Goal: Task Accomplishment & Management: Manage account settings

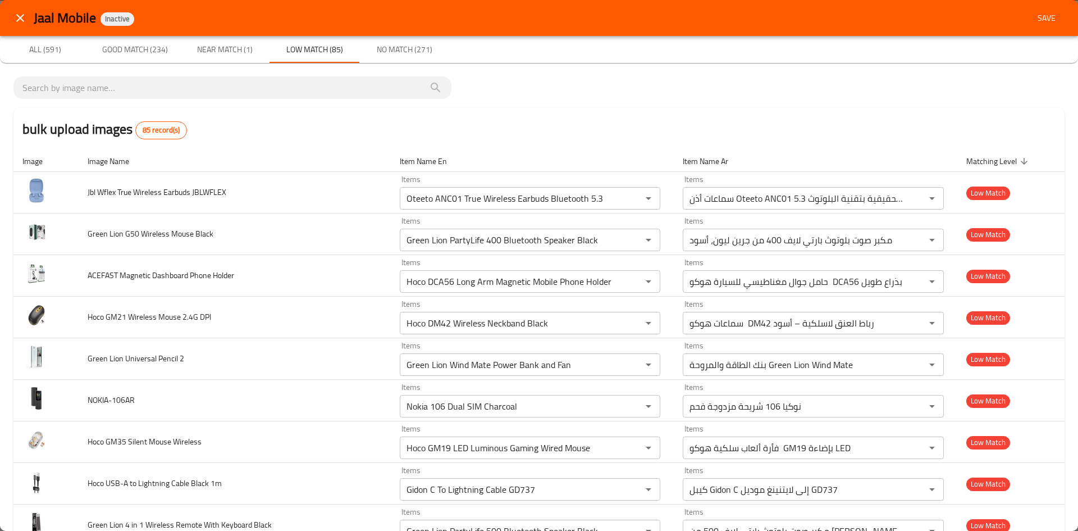
click at [160, 51] on span "Good Match (234)" at bounding box center [135, 50] width 76 height 14
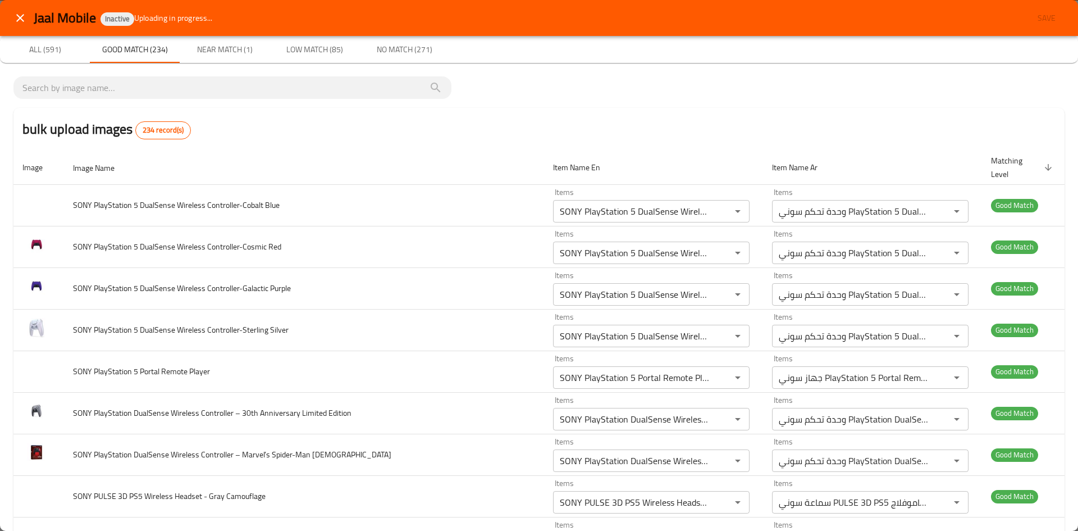
click at [217, 40] on button "Near Match (1)" at bounding box center [225, 49] width 90 height 27
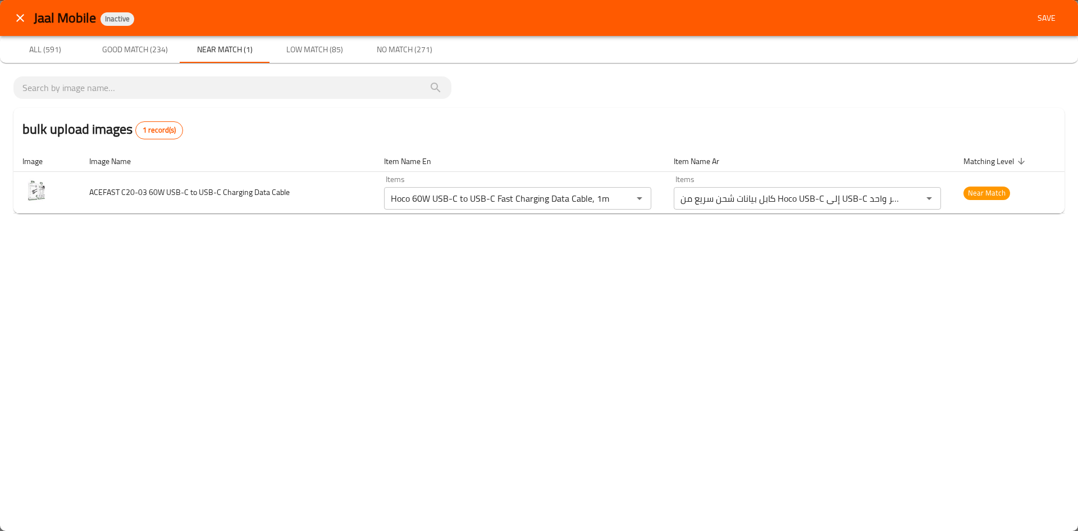
click at [156, 57] on button "Good Match (234)" at bounding box center [135, 49] width 90 height 27
click at [154, 49] on span "Good Match (234)" at bounding box center [135, 50] width 76 height 14
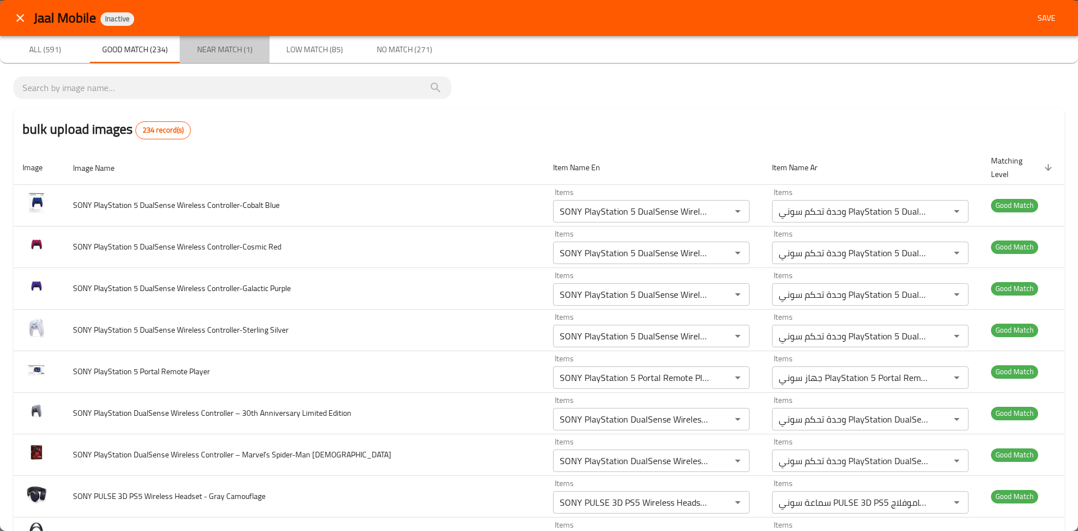
click at [236, 51] on span "Near Match (1)" at bounding box center [224, 50] width 76 height 14
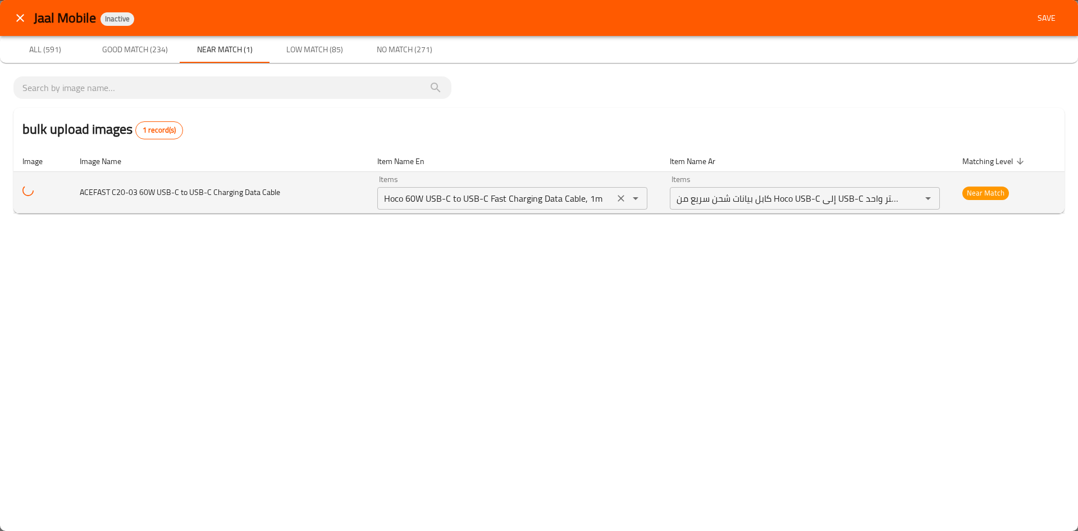
click at [621, 201] on icon "Clear" at bounding box center [621, 198] width 11 height 11
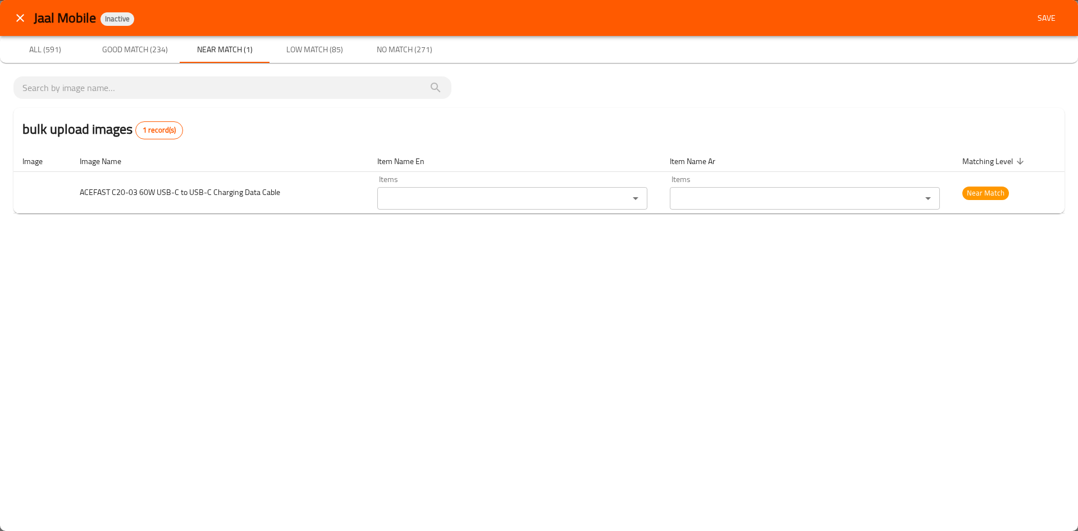
click at [664, 276] on div "Jaal Mobile Inactive Save All (591) Good Match (234) Near Match (1) Low Match (…" at bounding box center [539, 265] width 1078 height 531
click at [306, 46] on span "Low Match (85)" at bounding box center [314, 50] width 76 height 14
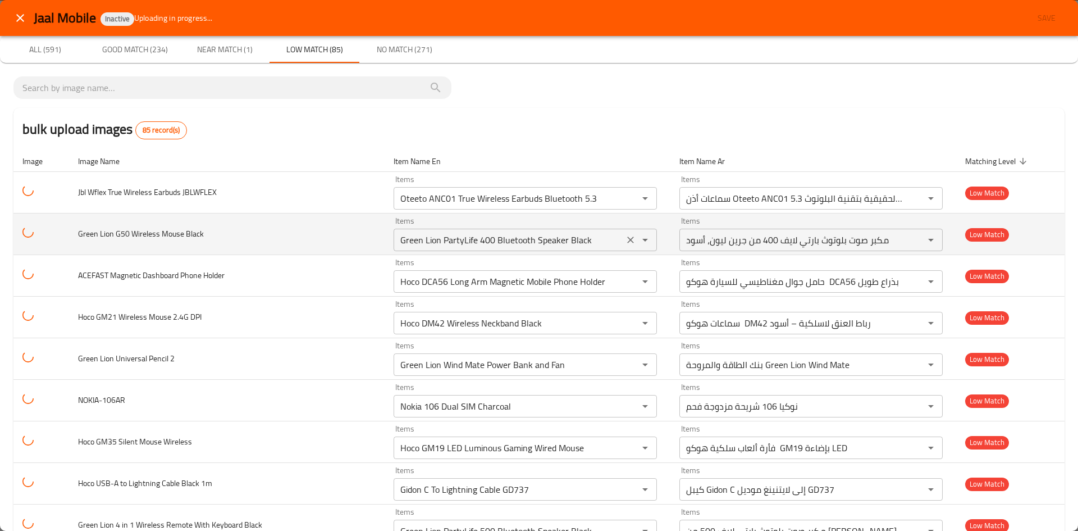
click at [627, 199] on icon "Clear" at bounding box center [630, 198] width 7 height 7
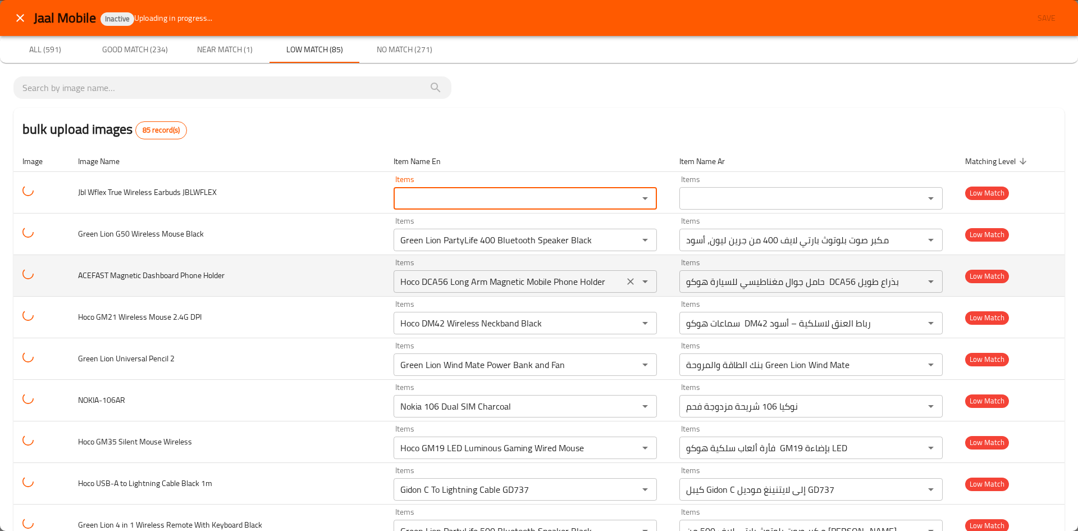
click at [629, 240] on icon "Clear" at bounding box center [630, 239] width 11 height 11
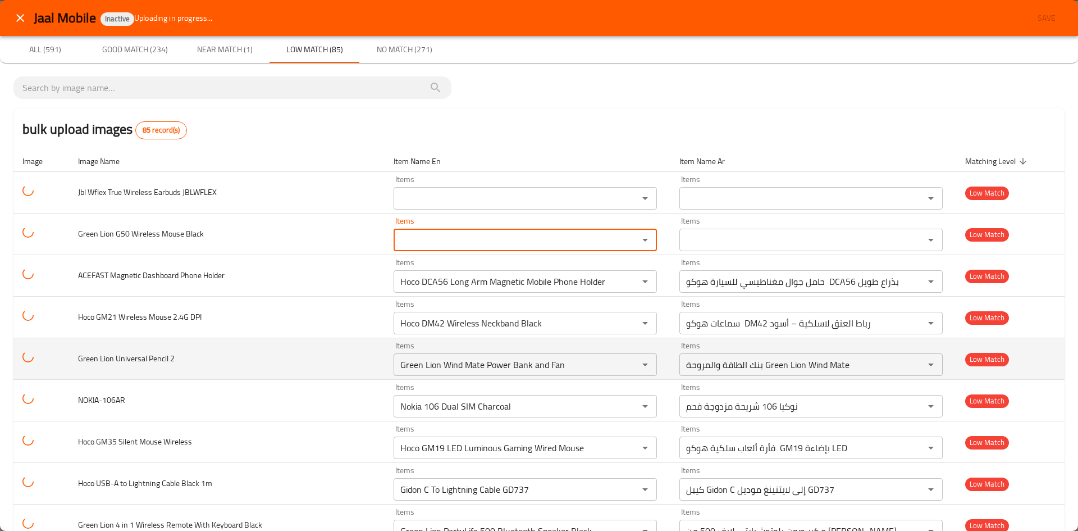
scroll to position [56, 0]
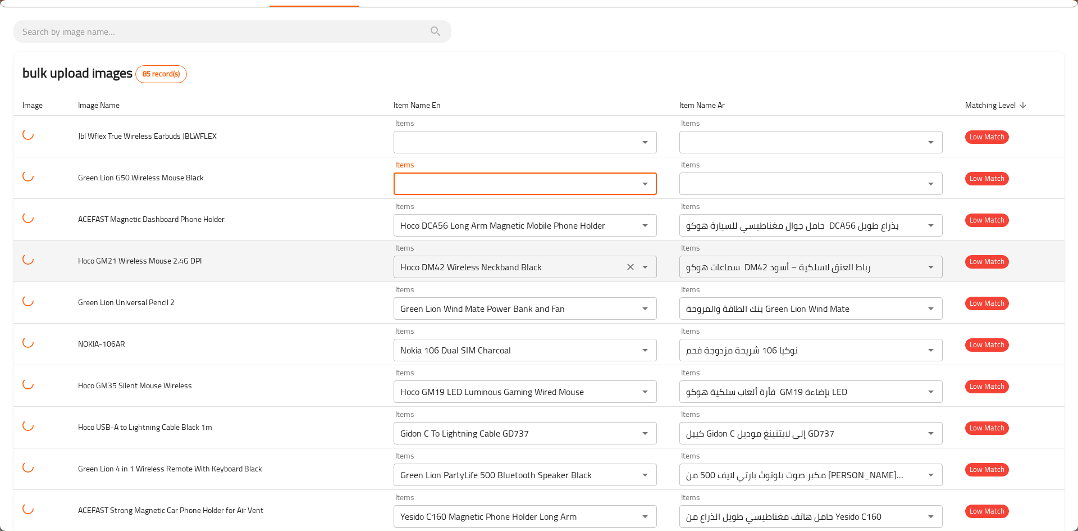
click at [629, 221] on icon "Clear" at bounding box center [630, 225] width 11 height 11
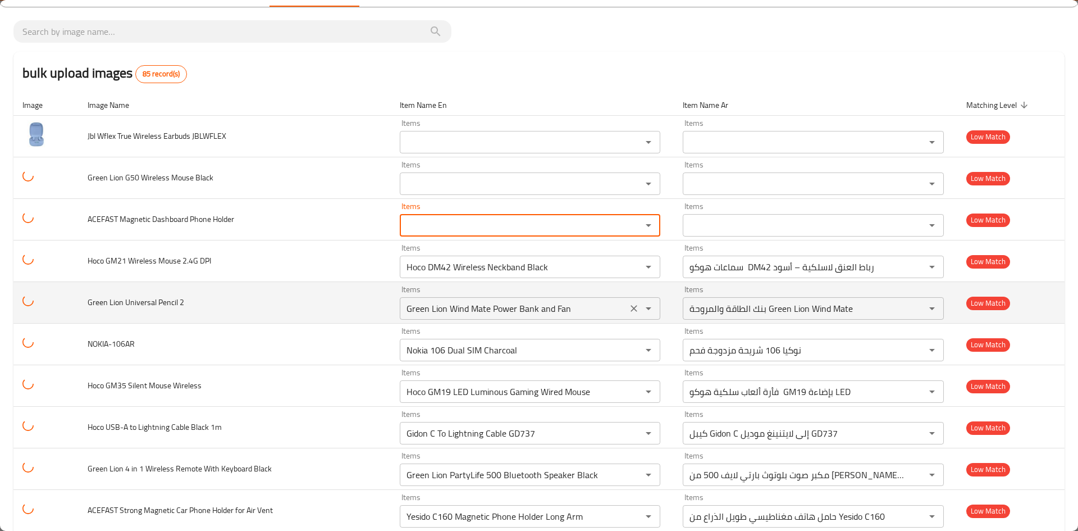
click at [629, 269] on icon "Clear" at bounding box center [634, 266] width 11 height 11
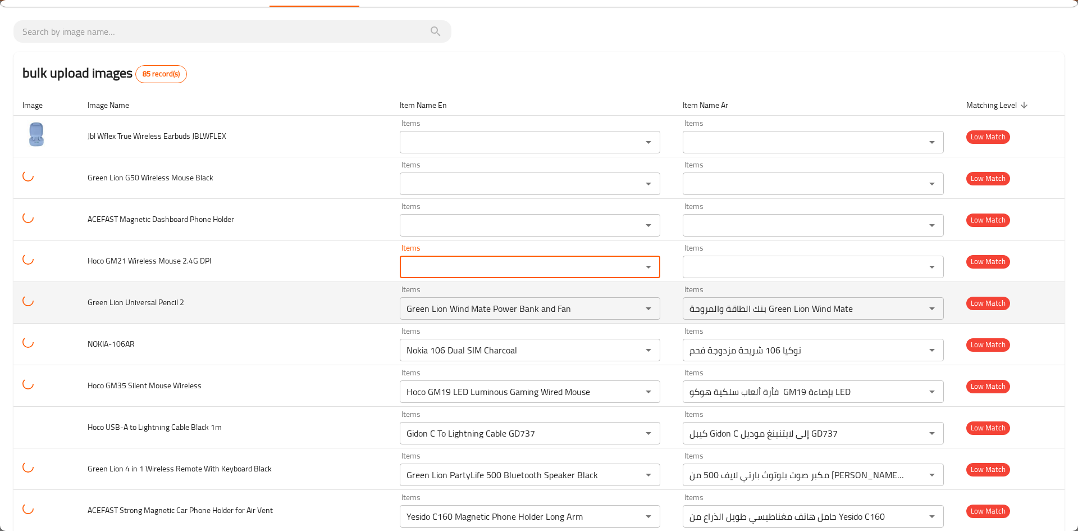
click at [632, 307] on icon "Clear" at bounding box center [634, 308] width 11 height 11
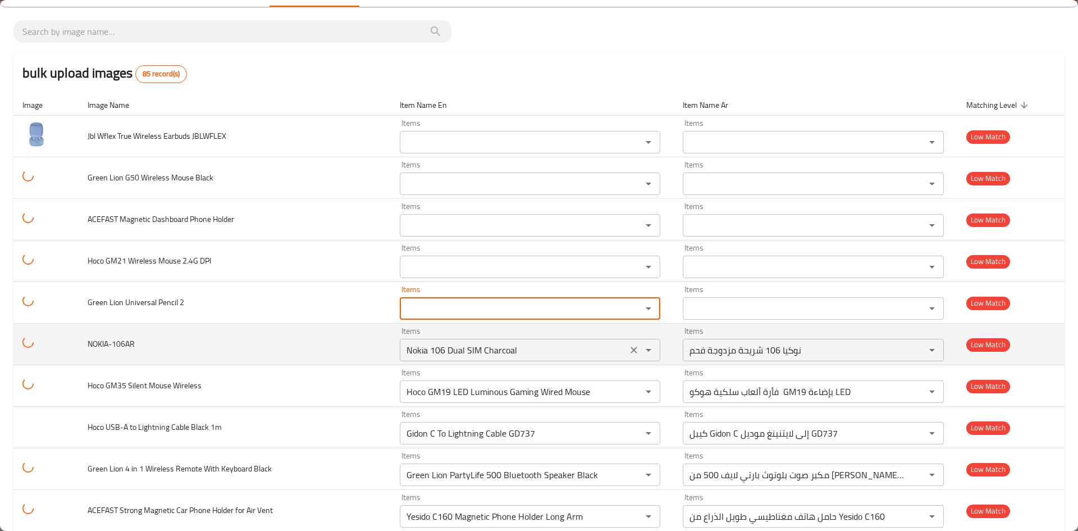
click at [375, 297] on td "Green Lion Universal Pencil 2" at bounding box center [235, 303] width 312 height 42
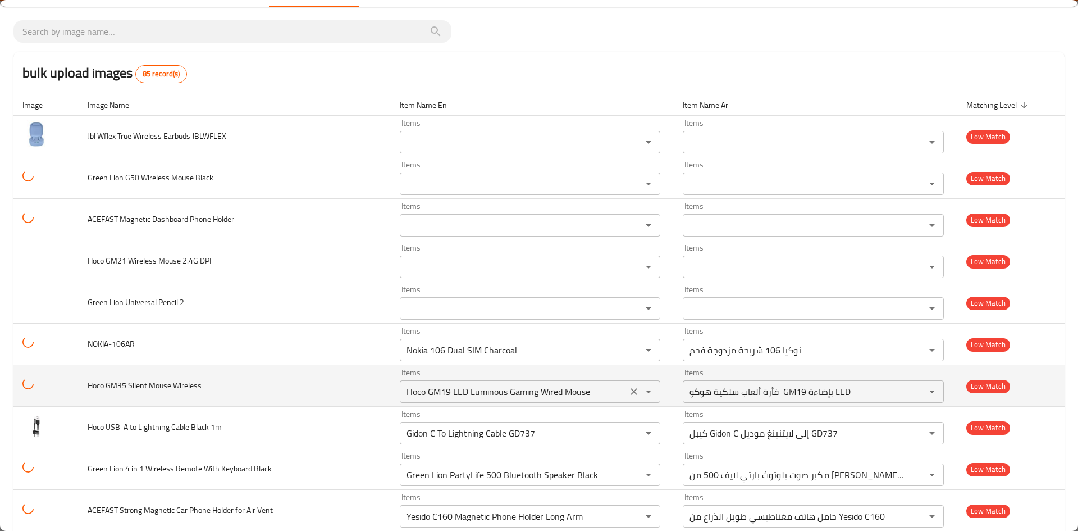
click at [629, 344] on icon "Clear" at bounding box center [634, 349] width 11 height 11
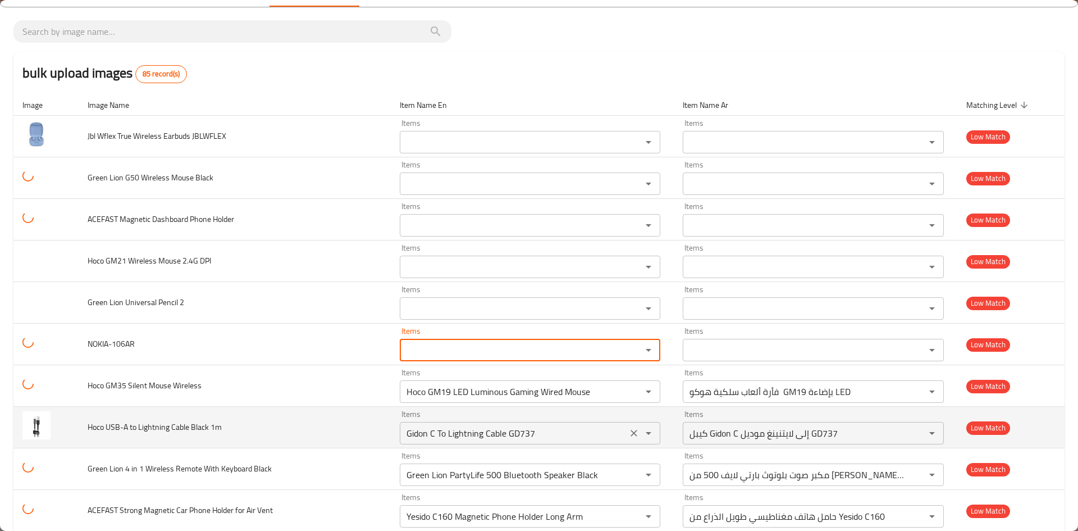
click at [631, 386] on icon "Clear" at bounding box center [634, 391] width 11 height 11
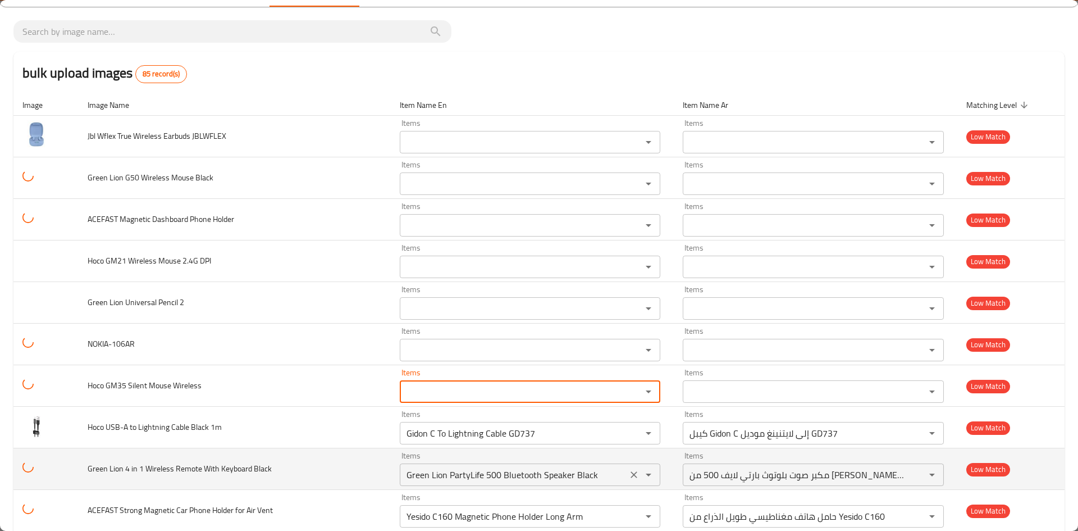
click at [631, 430] on icon "Clear" at bounding box center [634, 433] width 7 height 7
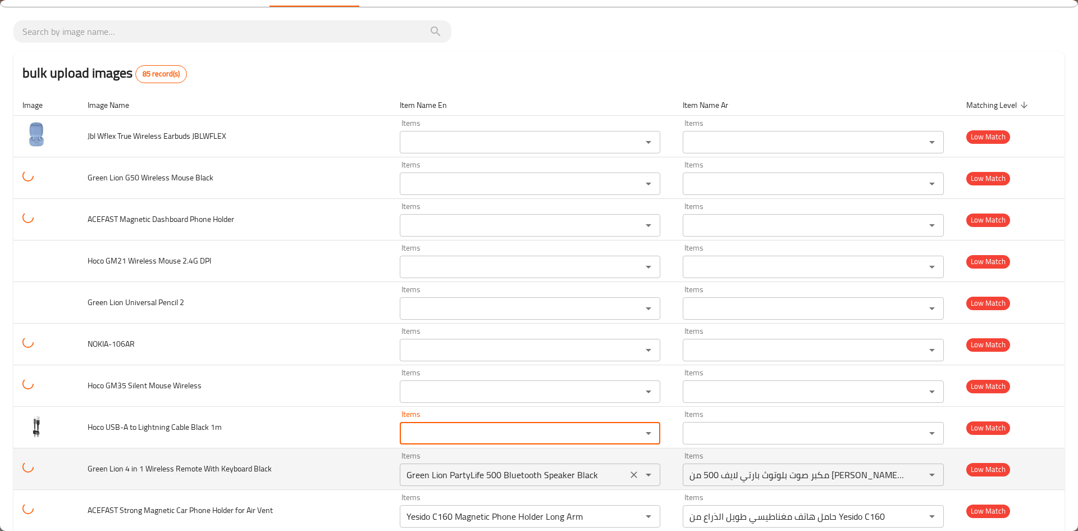
click at [634, 469] on icon "Clear" at bounding box center [634, 474] width 11 height 11
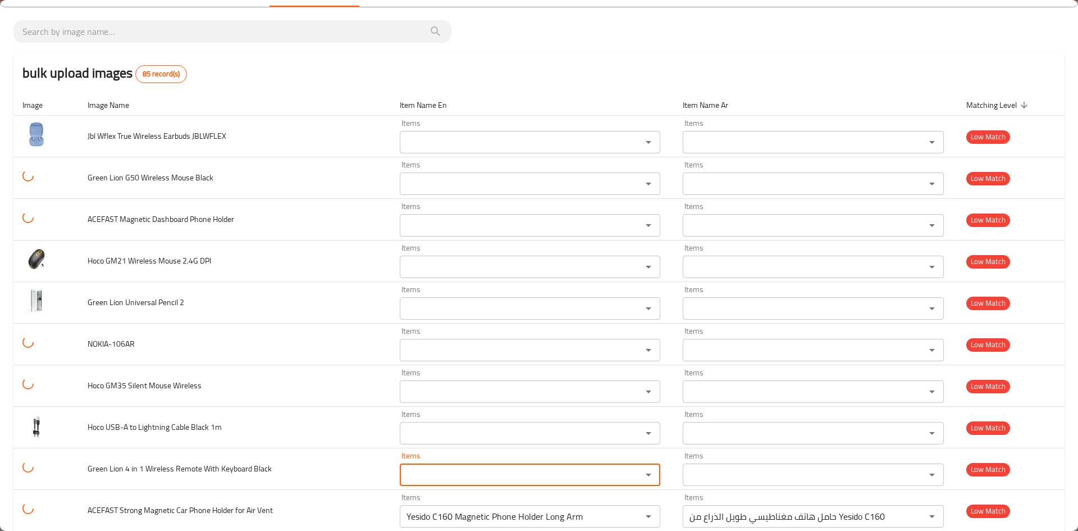
click at [631, 513] on icon "Clear" at bounding box center [634, 516] width 7 height 7
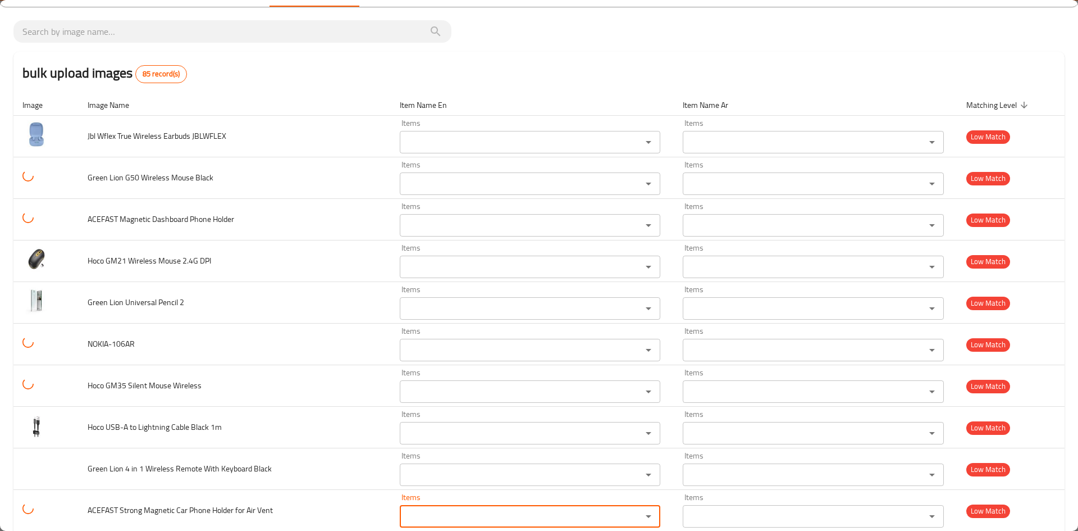
scroll to position [225, 0]
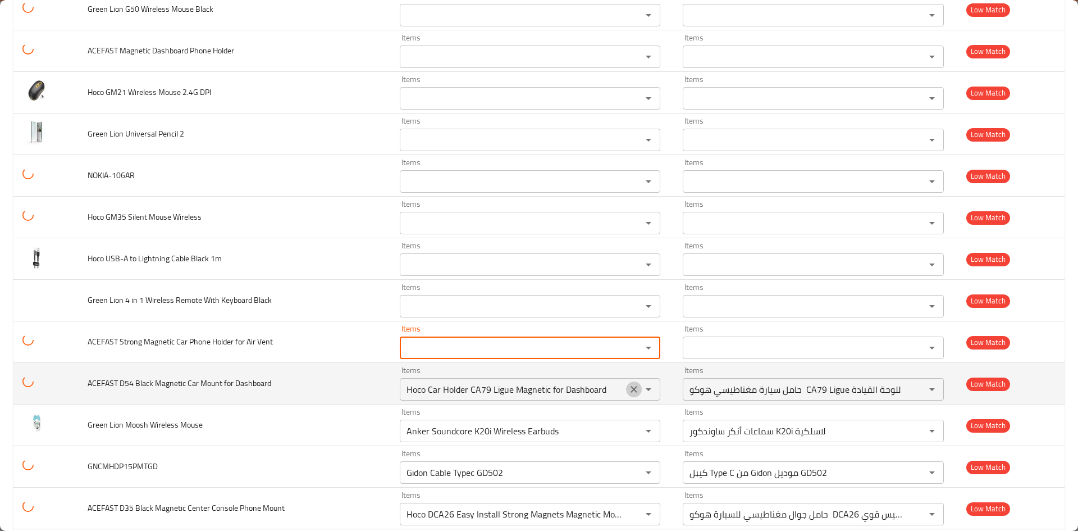
click at [631, 389] on icon "Clear" at bounding box center [634, 389] width 11 height 11
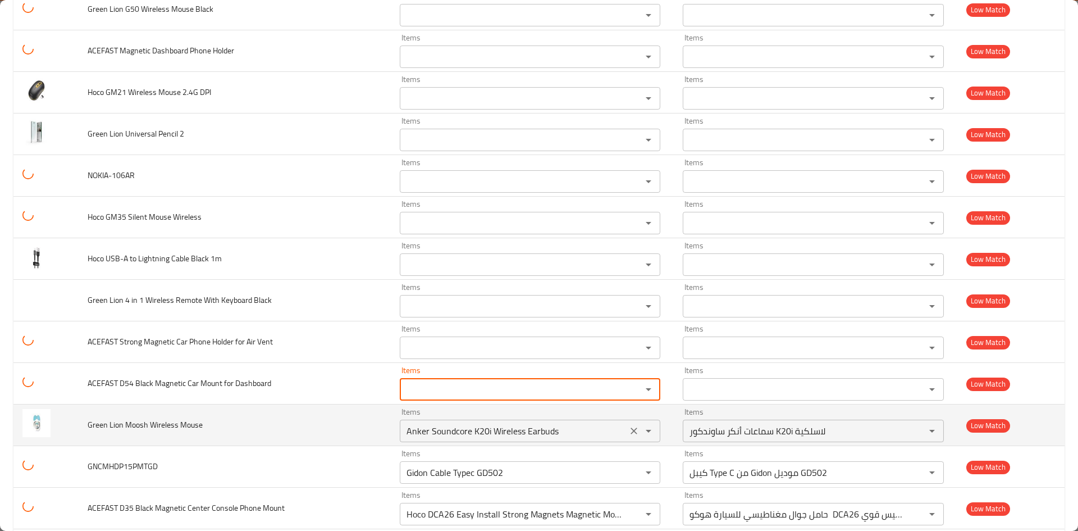
click at [631, 427] on icon "Clear" at bounding box center [634, 430] width 7 height 7
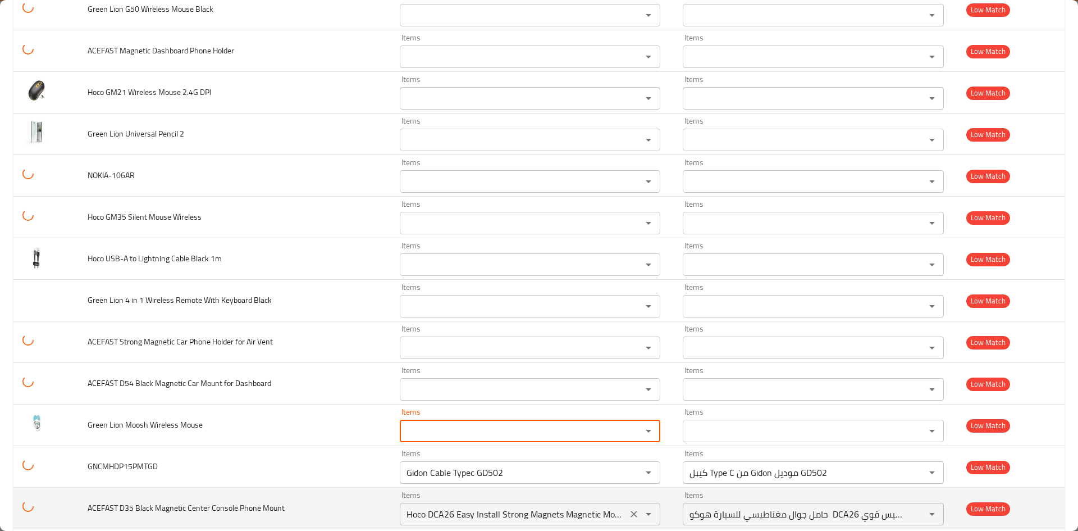
click at [630, 467] on icon "Clear" at bounding box center [634, 472] width 11 height 11
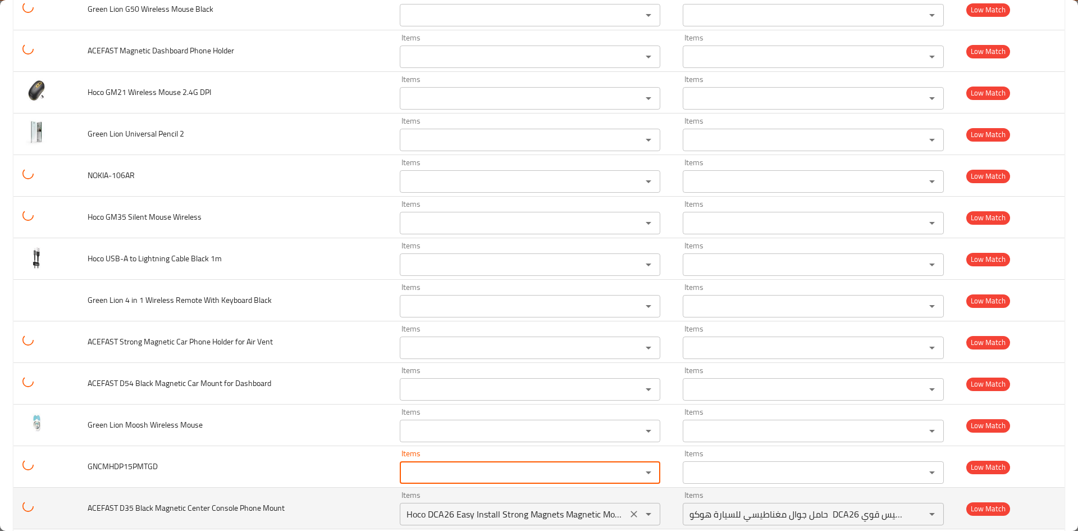
click at [634, 508] on icon "Clear" at bounding box center [634, 513] width 11 height 11
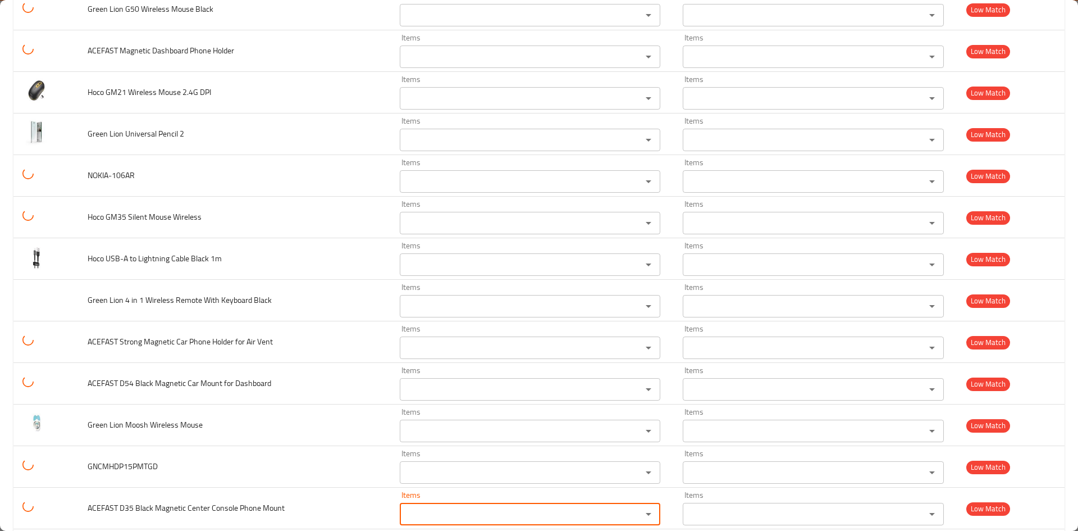
drag, startPoint x: 631, startPoint y: 411, endPoint x: 631, endPoint y: 423, distance: 11.8
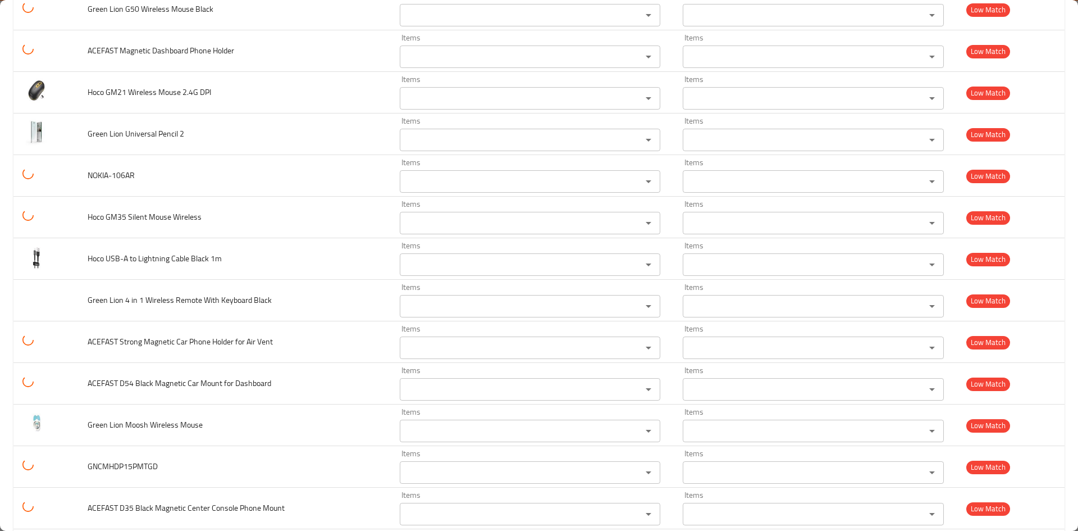
drag, startPoint x: 631, startPoint y: 326, endPoint x: 632, endPoint y: 368, distance: 42.7
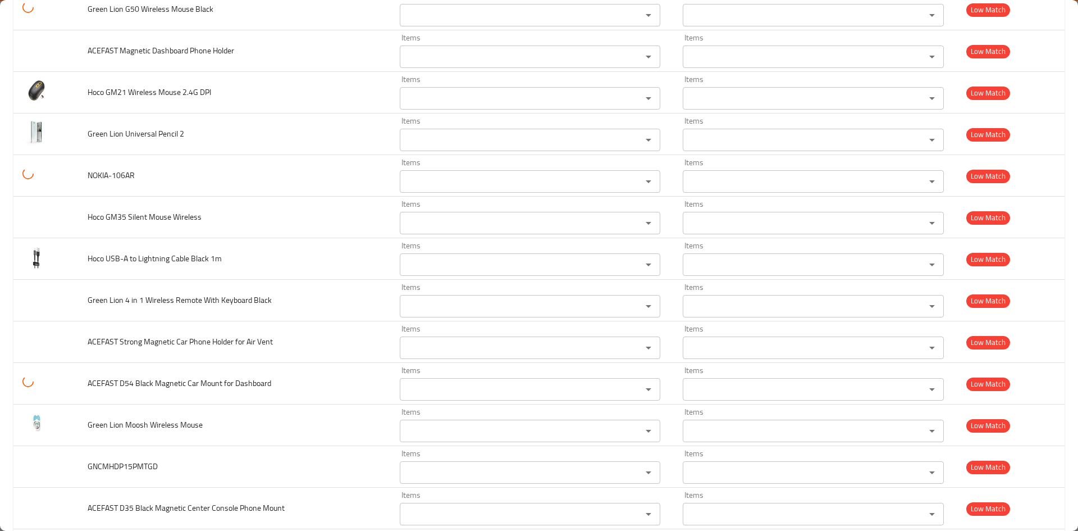
drag, startPoint x: 632, startPoint y: 450, endPoint x: 603, endPoint y: 366, distance: 89.2
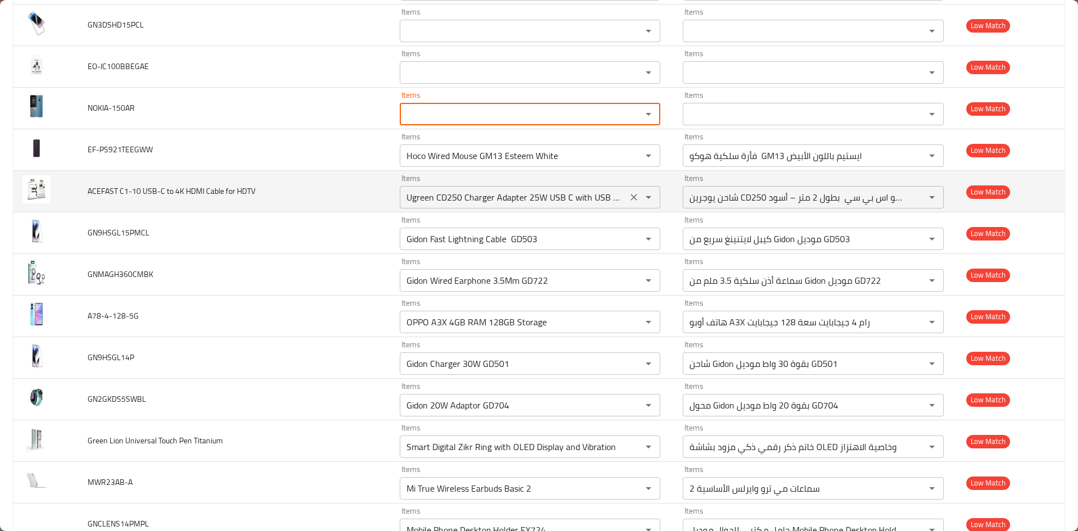
scroll to position [1629, 0]
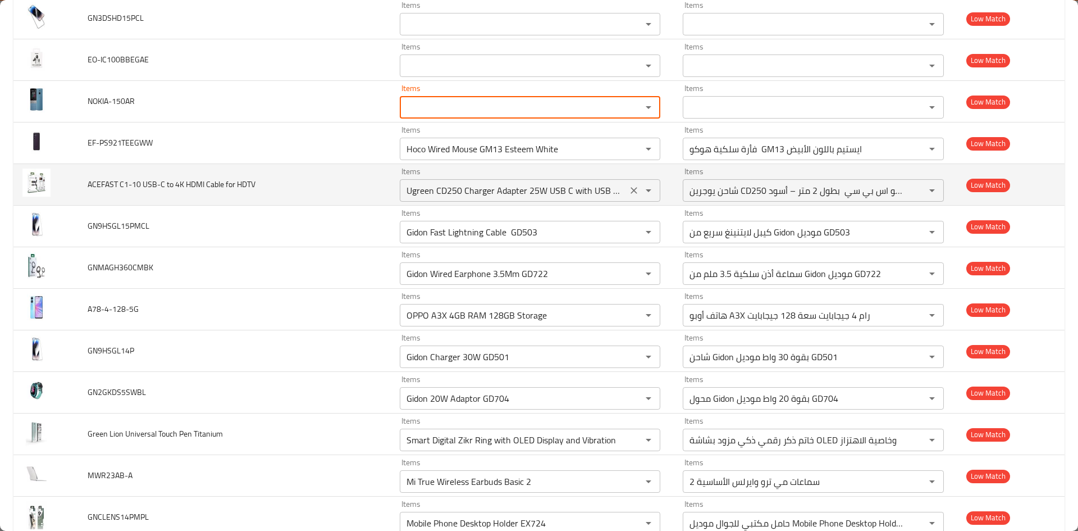
drag, startPoint x: 632, startPoint y: 151, endPoint x: 629, endPoint y: 187, distance: 36.7
click at [633, 150] on icon "Clear" at bounding box center [634, 148] width 11 height 11
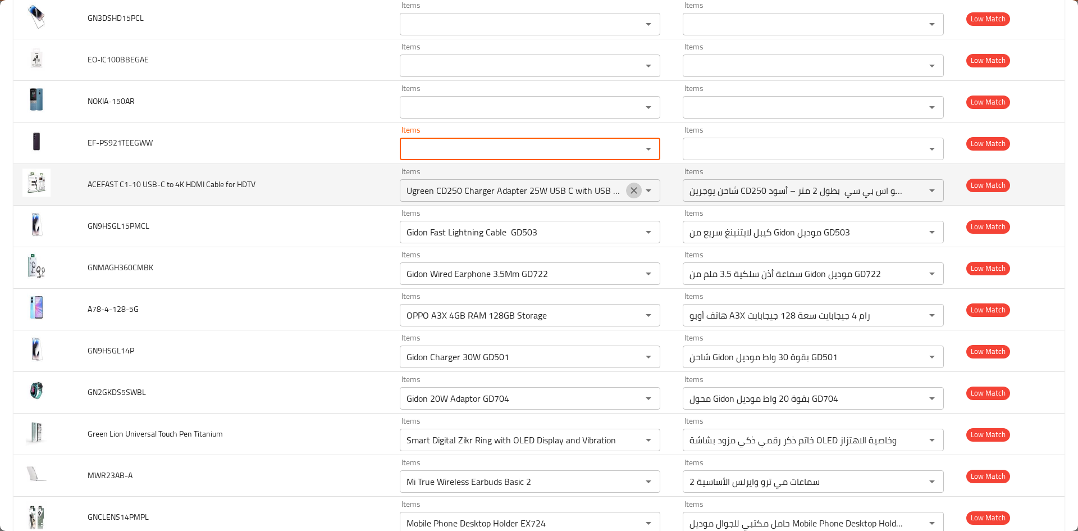
click at [629, 188] on icon "Clear" at bounding box center [634, 190] width 11 height 11
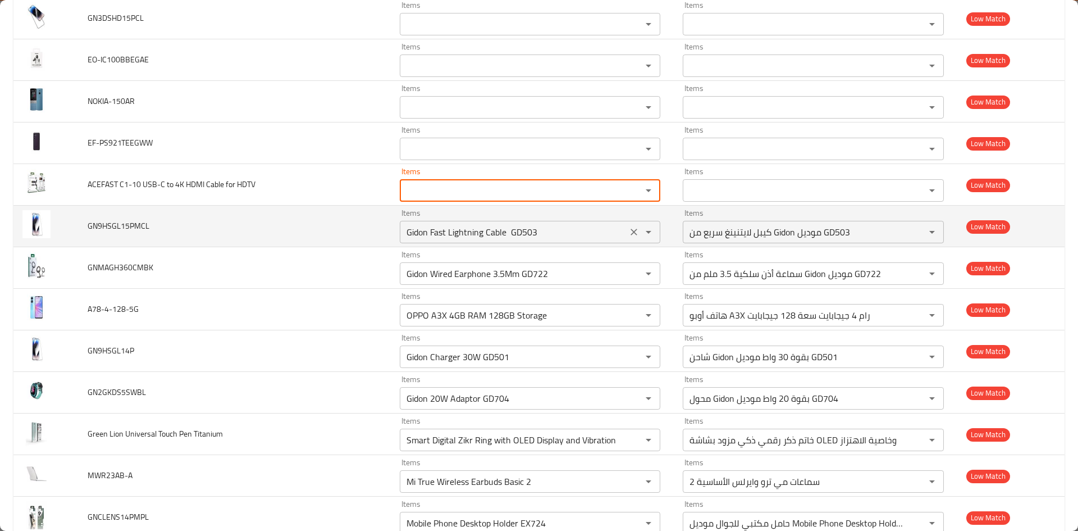
scroll to position [0, 0]
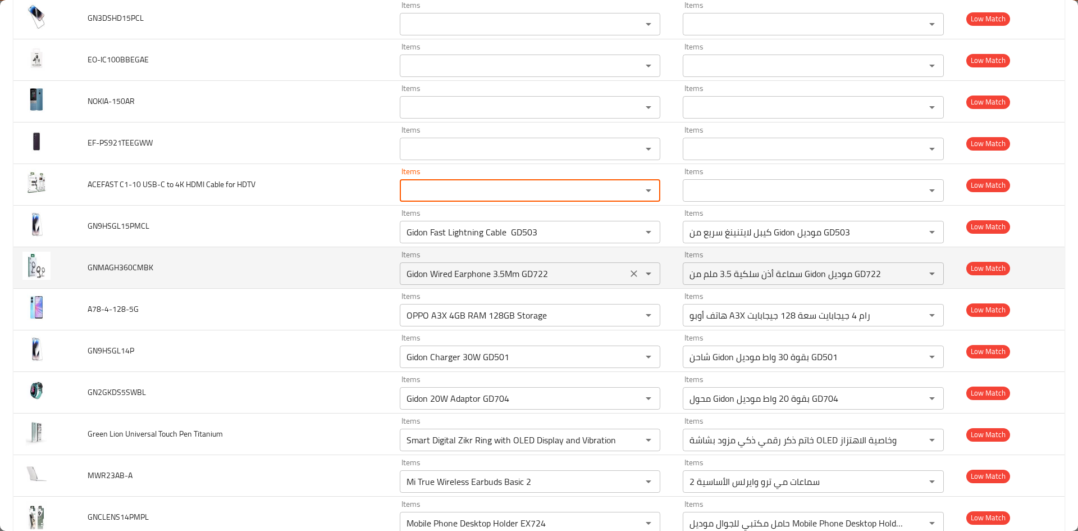
drag, startPoint x: 630, startPoint y: 233, endPoint x: 632, endPoint y: 277, distance: 44.4
click at [631, 234] on icon "Clear" at bounding box center [634, 232] width 7 height 7
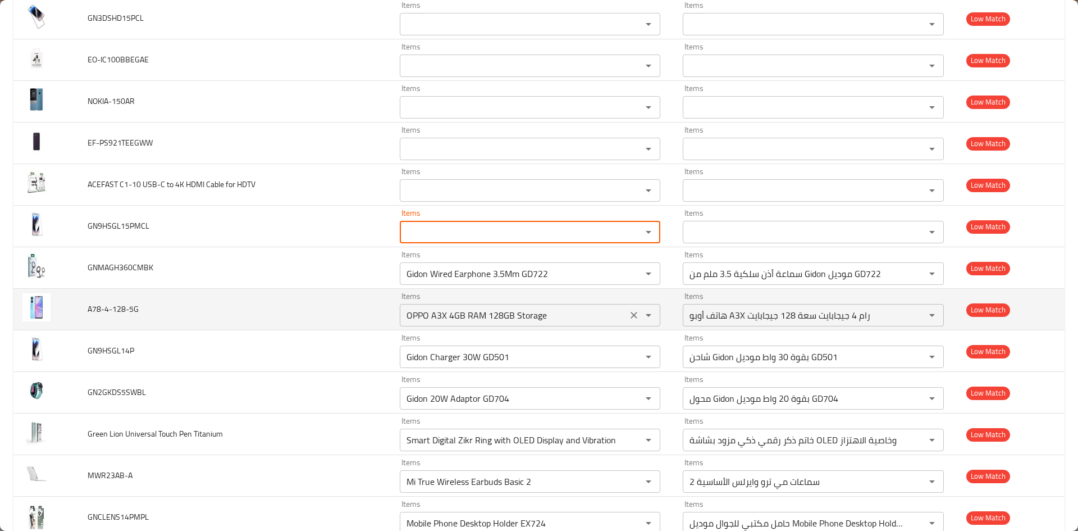
drag, startPoint x: 632, startPoint y: 276, endPoint x: 629, endPoint y: 316, distance: 39.5
click at [633, 276] on icon "Clear" at bounding box center [634, 273] width 11 height 11
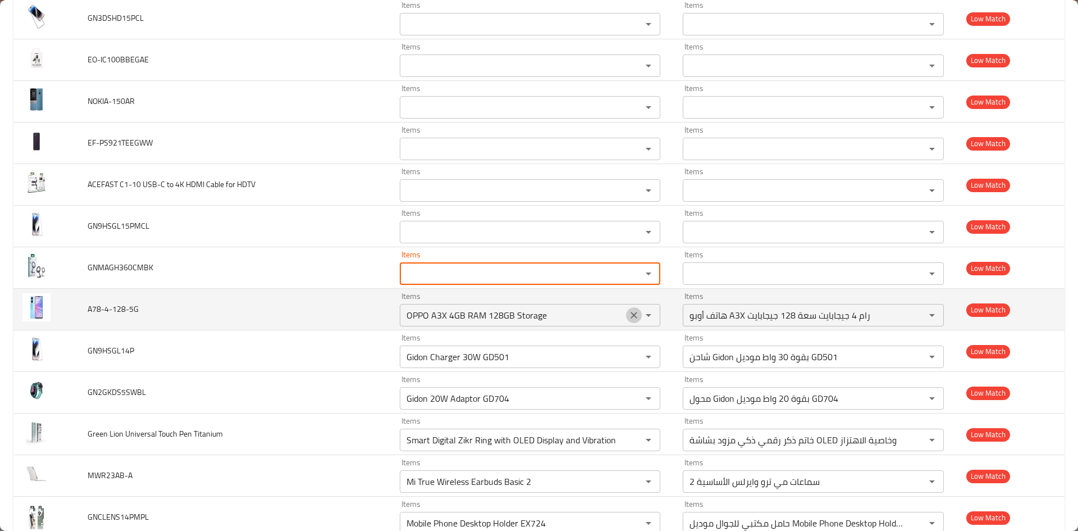
click at [631, 316] on icon "Clear" at bounding box center [634, 315] width 7 height 7
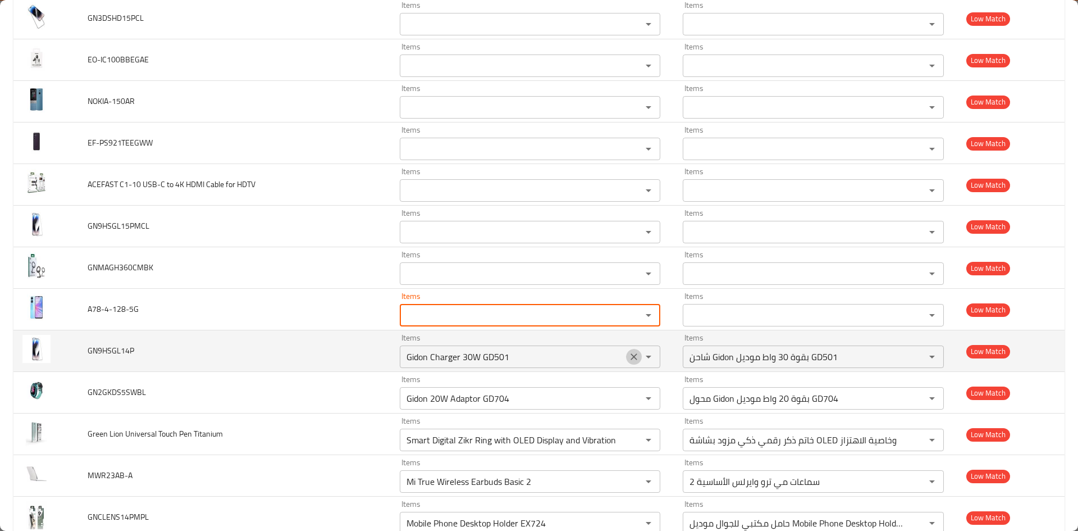
click at [629, 354] on icon "Clear" at bounding box center [634, 356] width 11 height 11
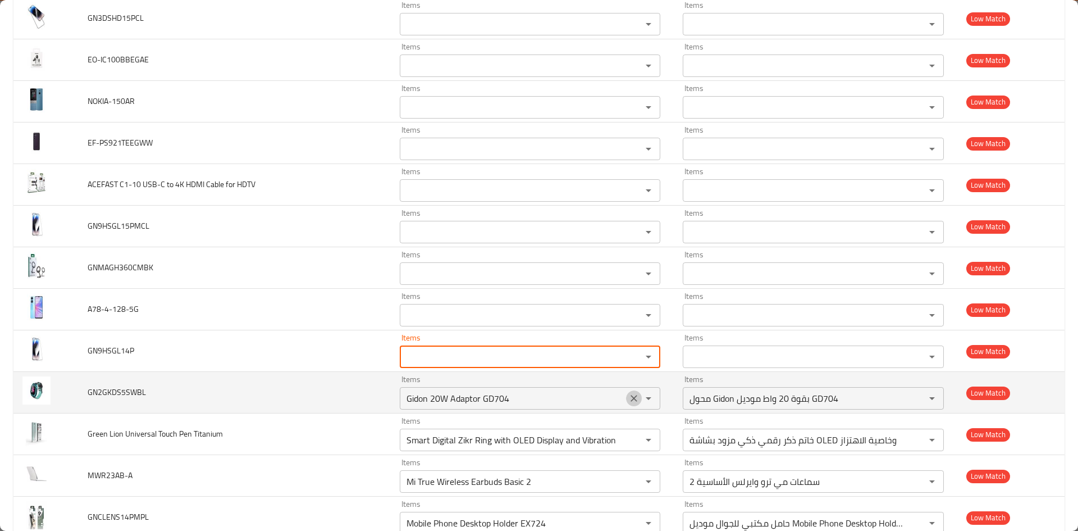
click at [631, 398] on icon "Clear" at bounding box center [634, 398] width 7 height 7
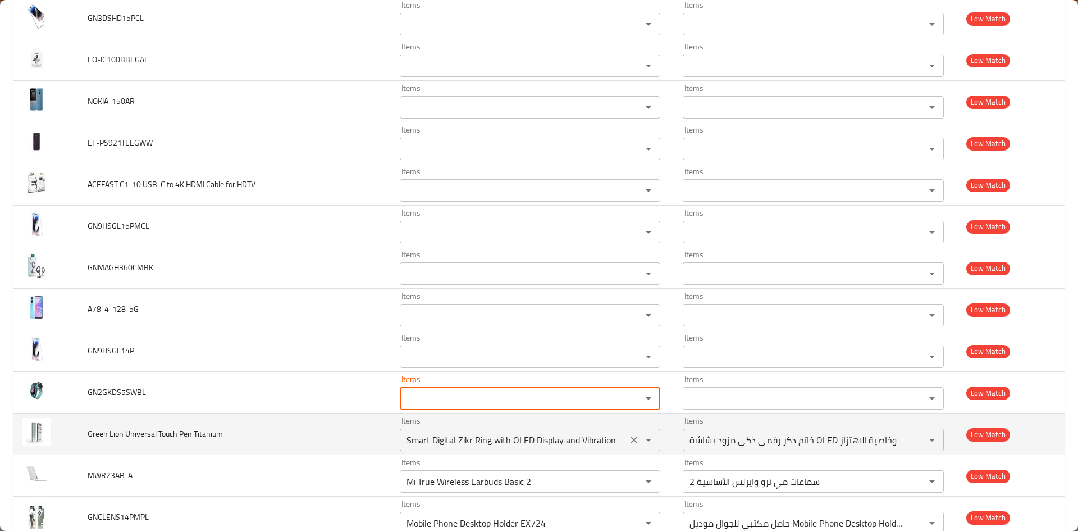
click at [629, 440] on icon "Clear" at bounding box center [634, 439] width 11 height 11
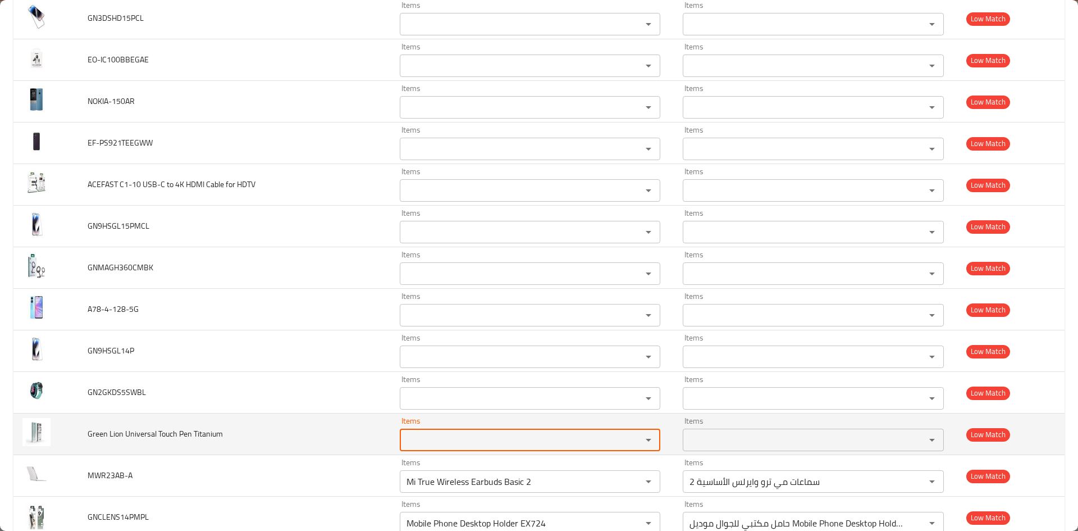
drag, startPoint x: 629, startPoint y: 480, endPoint x: 653, endPoint y: 414, distance: 70.4
click at [630, 480] on icon "Clear" at bounding box center [634, 481] width 11 height 11
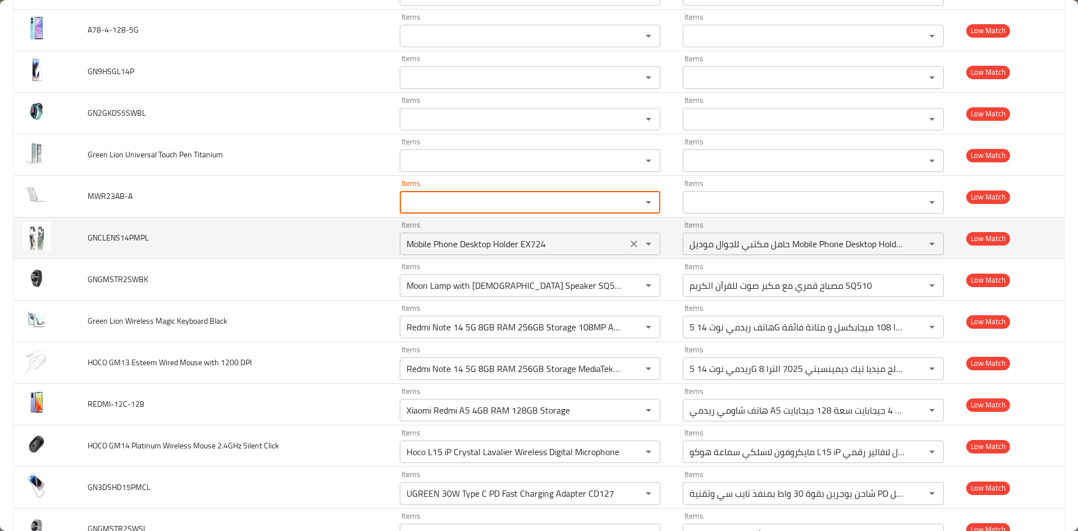
scroll to position [1910, 0]
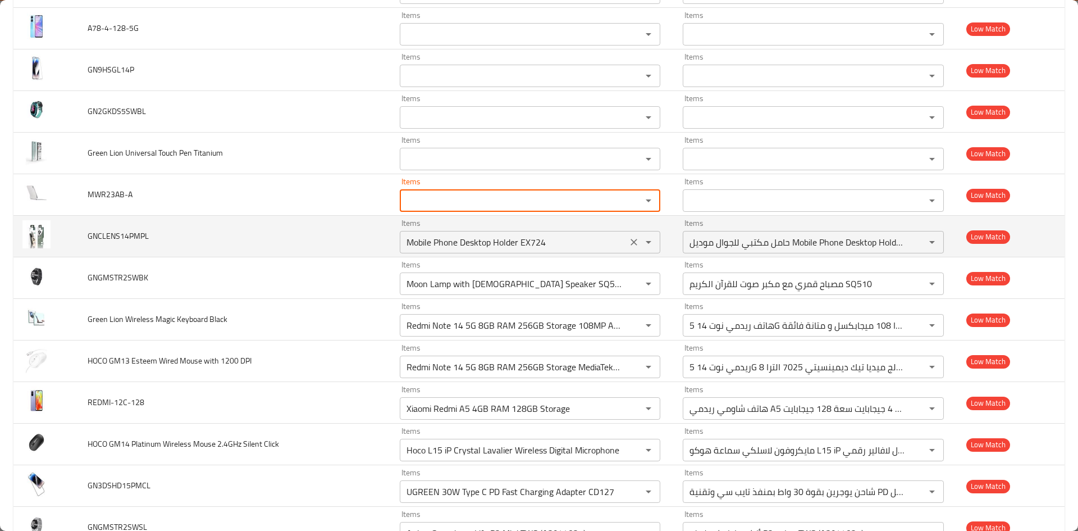
click at [630, 236] on icon "Clear" at bounding box center [634, 241] width 11 height 11
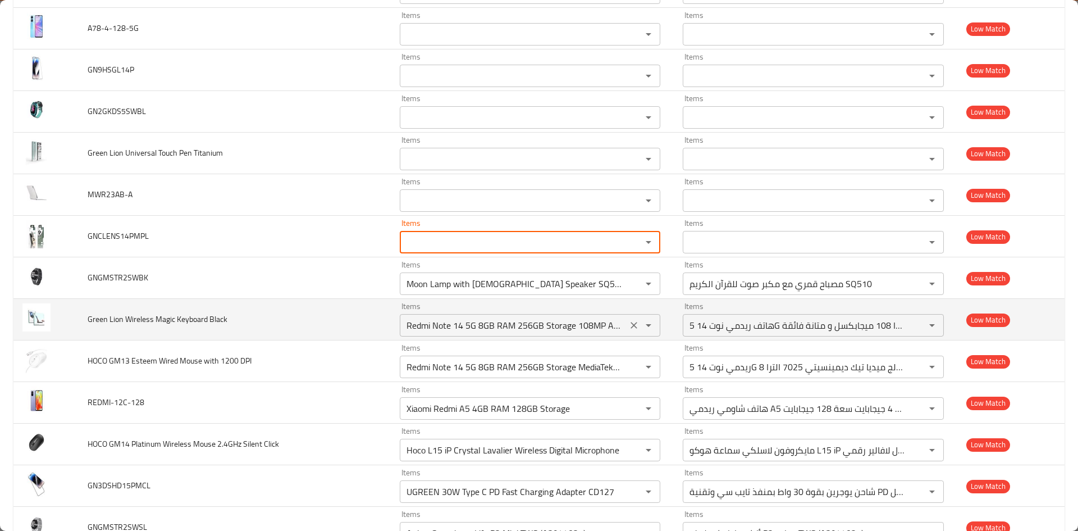
drag, startPoint x: 630, startPoint y: 284, endPoint x: 627, endPoint y: 322, distance: 38.9
click at [630, 284] on icon "Clear" at bounding box center [634, 283] width 11 height 11
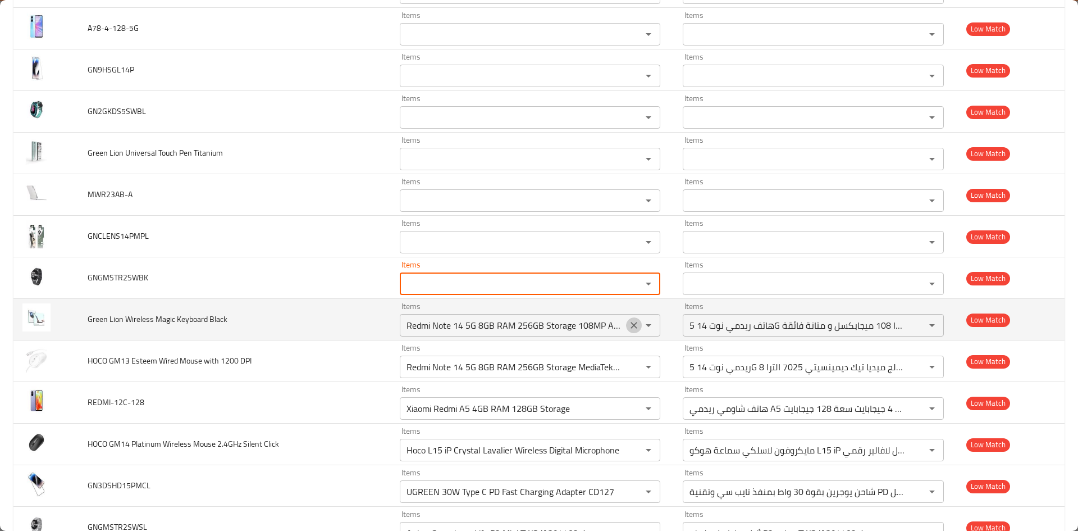
click at [629, 322] on icon "Clear" at bounding box center [634, 325] width 11 height 11
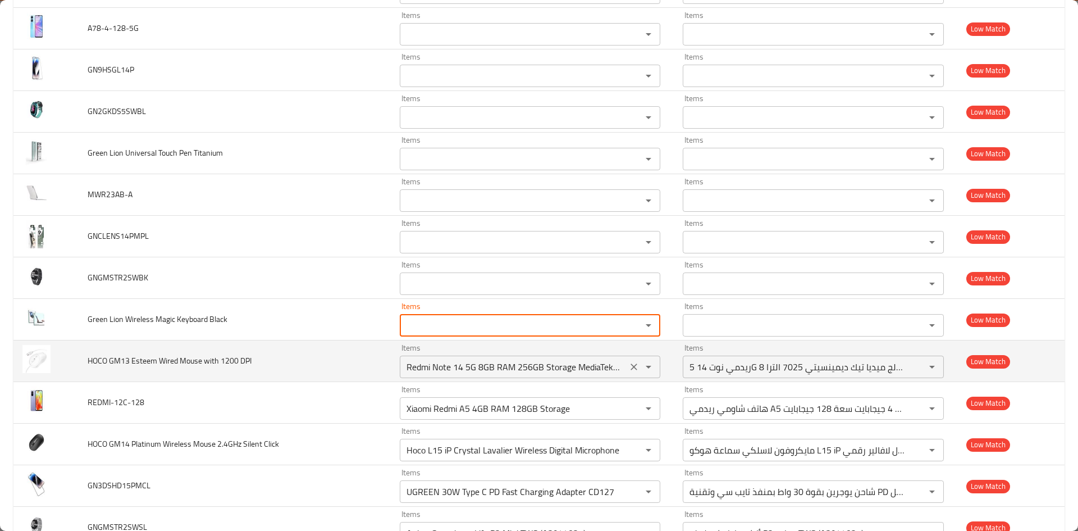
scroll to position [0, 0]
click at [629, 363] on icon "Clear" at bounding box center [634, 366] width 11 height 11
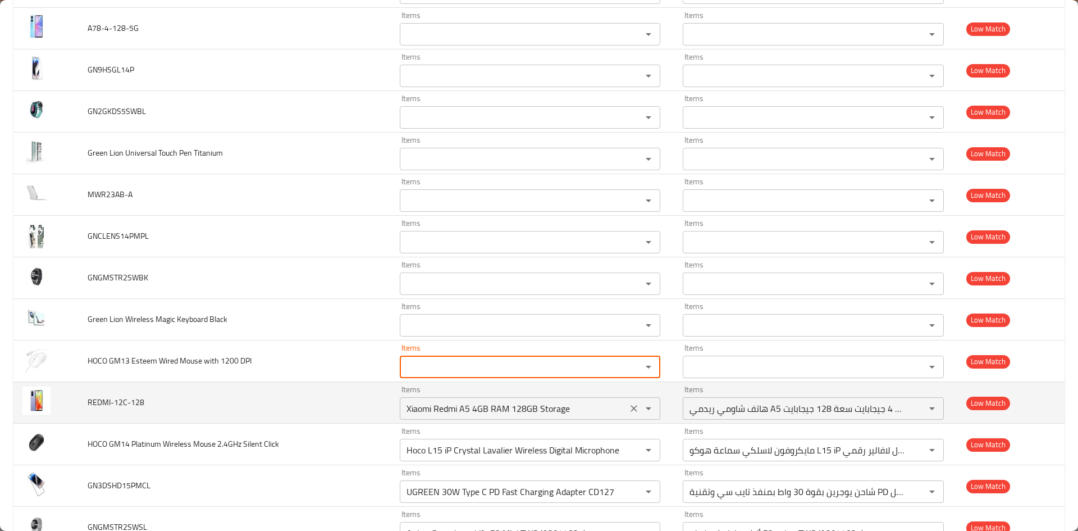
click at [629, 407] on icon "Clear" at bounding box center [634, 408] width 11 height 11
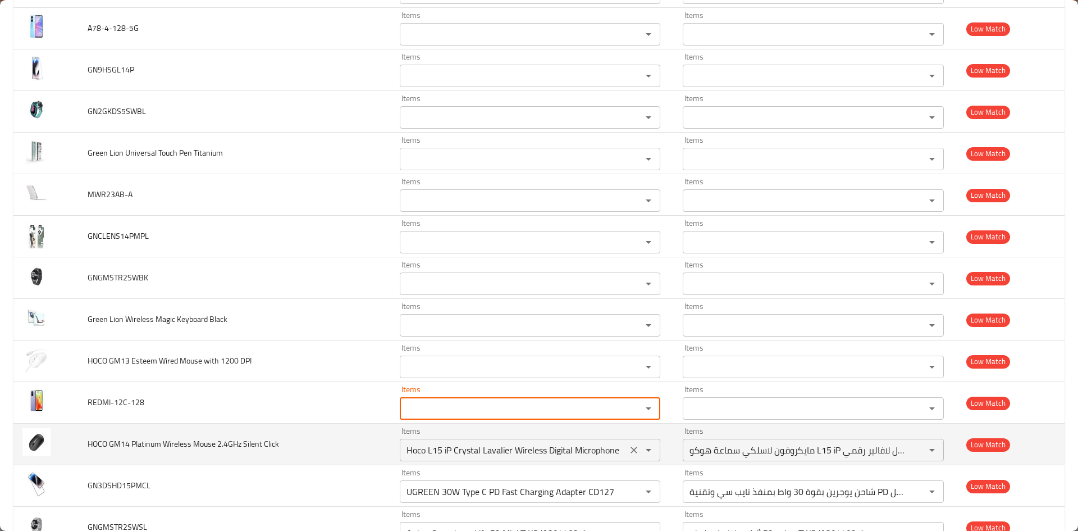
click at [629, 447] on icon "Clear" at bounding box center [634, 449] width 11 height 11
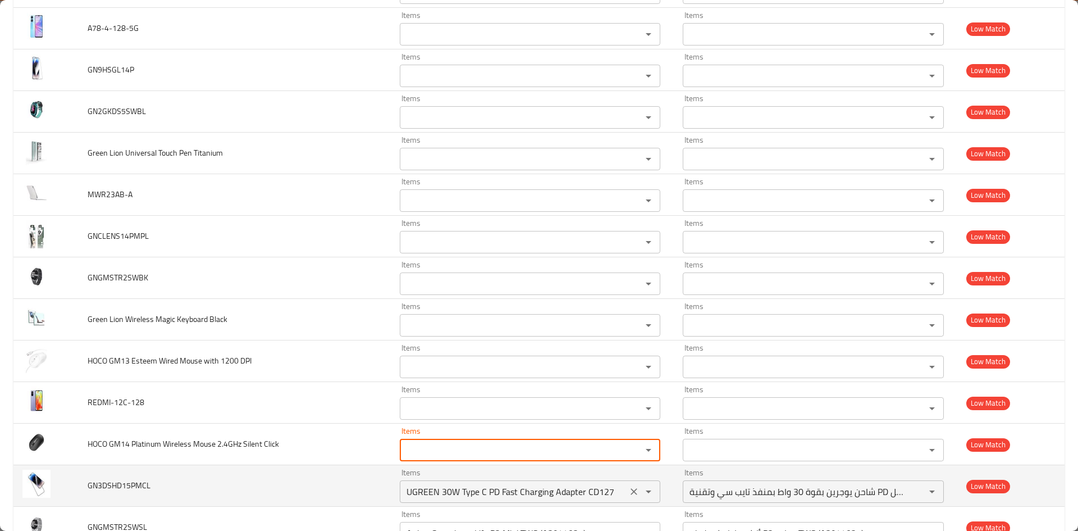
click at [631, 489] on icon "Clear" at bounding box center [634, 491] width 7 height 7
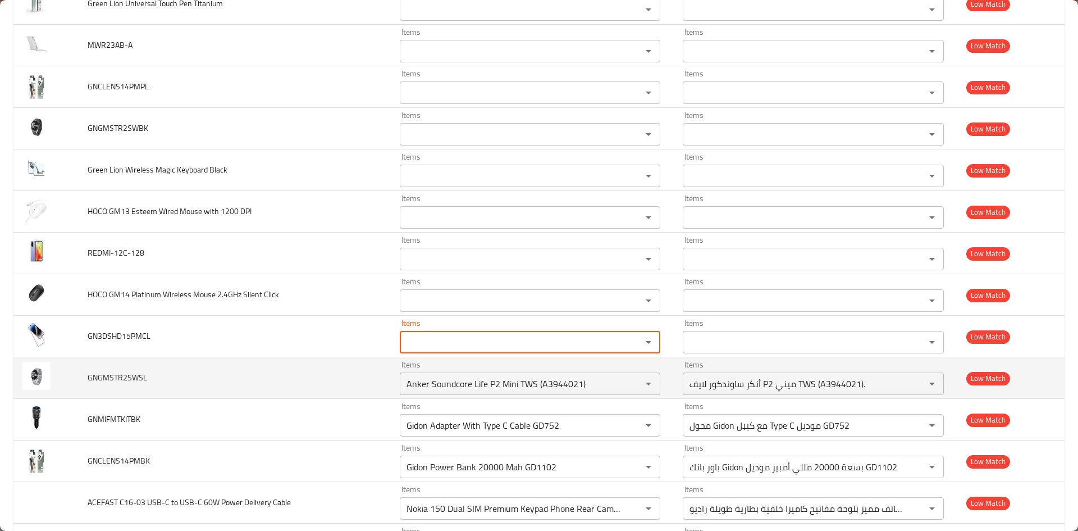
scroll to position [2078, 0]
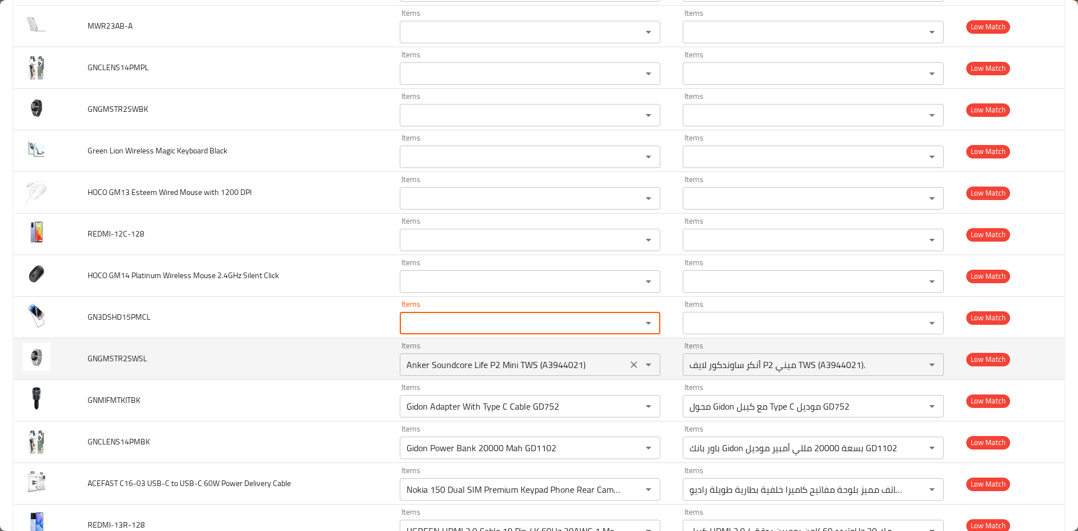
click at [634, 362] on icon "Clear" at bounding box center [634, 364] width 11 height 11
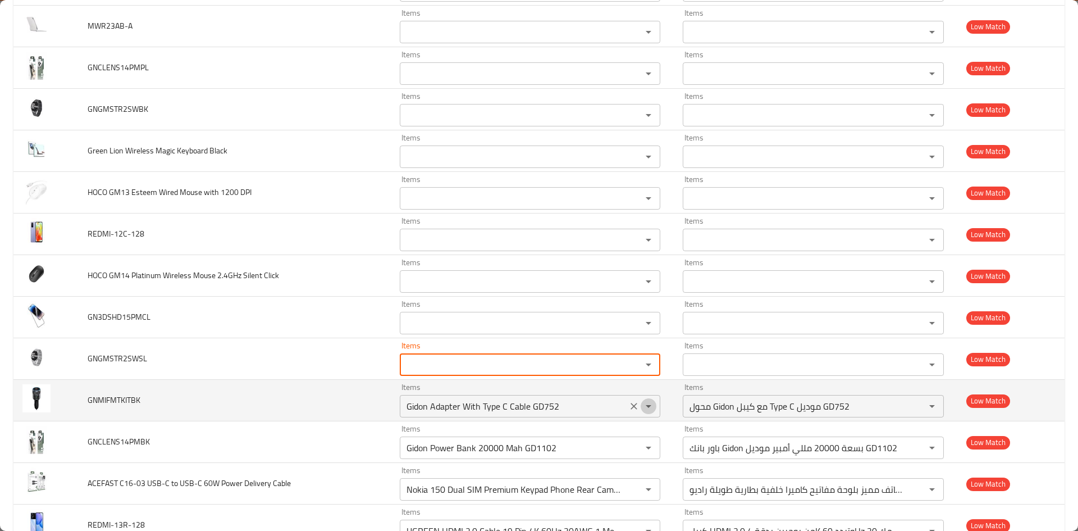
click at [642, 402] on icon "Open" at bounding box center [648, 405] width 13 height 13
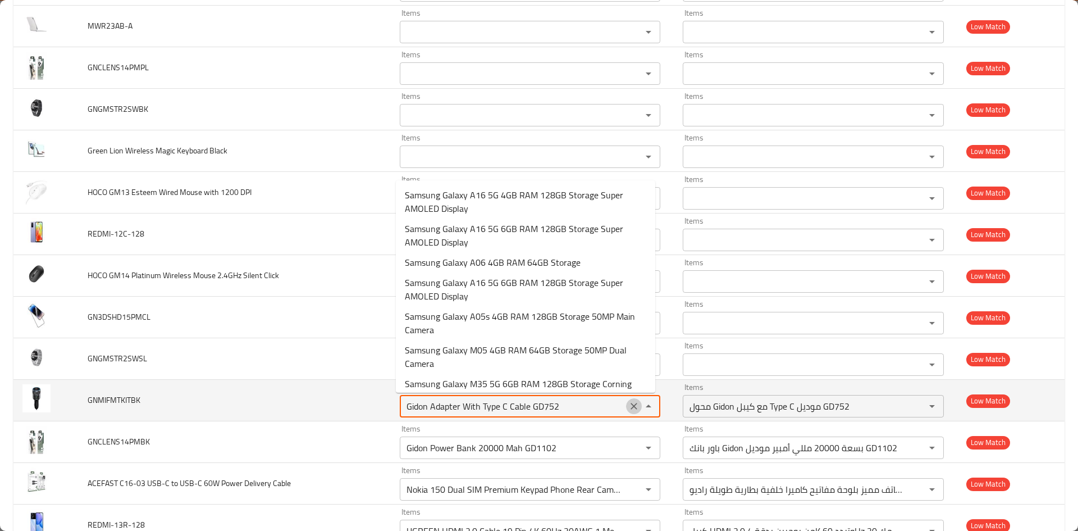
click at [632, 408] on icon "Clear" at bounding box center [634, 405] width 11 height 11
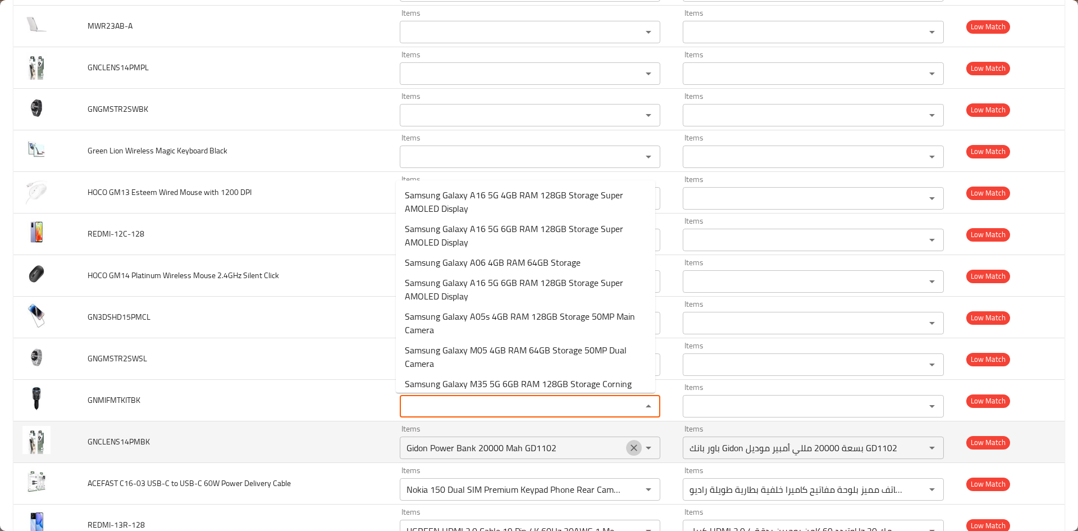
click at [631, 449] on icon "Clear" at bounding box center [634, 447] width 7 height 7
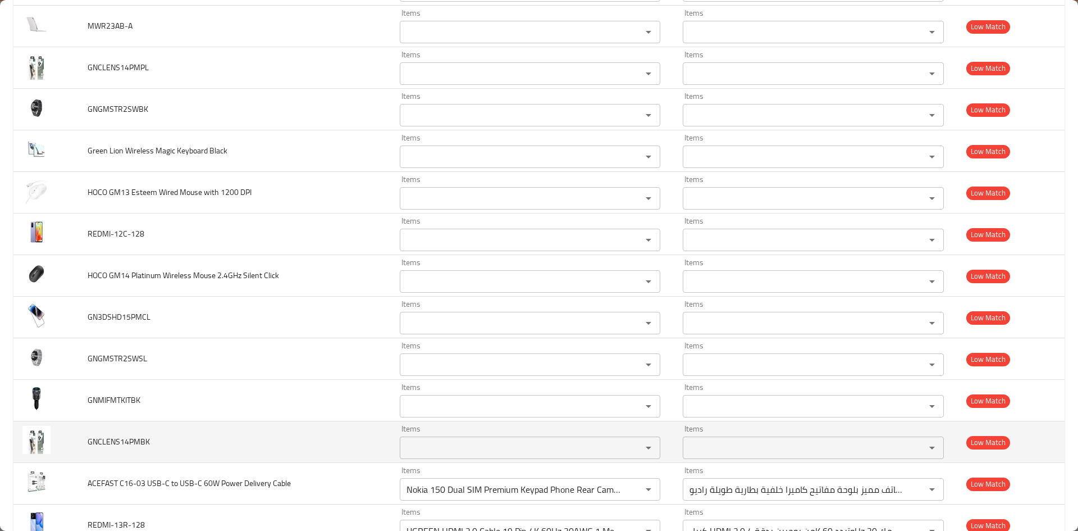
click at [359, 427] on td "GNCLENS14PMBK" at bounding box center [235, 442] width 312 height 42
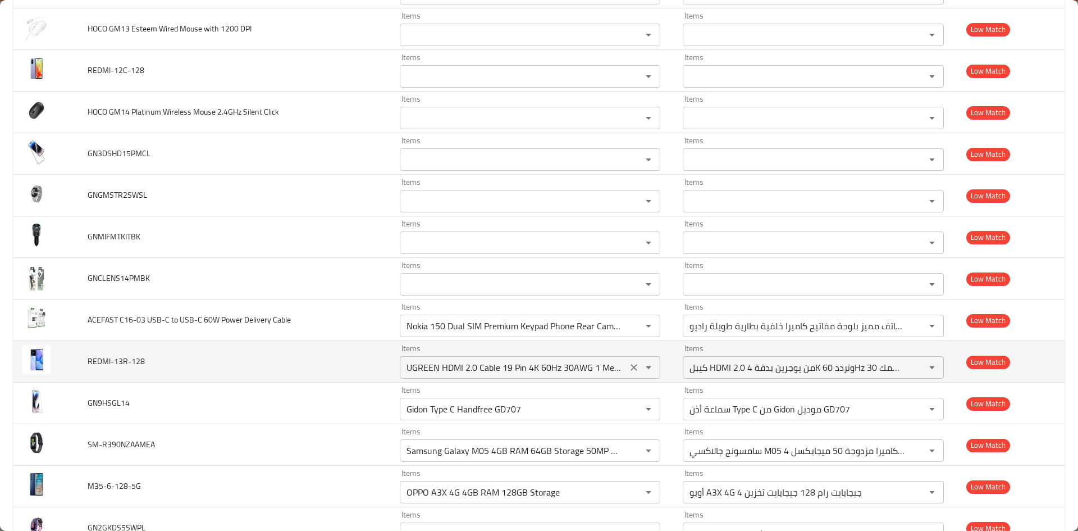
scroll to position [2247, 0]
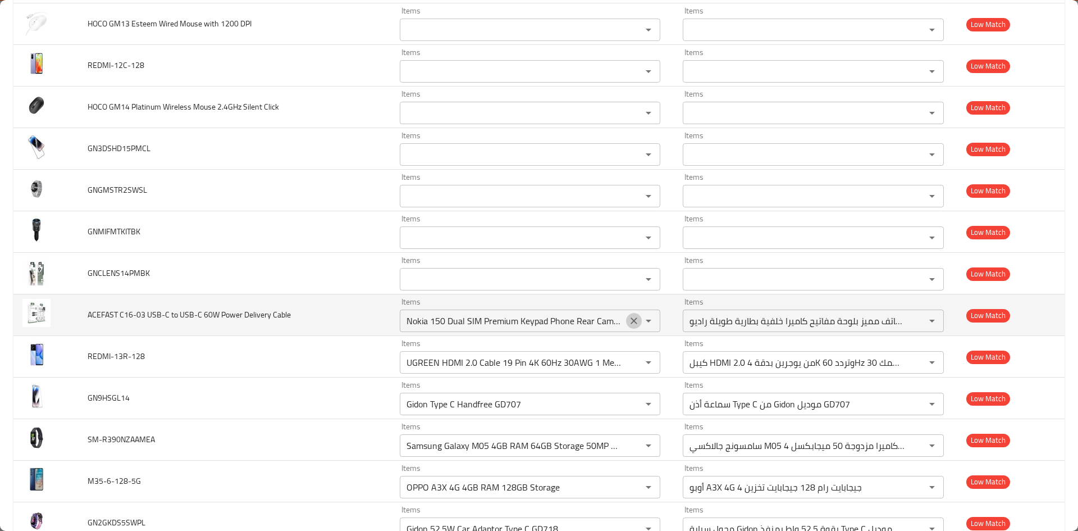
click at [630, 323] on icon "Clear" at bounding box center [634, 320] width 11 height 11
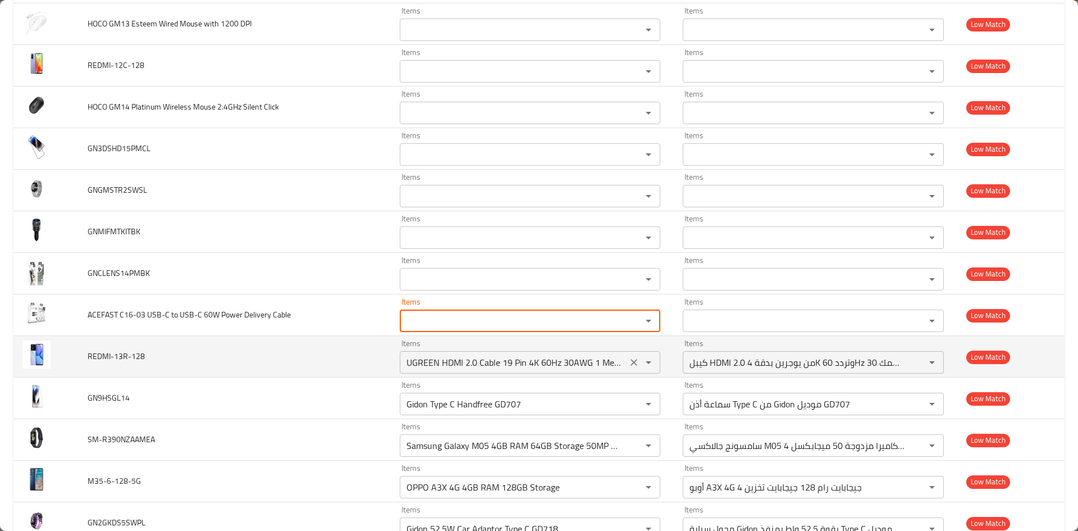
scroll to position [0, 0]
click at [629, 362] on icon "Clear" at bounding box center [634, 362] width 11 height 11
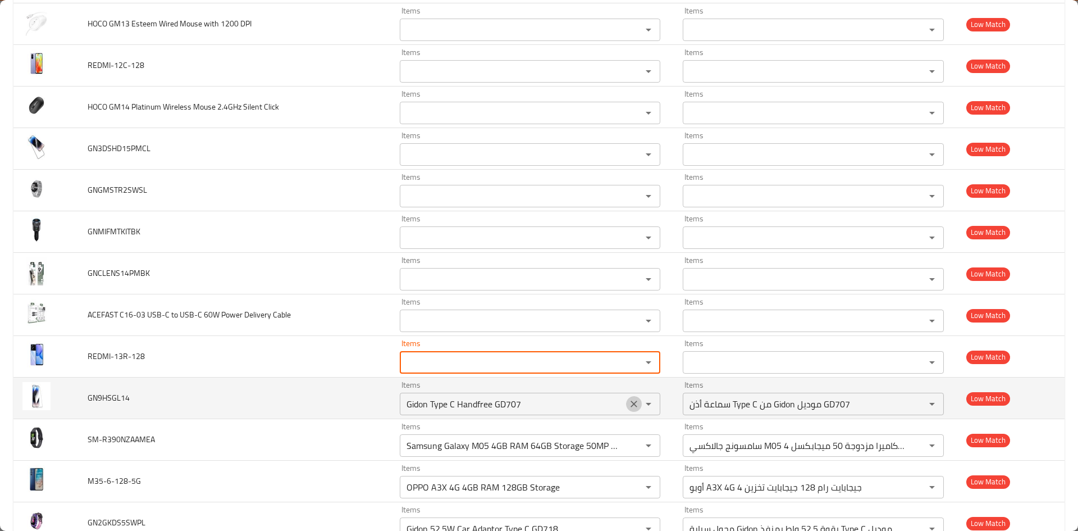
click at [631, 406] on icon "Clear" at bounding box center [634, 403] width 7 height 7
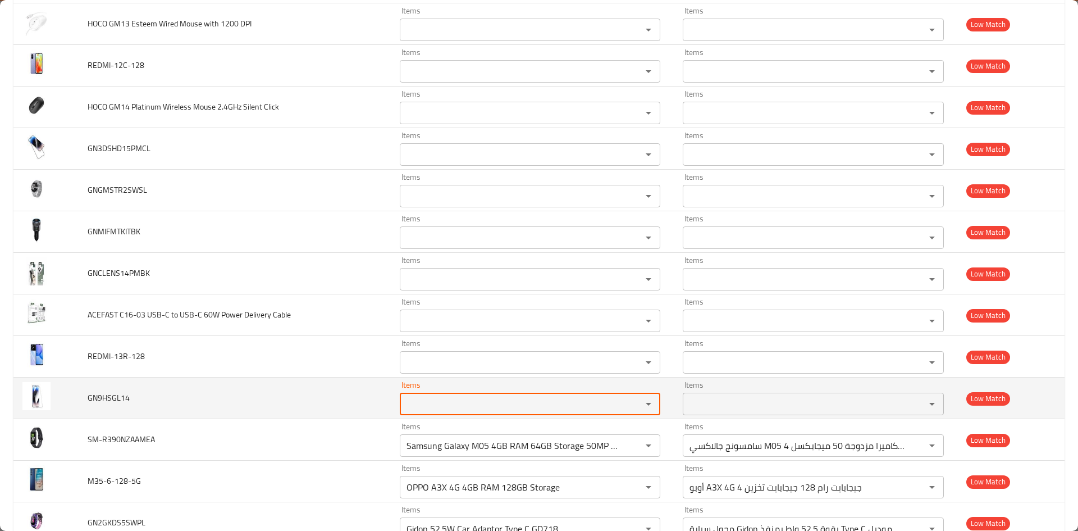
click at [331, 402] on td "GN9HSGL14" at bounding box center [235, 398] width 312 height 42
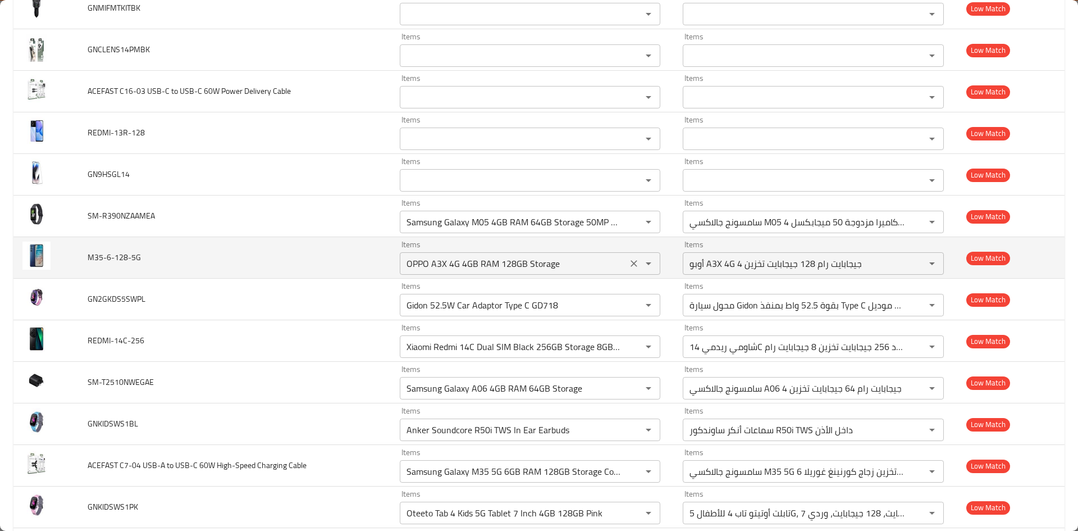
scroll to position [2472, 0]
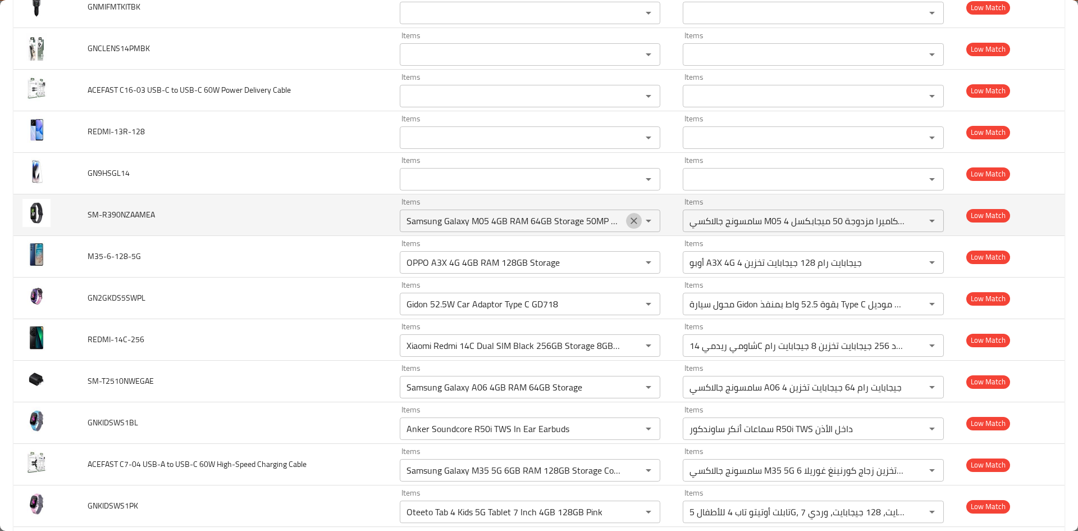
click at [631, 220] on icon "Clear" at bounding box center [634, 220] width 7 height 7
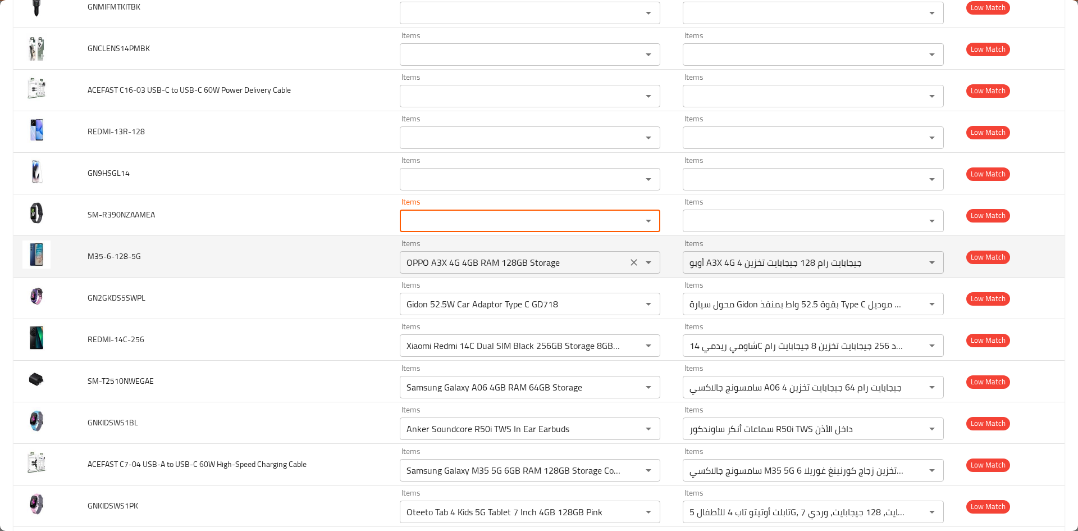
scroll to position [0, 0]
click at [629, 260] on icon "Clear" at bounding box center [634, 262] width 11 height 11
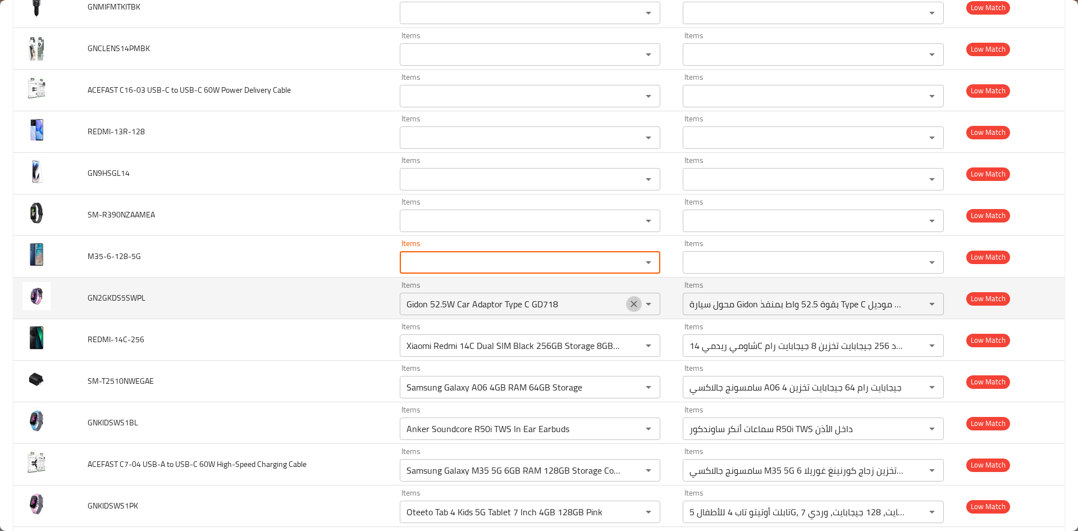
click at [631, 301] on icon "Clear" at bounding box center [634, 304] width 7 height 7
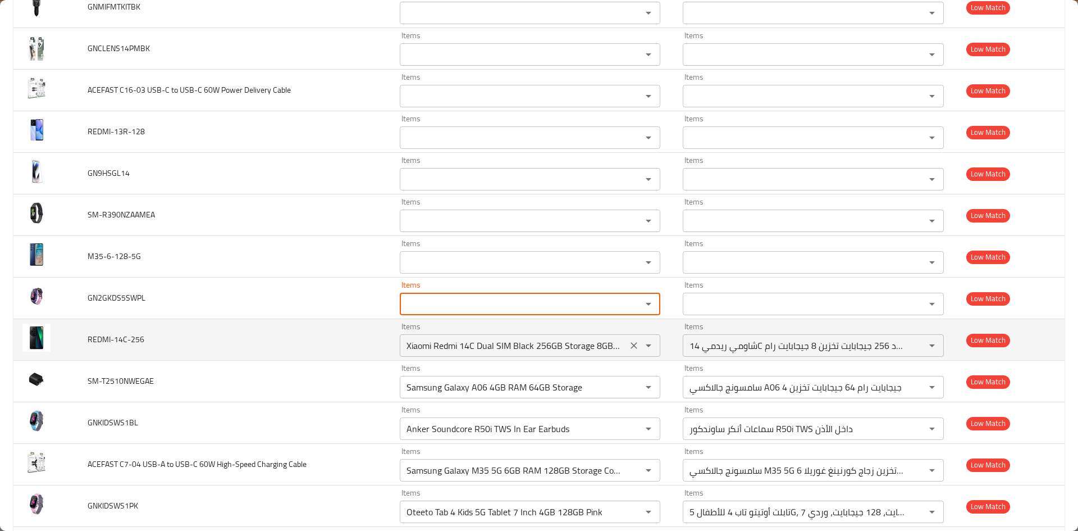
click at [631, 345] on icon "Clear" at bounding box center [634, 345] width 7 height 7
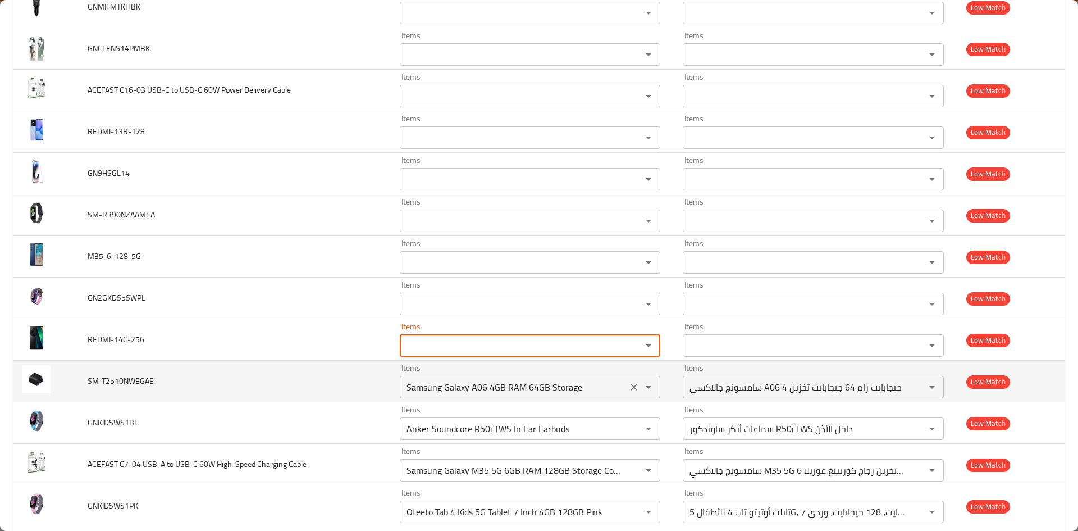
click at [630, 384] on icon "Clear" at bounding box center [634, 386] width 11 height 11
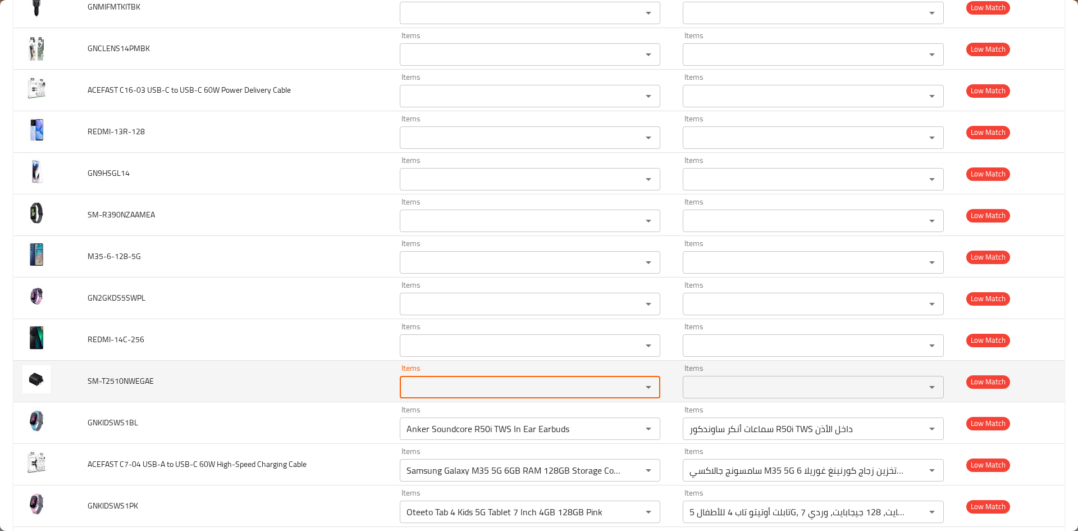
click at [348, 366] on td "SM-T2510NWEGAE" at bounding box center [235, 382] width 312 height 42
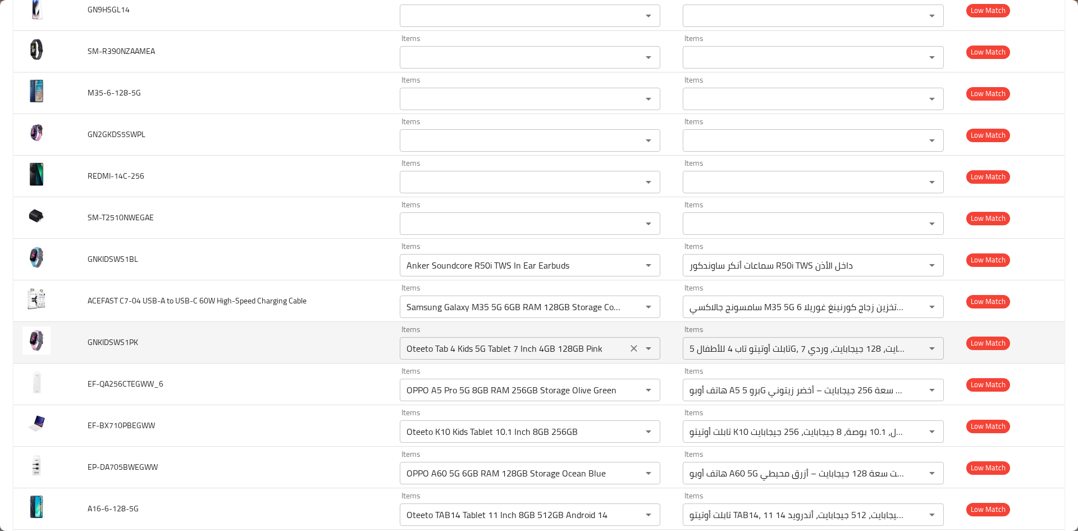
scroll to position [2640, 0]
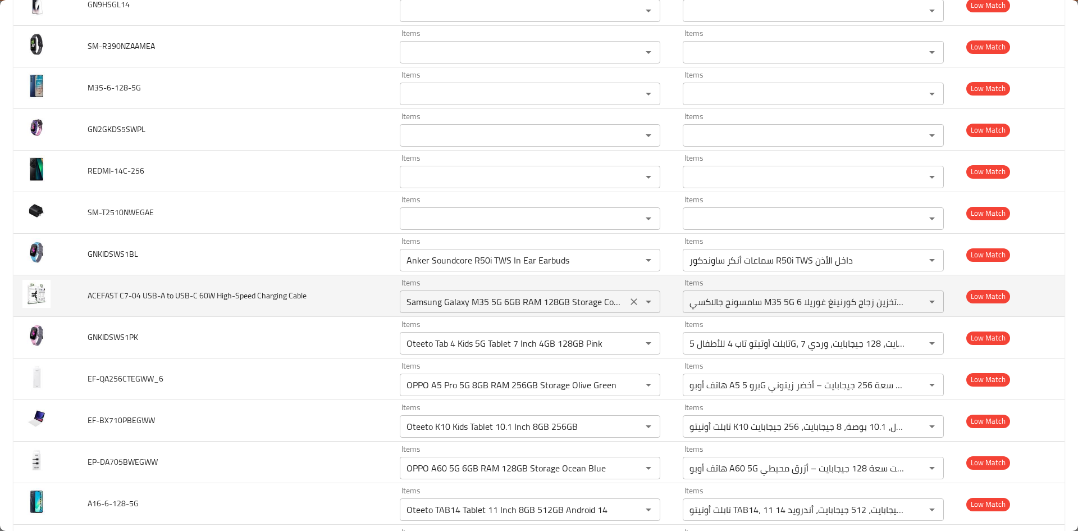
click at [629, 261] on icon "Clear" at bounding box center [634, 259] width 11 height 11
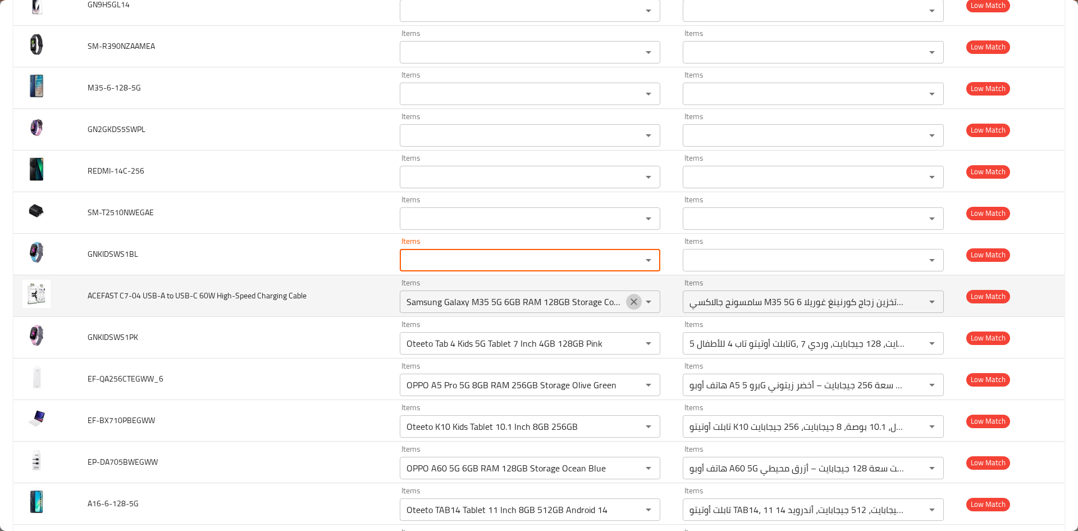
click at [629, 303] on icon "Clear" at bounding box center [634, 301] width 11 height 11
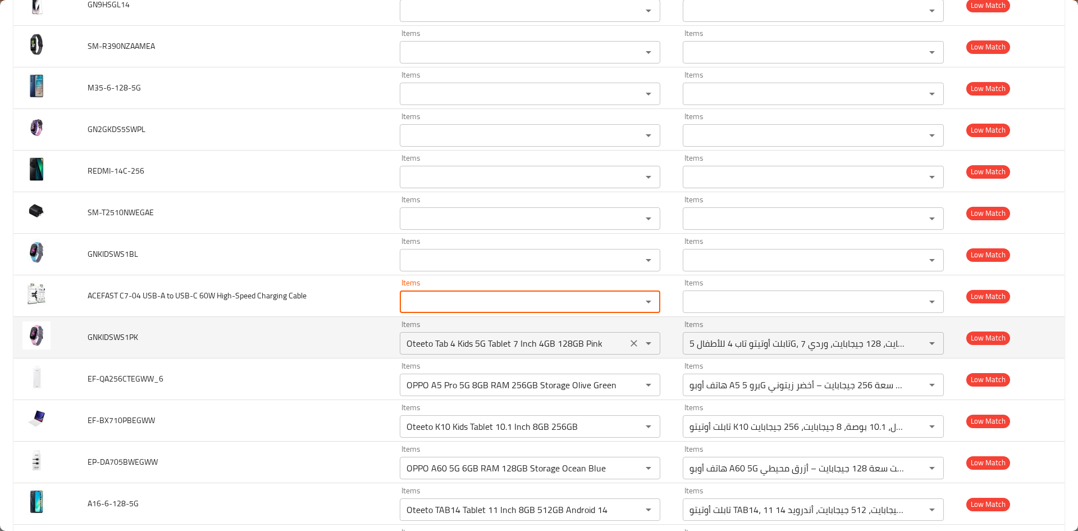
scroll to position [0, 0]
click at [630, 344] on icon "Clear" at bounding box center [634, 343] width 11 height 11
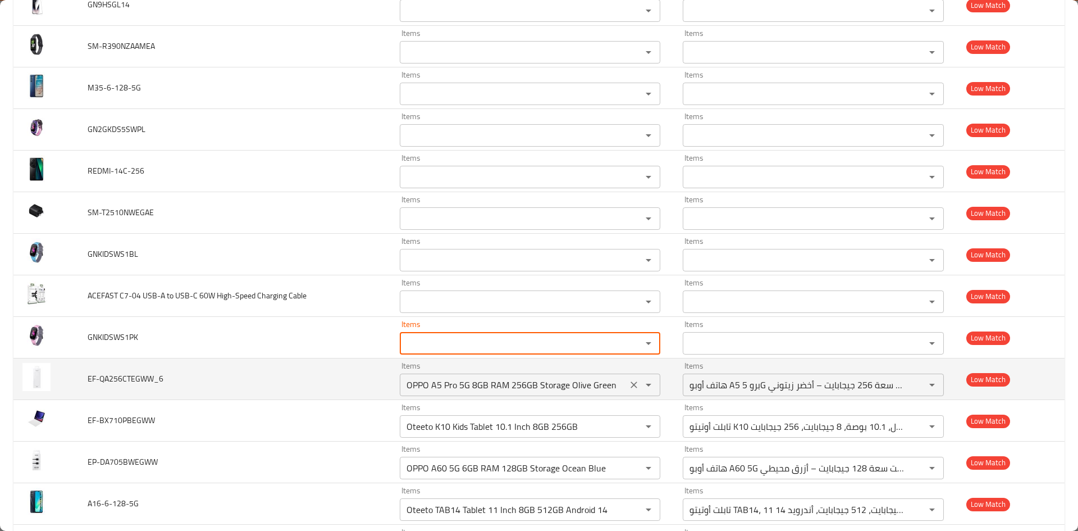
click at [629, 383] on icon "Clear" at bounding box center [634, 384] width 11 height 11
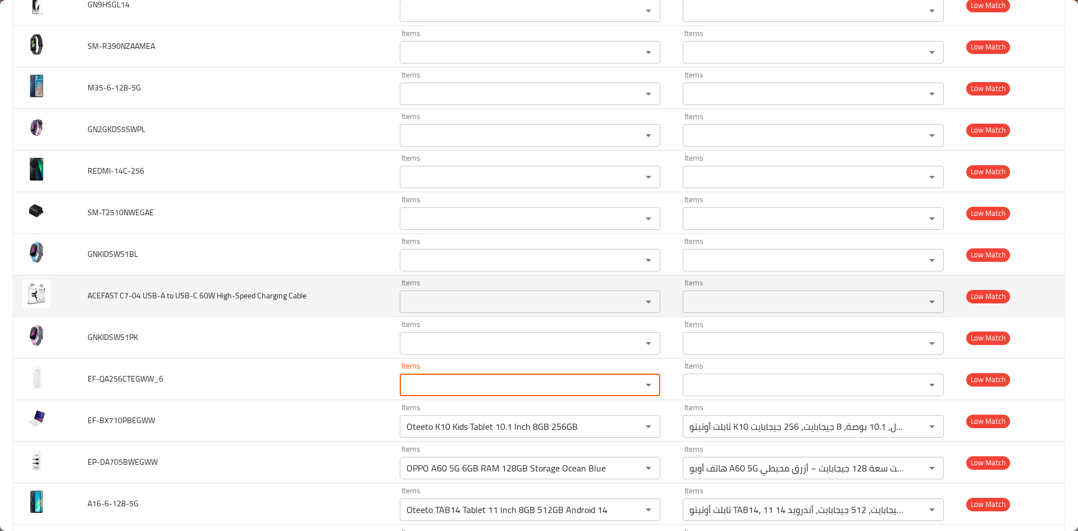
click at [365, 299] on td "ACEFAST C7-04 USB-A to USB-C 60W High-Speed Charging Cable" at bounding box center [235, 296] width 312 height 42
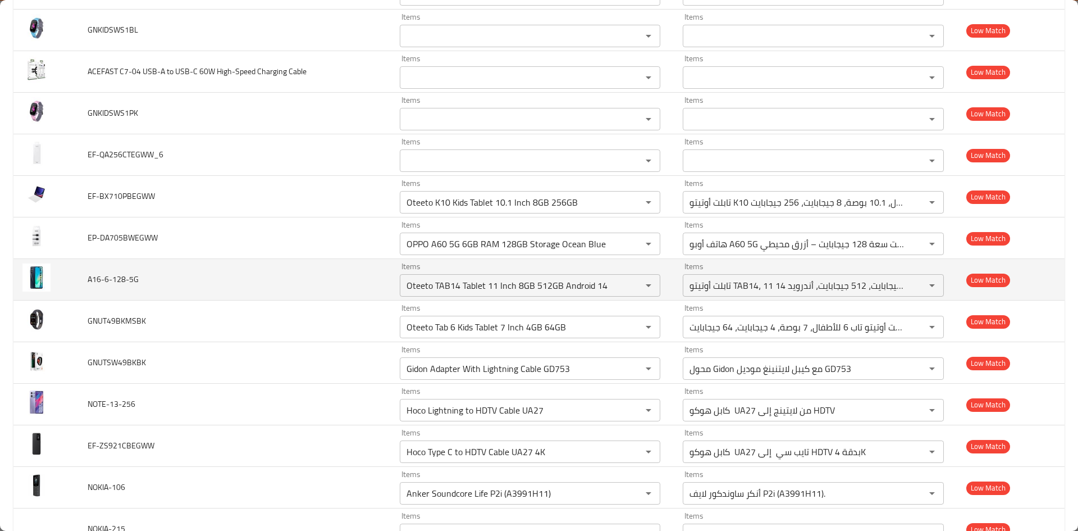
scroll to position [2865, 0]
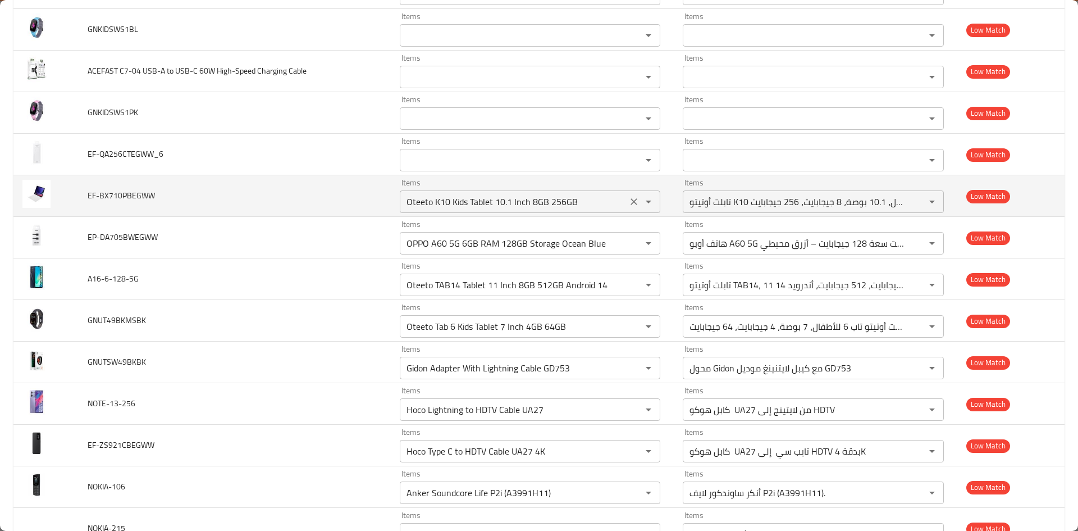
click at [629, 199] on icon "Clear" at bounding box center [634, 201] width 11 height 11
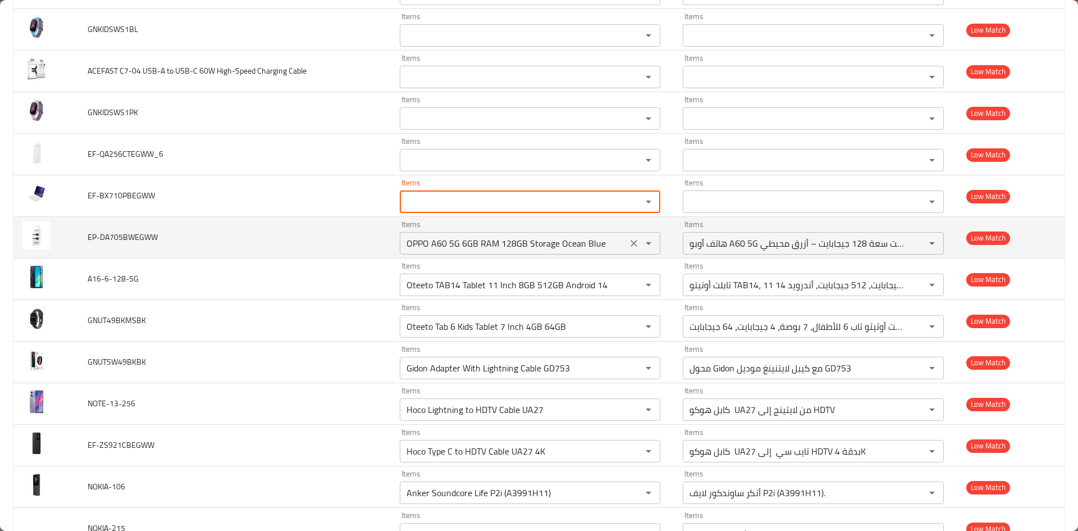
click at [629, 242] on icon "Clear" at bounding box center [634, 243] width 11 height 11
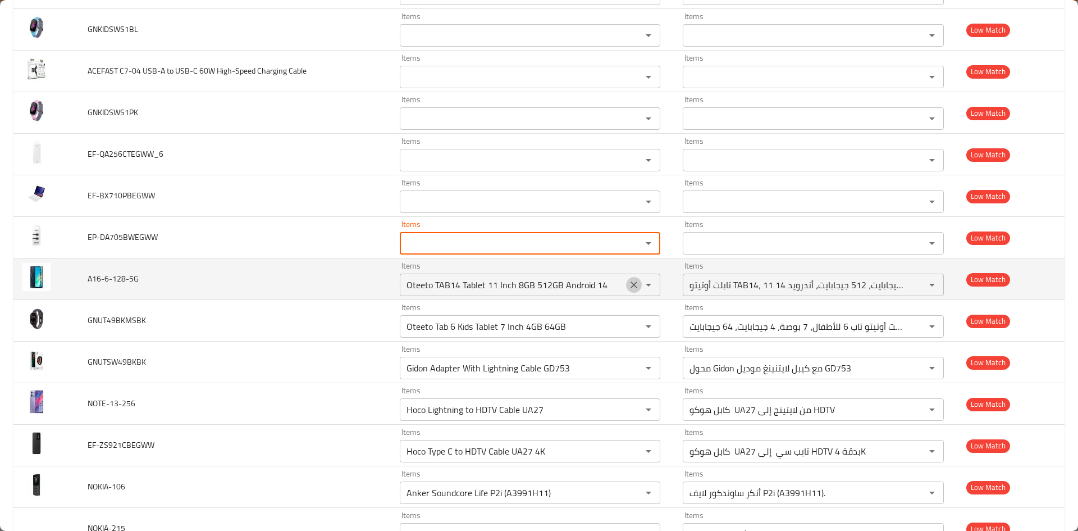
click at [632, 283] on icon "Clear" at bounding box center [634, 284] width 11 height 11
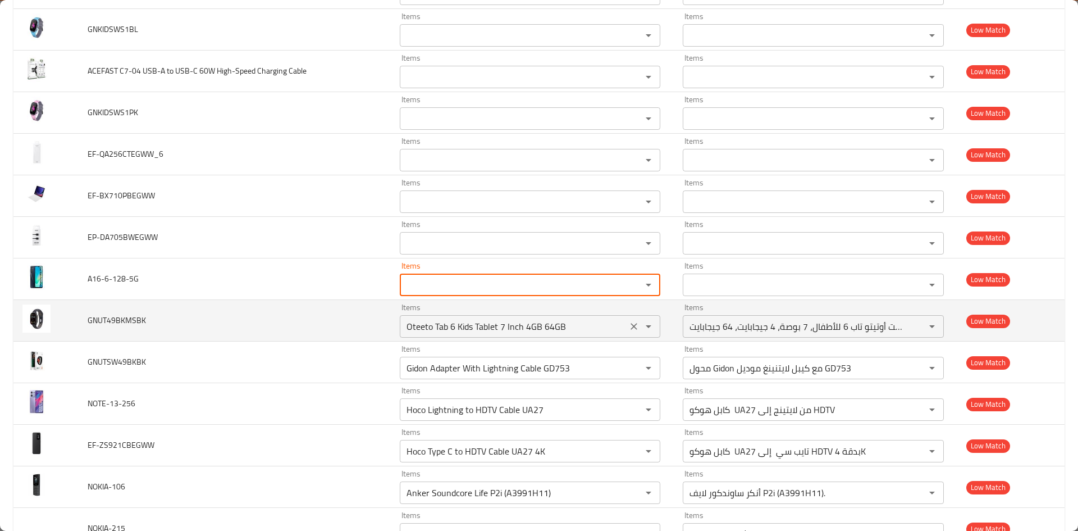
click at [629, 327] on icon "Clear" at bounding box center [634, 326] width 11 height 11
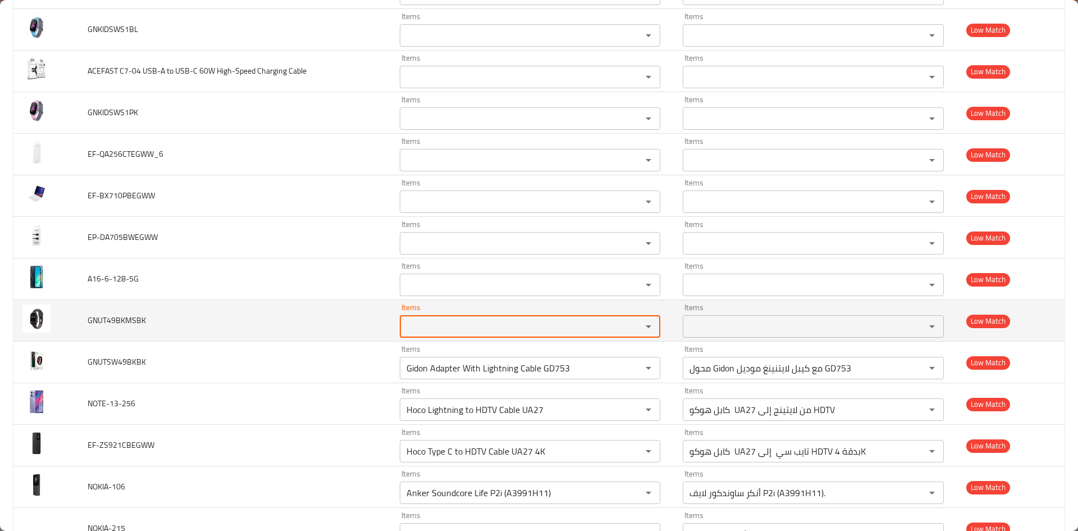
click at [307, 310] on td "GNUT49BKMSBK" at bounding box center [235, 321] width 312 height 42
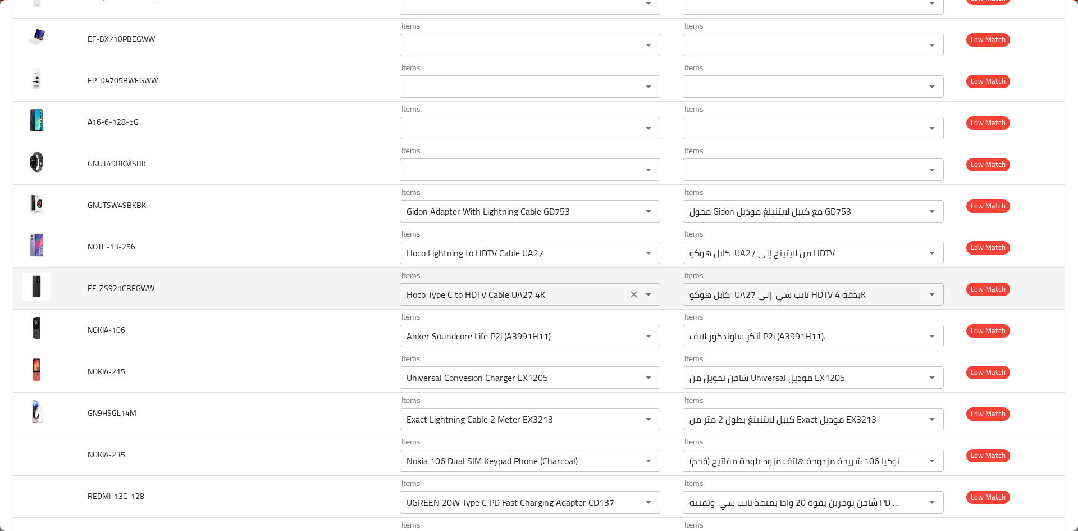
scroll to position [3033, 0]
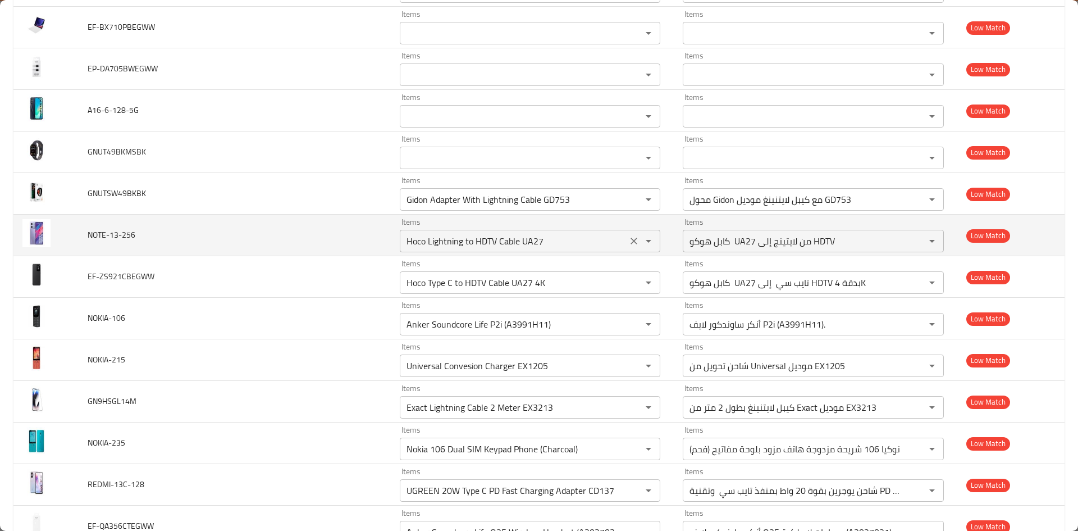
drag, startPoint x: 623, startPoint y: 198, endPoint x: 625, endPoint y: 241, distance: 42.7
click at [629, 199] on icon "Clear" at bounding box center [634, 199] width 11 height 11
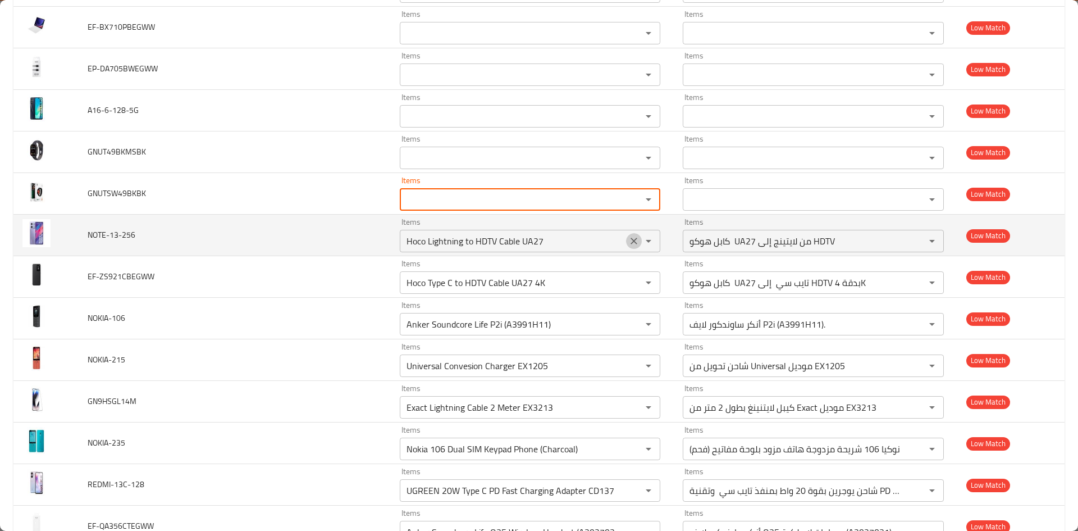
click at [629, 242] on icon "Clear" at bounding box center [634, 240] width 11 height 11
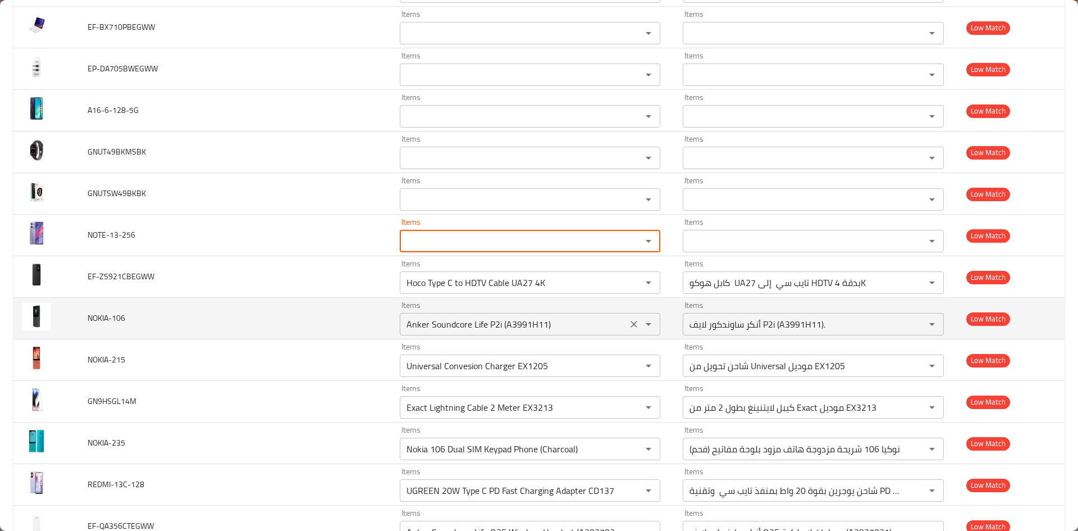
click at [629, 283] on icon "Clear" at bounding box center [634, 282] width 11 height 11
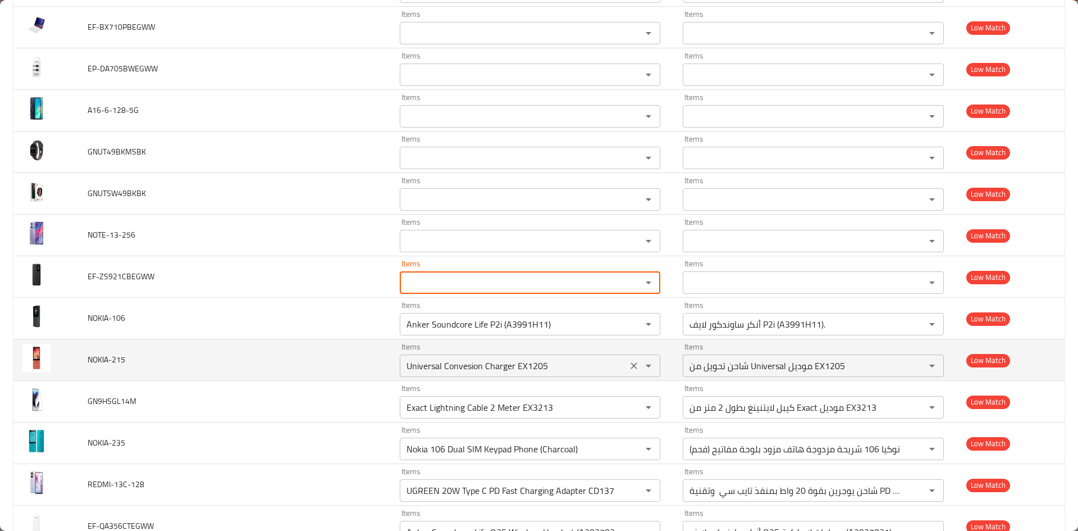
drag, startPoint x: 627, startPoint y: 324, endPoint x: 628, endPoint y: 354, distance: 30.9
click at [631, 324] on icon "Clear" at bounding box center [634, 324] width 7 height 7
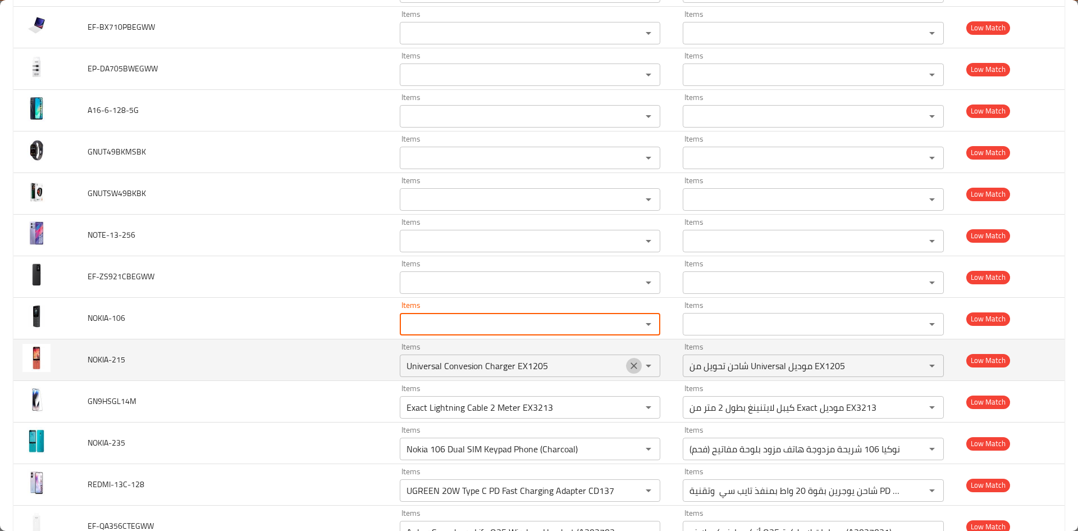
click at [629, 363] on icon "Clear" at bounding box center [634, 365] width 11 height 11
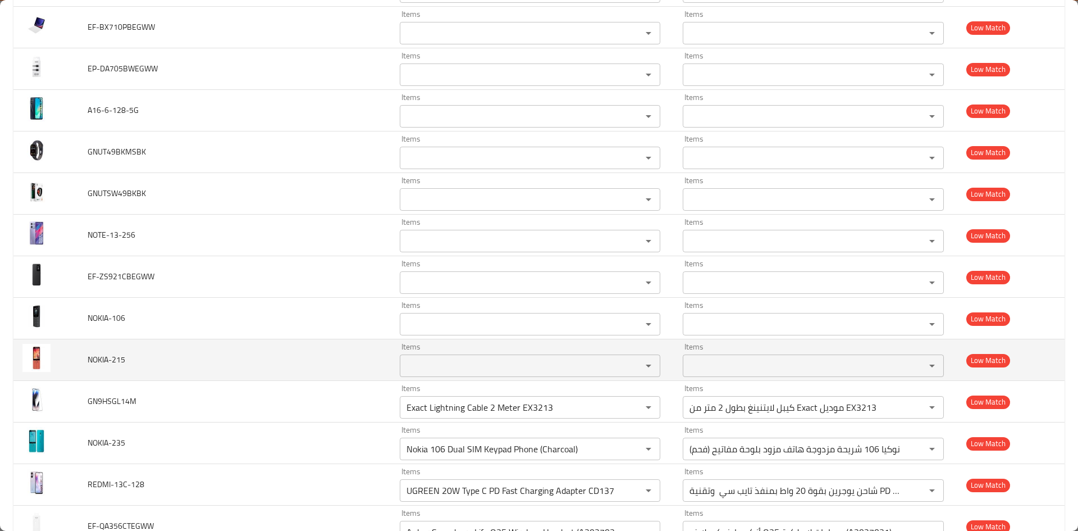
drag, startPoint x: 323, startPoint y: 354, endPoint x: 347, endPoint y: 354, distance: 24.2
click at [324, 354] on td "NOKIA-215" at bounding box center [235, 360] width 312 height 42
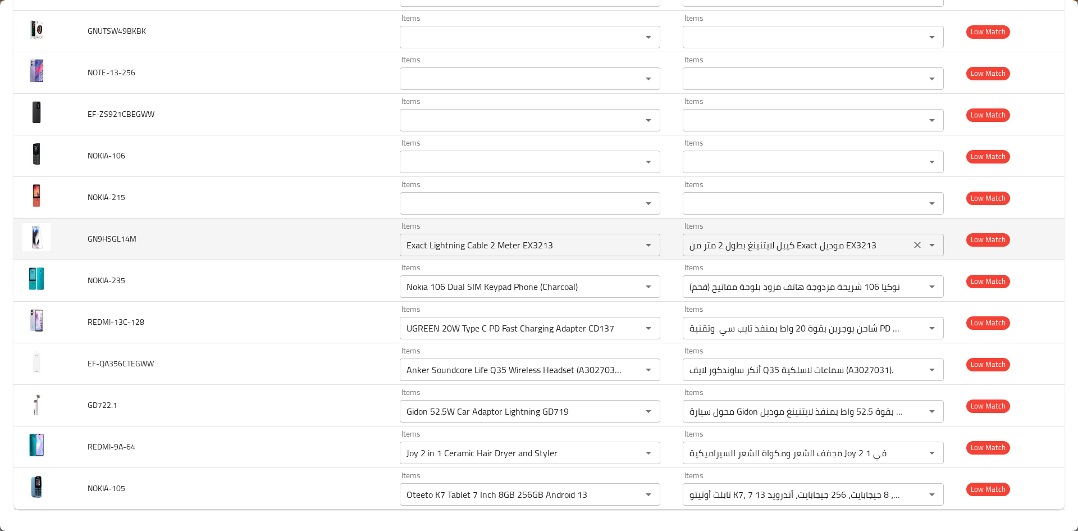
scroll to position [3197, 0]
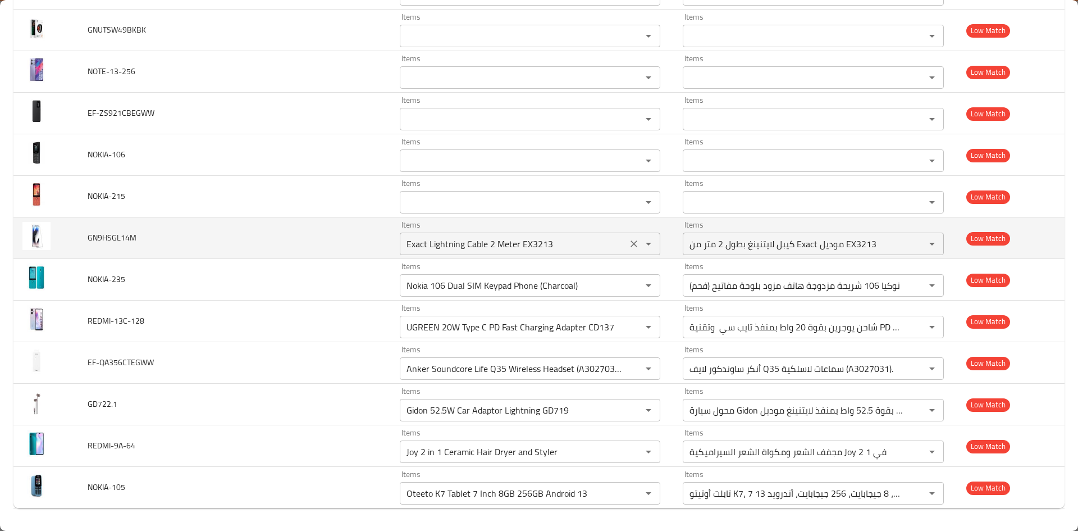
click at [629, 243] on icon "Clear" at bounding box center [634, 243] width 11 height 11
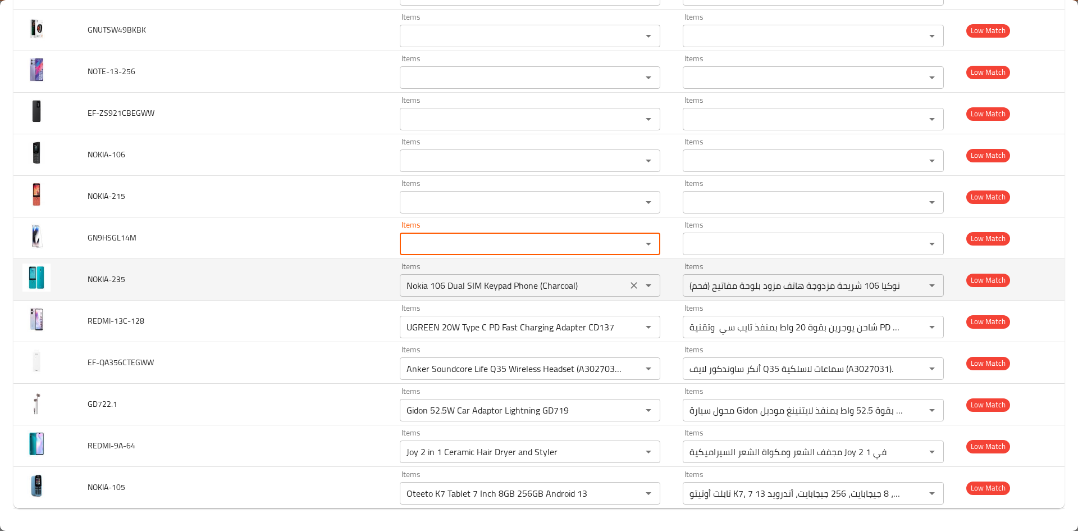
click at [630, 288] on icon "Clear" at bounding box center [634, 285] width 11 height 11
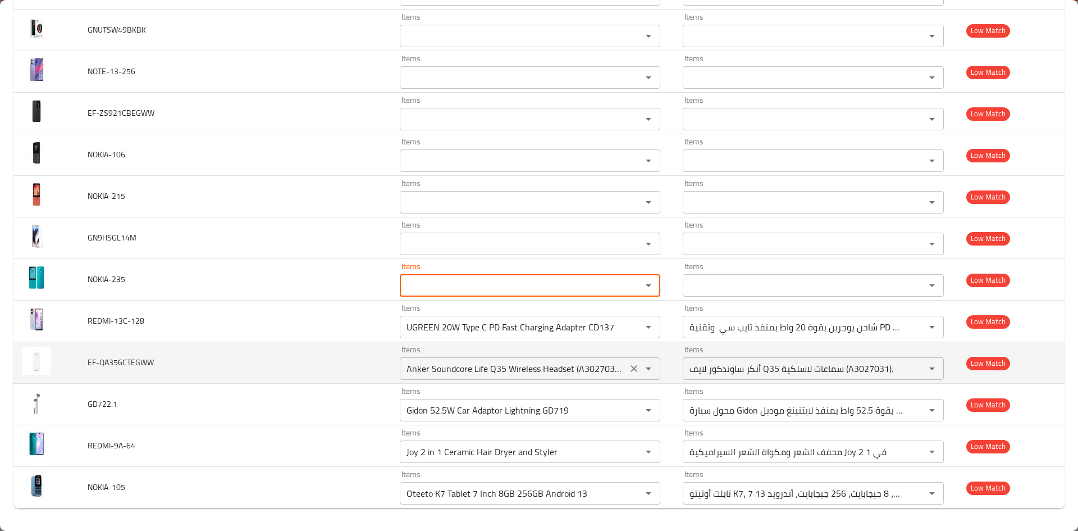
click at [631, 328] on icon "Clear" at bounding box center [634, 327] width 7 height 7
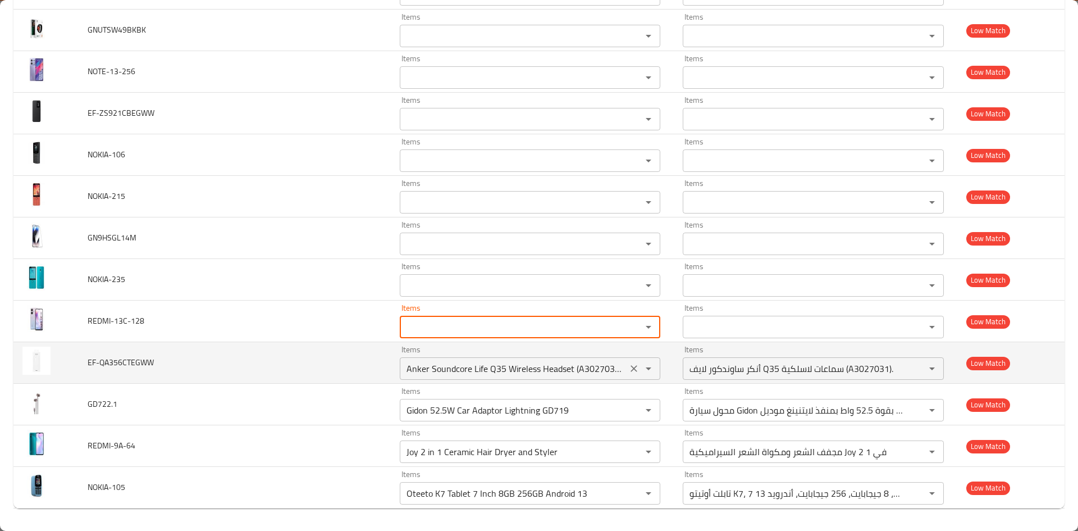
click at [631, 367] on icon "Clear" at bounding box center [634, 368] width 7 height 7
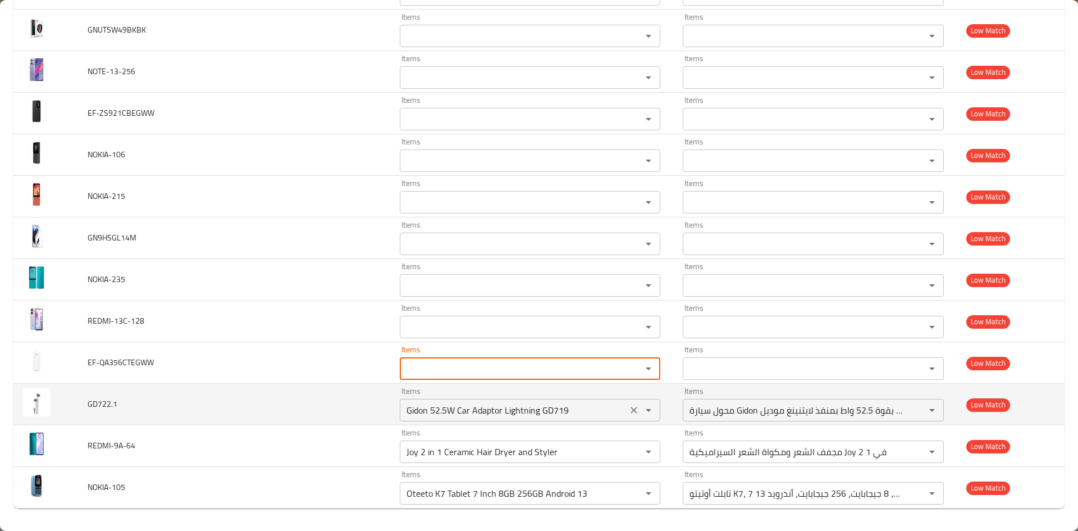
click at [631, 411] on icon "Clear" at bounding box center [634, 410] width 7 height 7
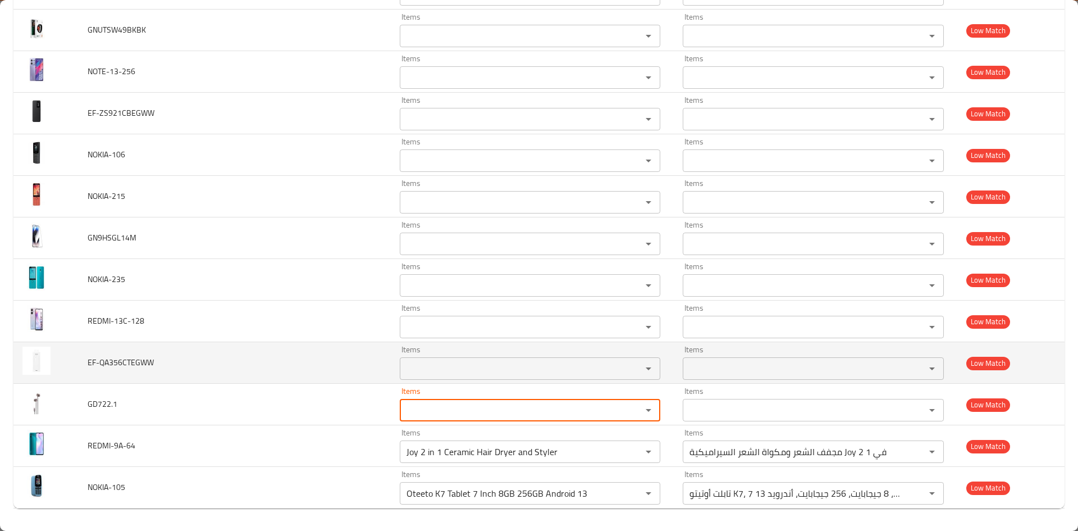
click at [356, 369] on td "EF-QA356CTEGWW" at bounding box center [235, 363] width 312 height 42
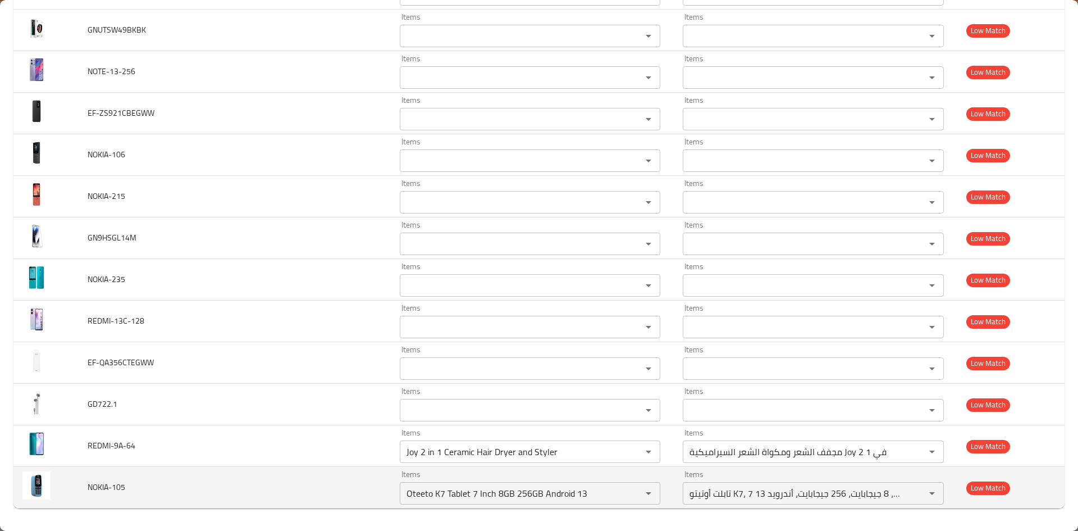
drag, startPoint x: 630, startPoint y: 452, endPoint x: 628, endPoint y: 506, distance: 54.5
click at [631, 452] on icon "Clear" at bounding box center [634, 451] width 11 height 11
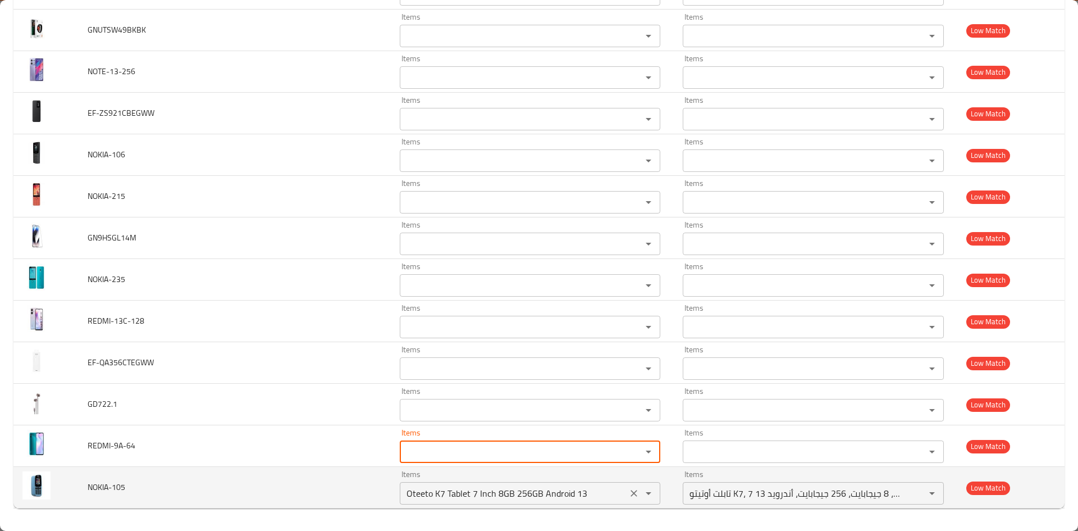
click at [629, 497] on icon "Clear" at bounding box center [634, 493] width 11 height 11
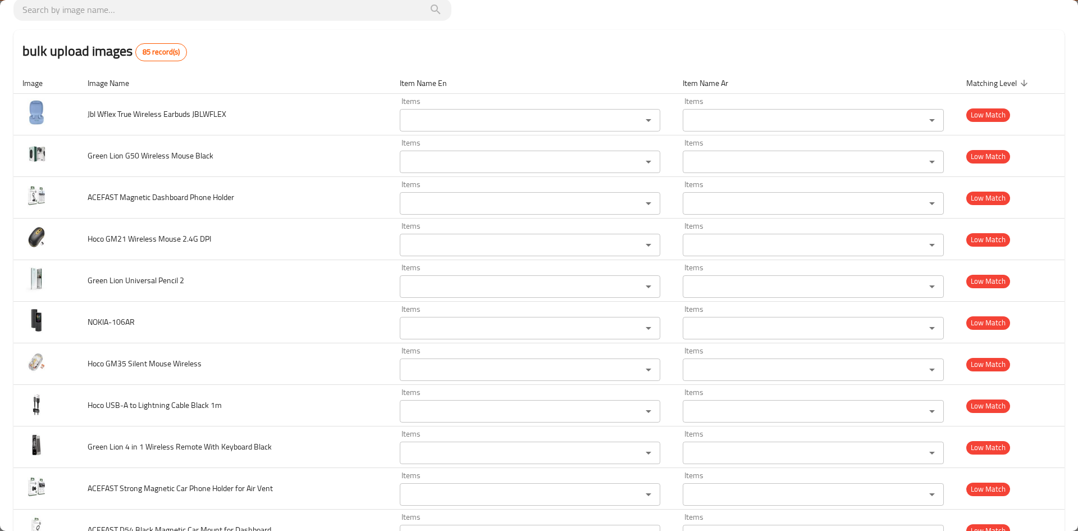
scroll to position [0, 0]
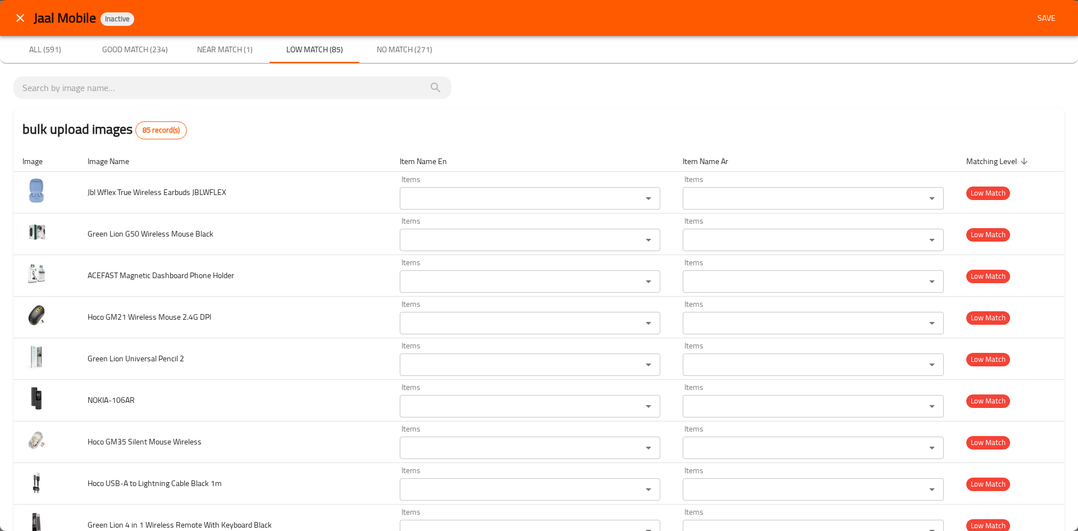
drag, startPoint x: 634, startPoint y: 99, endPoint x: 619, endPoint y: 87, distance: 19.6
click at [408, 49] on span "No Match (271)" at bounding box center [404, 50] width 76 height 14
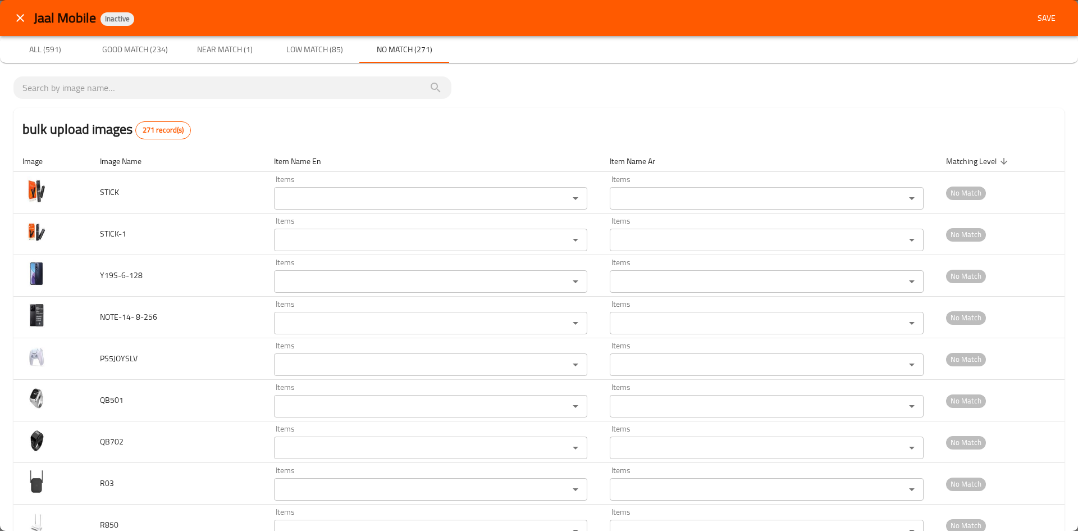
click at [1040, 22] on span "Save" at bounding box center [1047, 18] width 27 height 14
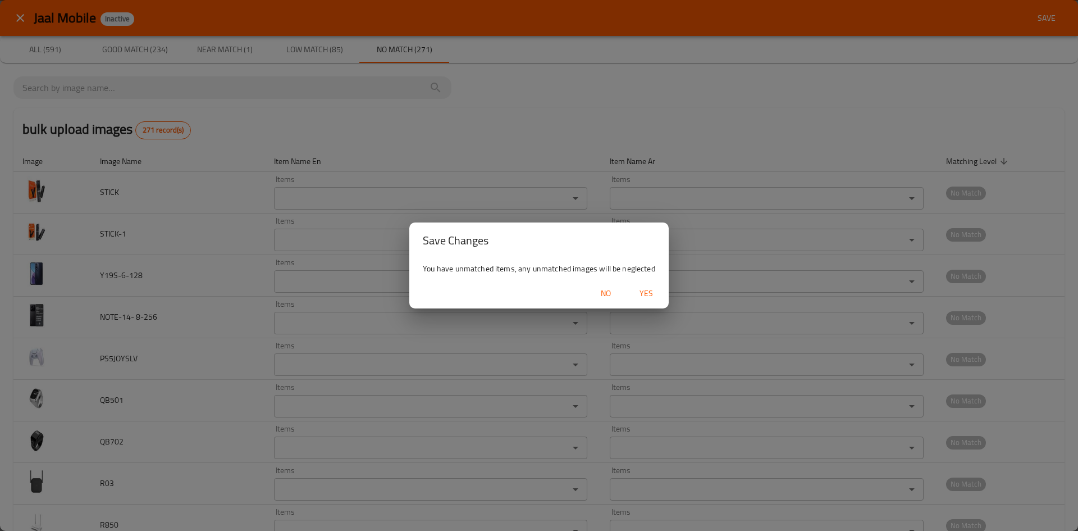
click at [645, 295] on span "Yes" at bounding box center [646, 293] width 27 height 14
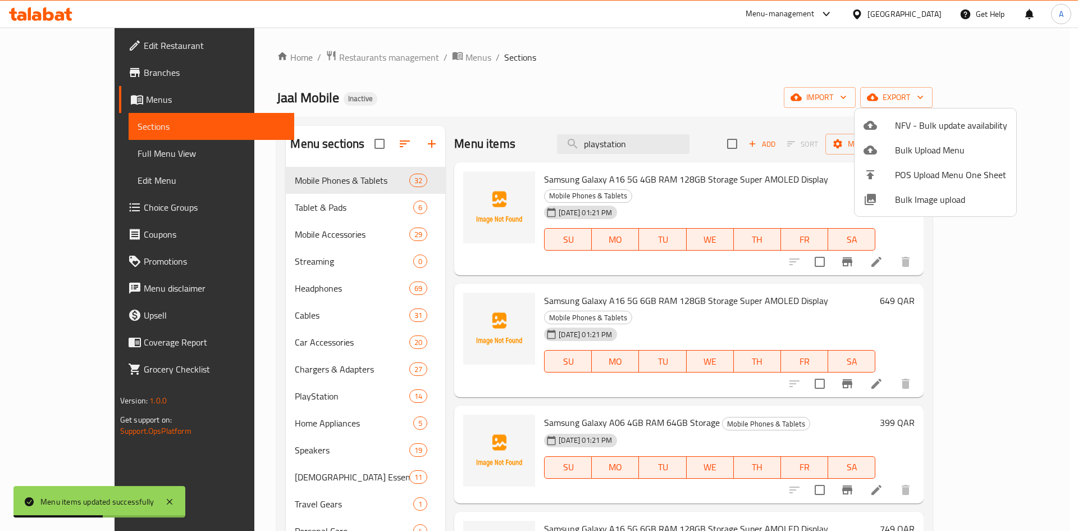
click at [667, 83] on div at bounding box center [539, 265] width 1078 height 531
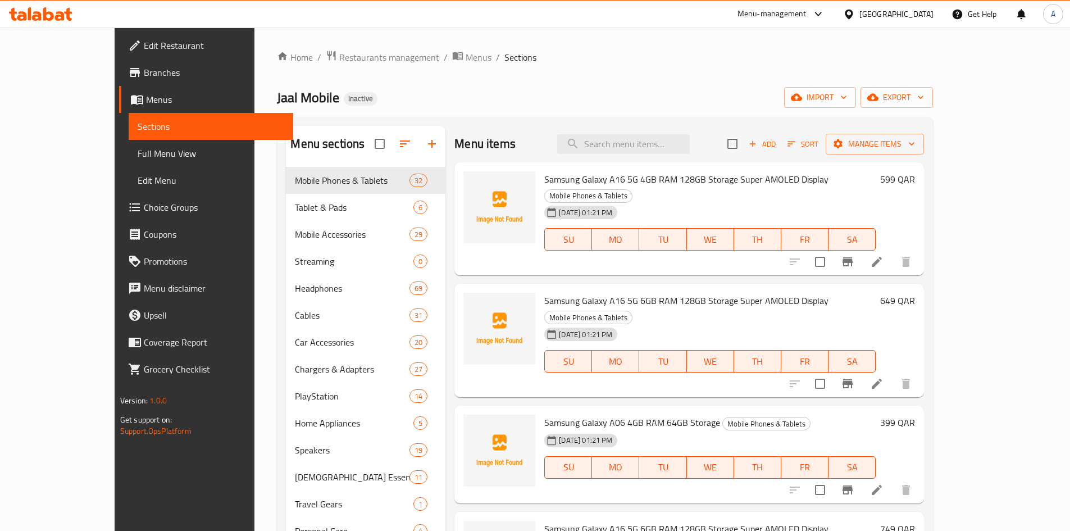
click at [486, 104] on div "Jaal Mobile Inactive import export" at bounding box center [605, 97] width 656 height 21
drag, startPoint x: 630, startPoint y: 148, endPoint x: 634, endPoint y: 139, distance: 10.6
click at [631, 147] on input "search" at bounding box center [623, 144] width 133 height 20
paste input "SONY PlayStation 5 DualSense Wireless Controller"
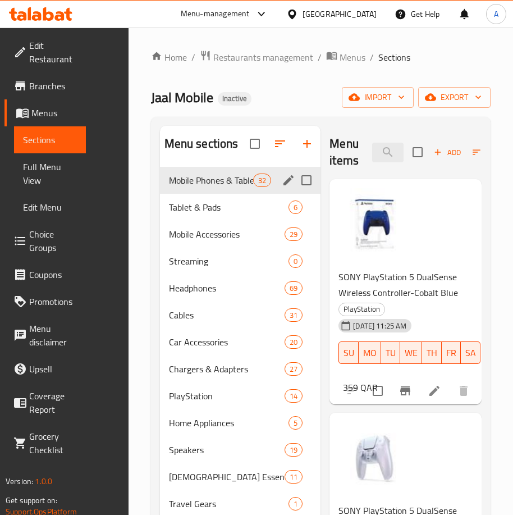
click at [190, 186] on span "Mobile Phones & Tablets" at bounding box center [211, 180] width 84 height 13
click at [225, 183] on span "Mobile Phones & Tablets" at bounding box center [211, 180] width 84 height 13
click at [385, 149] on input "SONY PlayStation 5 DualSense Wireless Controller" at bounding box center [387, 153] width 31 height 20
paste input "-Cosmic RedSONY PlayStation 5 DualSense Wireless Controller"
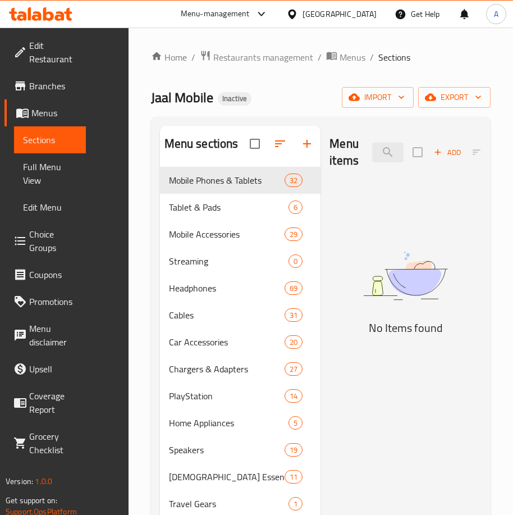
scroll to position [0, 233]
type input "SONY PlayStation 5 DualSense Wireless Controller-CosmSONY PlayStation 5 DualSen…"
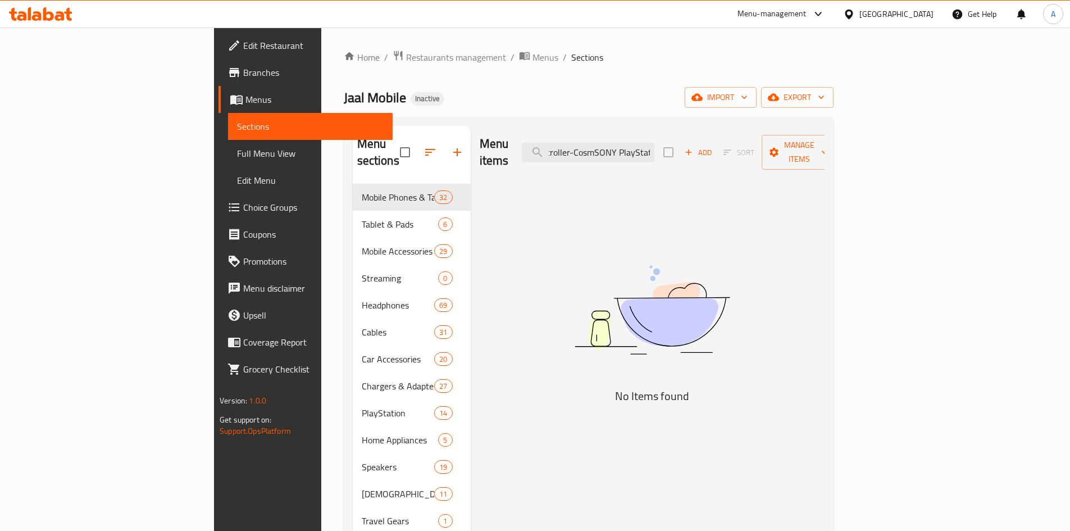
scroll to position [0, 303]
drag, startPoint x: 693, startPoint y: 157, endPoint x: 916, endPoint y: 231, distance: 235.5
click at [825, 231] on div "Menu items SONY PlayStation 5 DualSense Wireless Controller-CosmSONY PlayStatio…" at bounding box center [648, 494] width 354 height 736
click at [654, 150] on input "SONY PlayStation 5 DualSense Wireless Controller-CosmSONY PlayStation 5 DualSen…" at bounding box center [588, 153] width 133 height 20
click at [654, 147] on input "SONY PlayStation 5 DualSense Wireless Controller-CosmSONY PlayStation 5 DualSen…" at bounding box center [588, 153] width 133 height 20
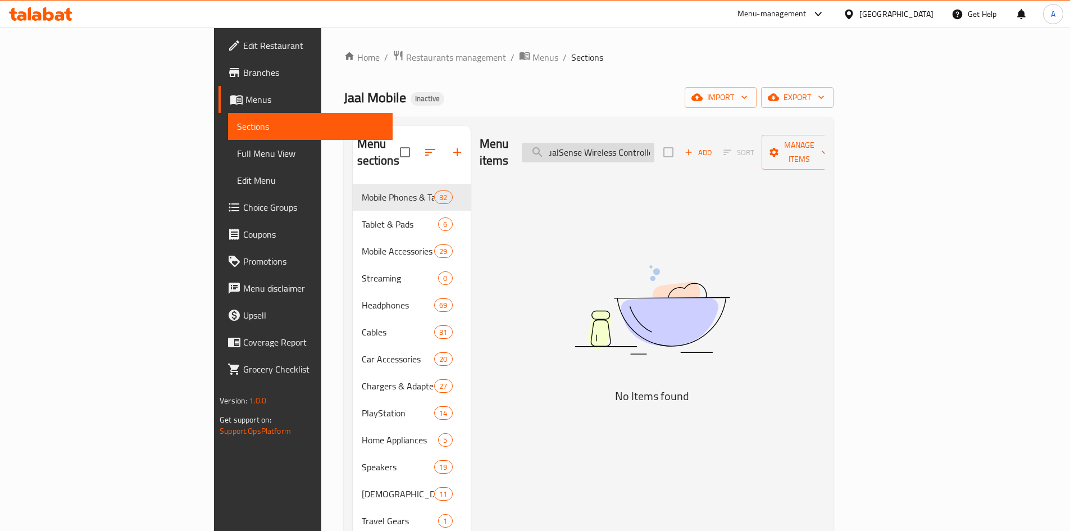
click at [654, 147] on input "SONY PlayStation 5 DualSense Wireless Controller-CosmSONY PlayStation 5 DualSen…" at bounding box center [588, 153] width 133 height 20
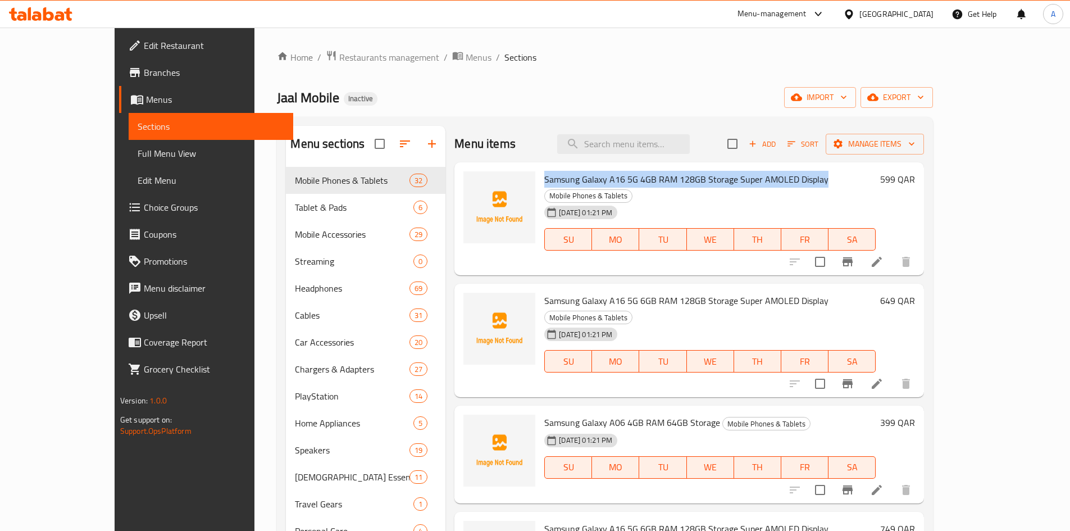
drag, startPoint x: 516, startPoint y: 183, endPoint x: 794, endPoint y: 177, distance: 278.1
click at [794, 177] on span "Samsung Galaxy A16 5G 4GB RAM 128GB Storage Super AMOLED Display" at bounding box center [686, 179] width 284 height 17
copy span "Samsung Galaxy A16 5G 4GB RAM 128GB Storage Super AMOLED Display"
click at [495, 74] on div "Home / Restaurants management / Menus / Sections Jaal Mobile Inactive import ex…" at bounding box center [605, 452] width 656 height 804
click at [511, 81] on div "Home / Restaurants management / Menus / Sections Jaal Mobile Inactive import ex…" at bounding box center [605, 452] width 656 height 804
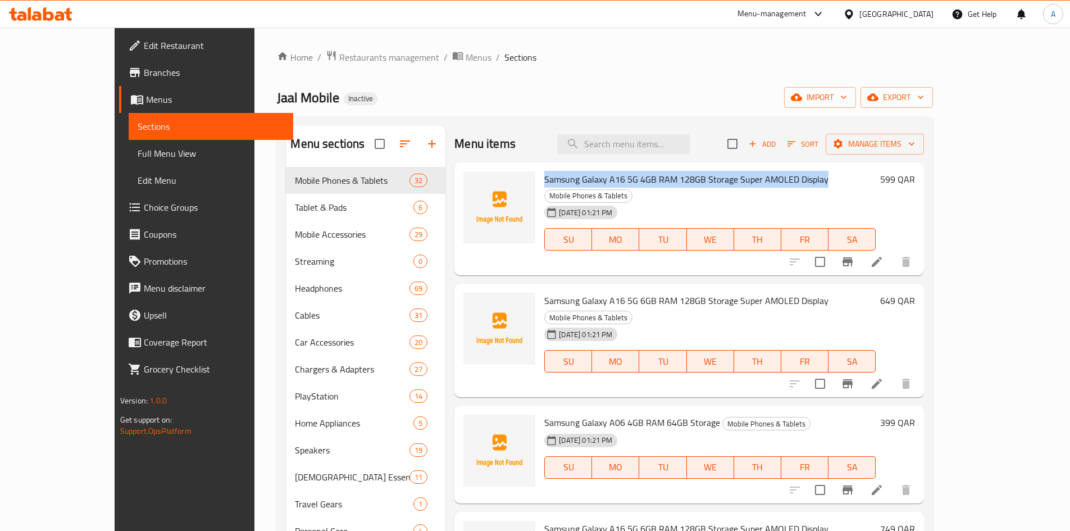
drag, startPoint x: 795, startPoint y: 179, endPoint x: 516, endPoint y: 179, distance: 279.2
click at [540, 179] on div "Samsung Galaxy A16 5G 4GB RAM 128GB Storage Super AMOLED Display Mobile Phones …" at bounding box center [710, 219] width 340 height 104
copy span "Samsung Galaxy A16 5G 4GB RAM 128GB Storage Super AMOLED Display"
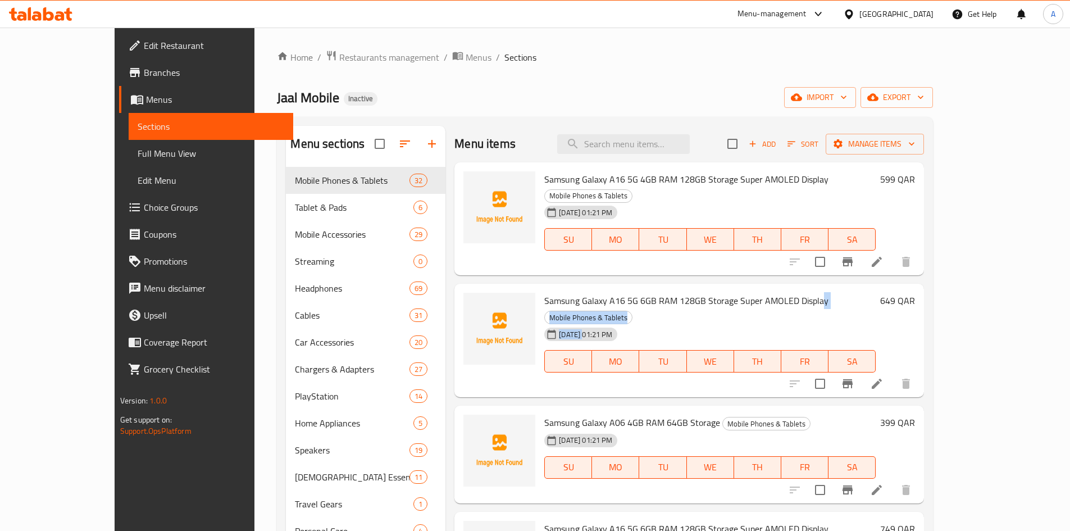
drag, startPoint x: 792, startPoint y: 287, endPoint x: 556, endPoint y: 292, distance: 236.0
click at [558, 297] on div "Samsung Galaxy A16 5G 6GB RAM 128GB Storage Super AMOLED Display Mobile Phones …" at bounding box center [710, 340] width 340 height 104
click at [508, 288] on div at bounding box center [499, 340] width 81 height 104
drag, startPoint x: 511, startPoint y: 285, endPoint x: 794, endPoint y: 281, distance: 282.6
click at [794, 288] on div "Samsung Galaxy A16 5G 6GB RAM 128GB Storage Super AMOLED Display Mobile Phones …" at bounding box center [710, 340] width 340 height 104
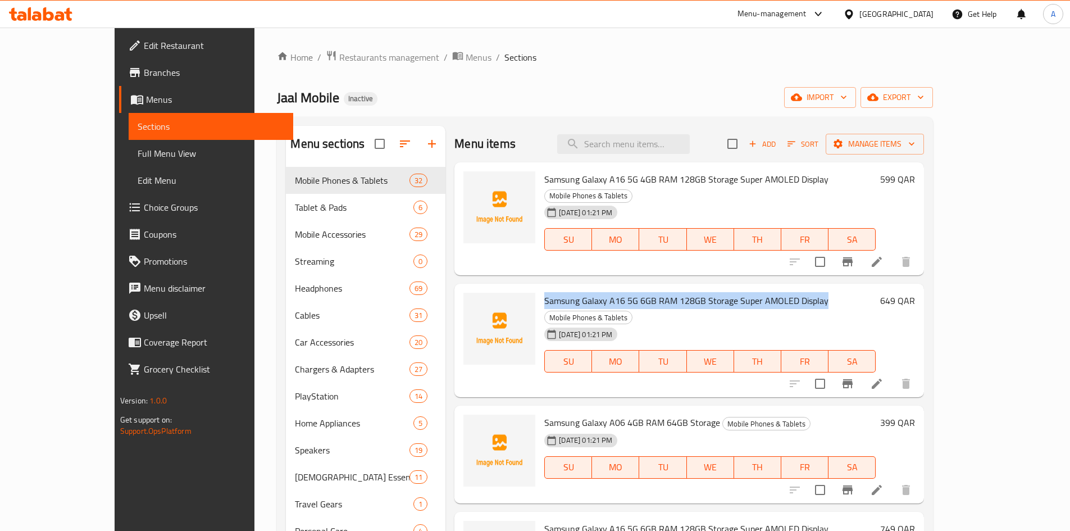
copy span "Samsung Galaxy A16 5G 6GB RAM 128GB Storage Super AMOLED Display"
drag, startPoint x: 685, startPoint y: 392, endPoint x: 532, endPoint y: 411, distance: 153.9
click at [540, 416] on div "Samsung Galaxy A06 4GB RAM 64GB Storage Mobile Phones & Tablets 05-09-2025 01:2…" at bounding box center [710, 454] width 340 height 89
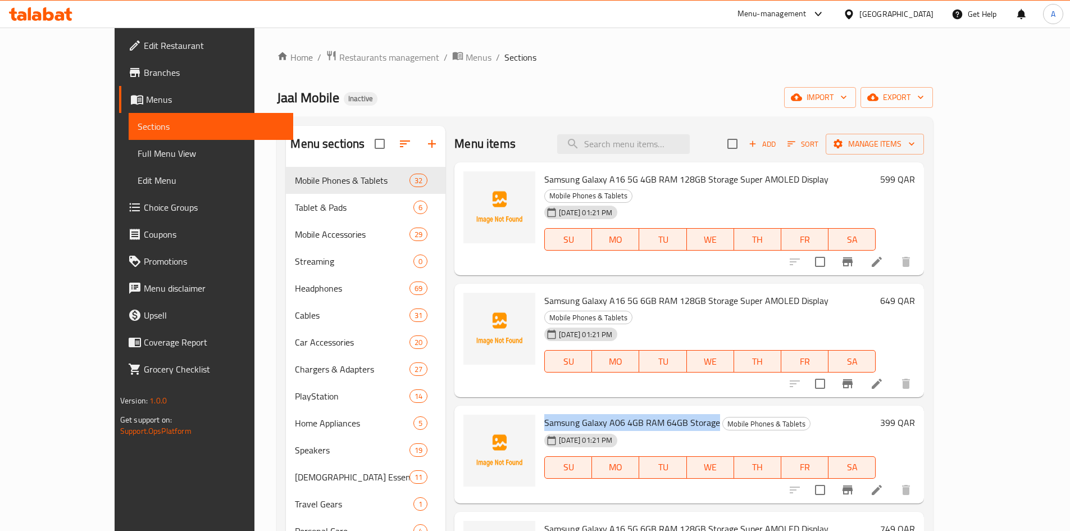
drag, startPoint x: 515, startPoint y: 393, endPoint x: 687, endPoint y: 394, distance: 172.4
click at [687, 410] on div "Samsung Galaxy A06 4GB RAM 64GB Storage Mobile Phones & Tablets 05-09-2025 01:2…" at bounding box center [710, 454] width 340 height 89
copy span "Samsung Galaxy A06 4GB RAM 64GB Storage"
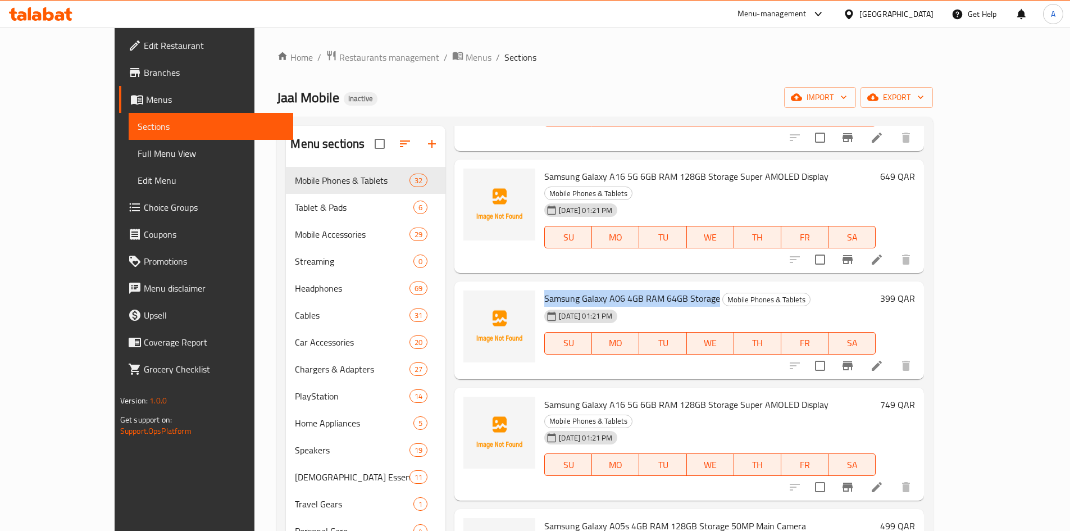
scroll to position [169, 0]
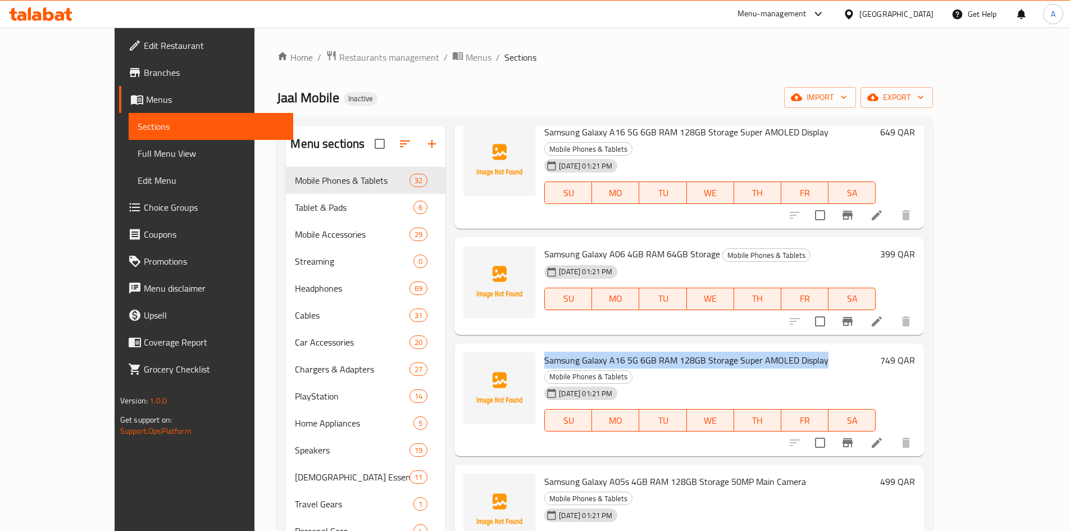
drag, startPoint x: 517, startPoint y: 327, endPoint x: 794, endPoint y: 331, distance: 276.9
click at [794, 352] on span "Samsung Galaxy A16 5G 6GB RAM 128GB Storage Super AMOLED Display" at bounding box center [686, 360] width 284 height 17
copy span "Samsung Galaxy A16 5G 6GB RAM 128GB Storage Super AMOLED Display"
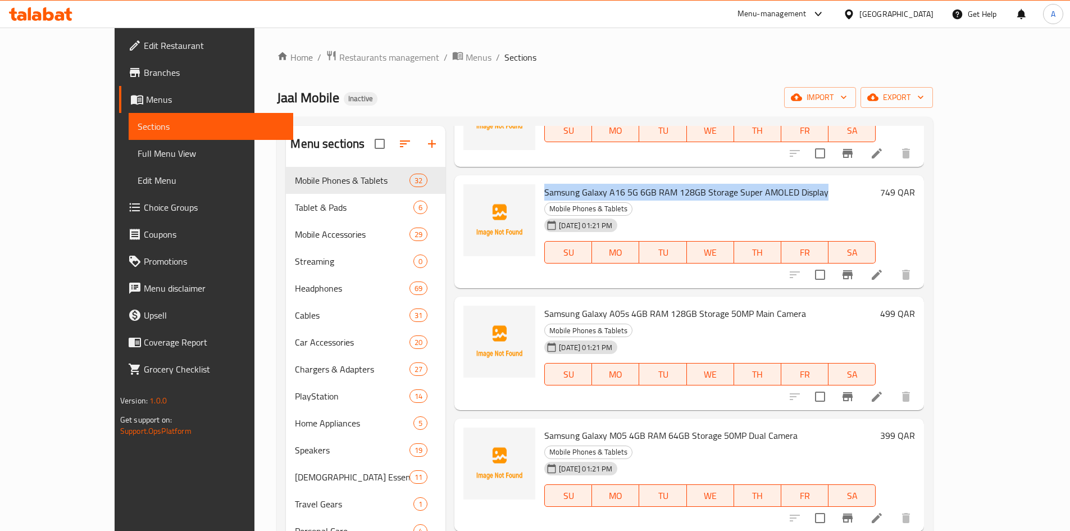
scroll to position [337, 0]
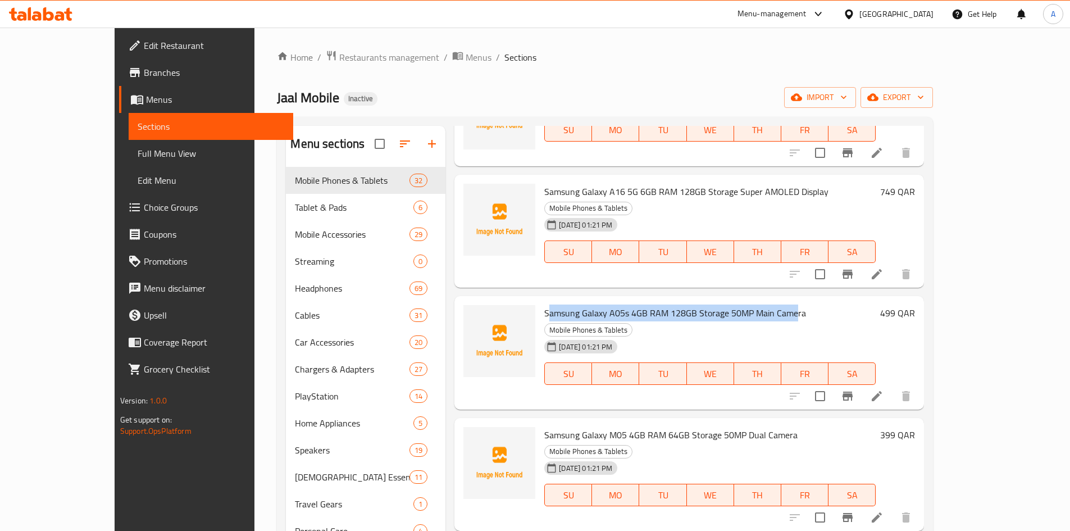
drag, startPoint x: 522, startPoint y: 265, endPoint x: 767, endPoint y: 267, distance: 244.9
click at [767, 304] on span "Samsung Galaxy A05s 4GB RAM 128GB Storage 50MP Main Camera" at bounding box center [675, 312] width 262 height 17
click at [544, 304] on span "Samsung Galaxy A05s 4GB RAM 128GB Storage 50MP Main Camera" at bounding box center [675, 312] width 262 height 17
drag, startPoint x: 514, startPoint y: 268, endPoint x: 773, endPoint y: 261, distance: 259.6
click at [773, 301] on div "Samsung Galaxy A05s 4GB RAM 128GB Storage 50MP Main Camera Mobile Phones & Tabl…" at bounding box center [710, 353] width 340 height 104
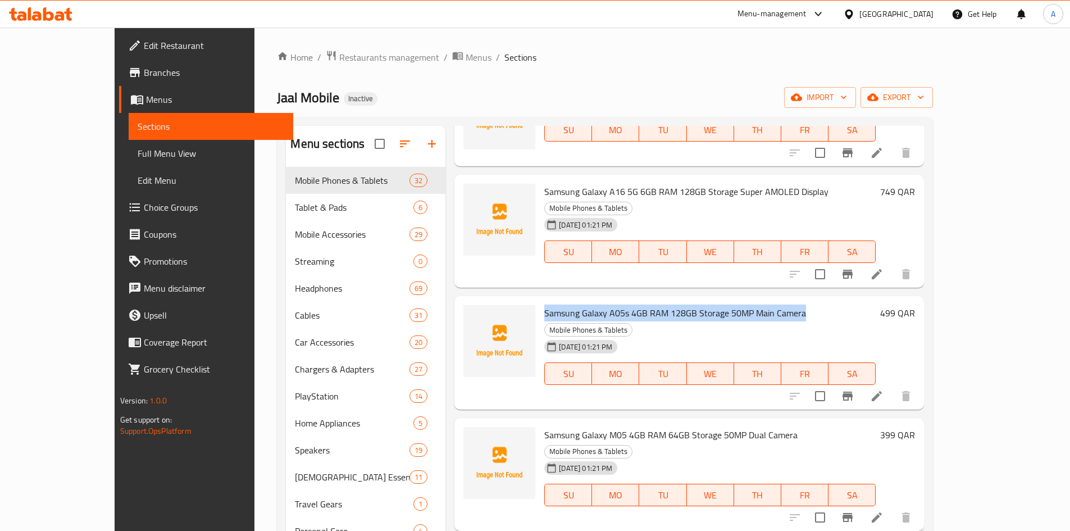
copy span "Samsung Galaxy A05s 4GB RAM 128GB Storage 50MP Main Camera"
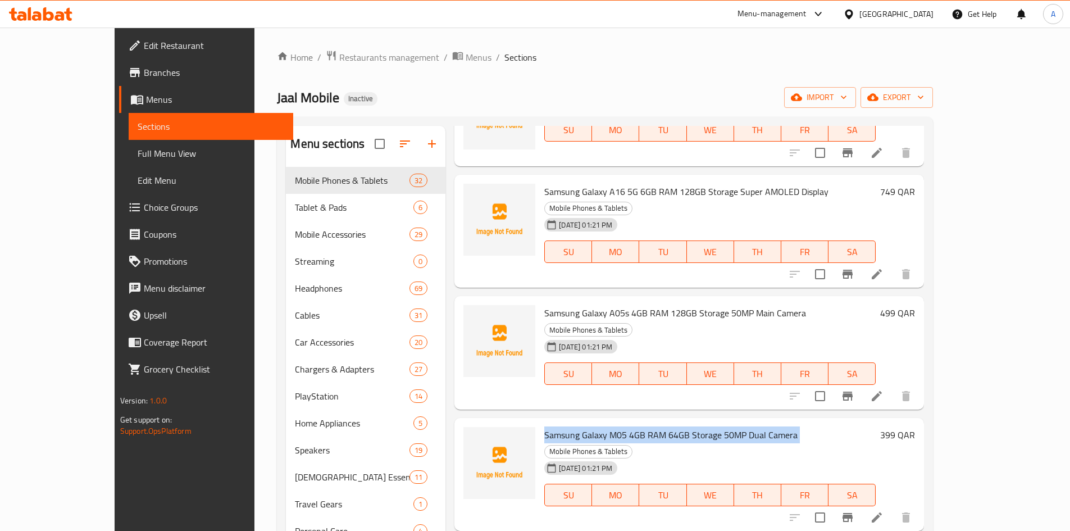
drag, startPoint x: 517, startPoint y: 369, endPoint x: 759, endPoint y: 380, distance: 242.9
click at [766, 427] on h6 "Samsung Galaxy M05 4GB RAM 64GB Storage 50MP Dual Camera Mobile Phones & Tablets" at bounding box center [709, 442] width 331 height 31
copy span "Samsung Galaxy M05 4GB RAM 64GB Storage 50MP Dual Camera"
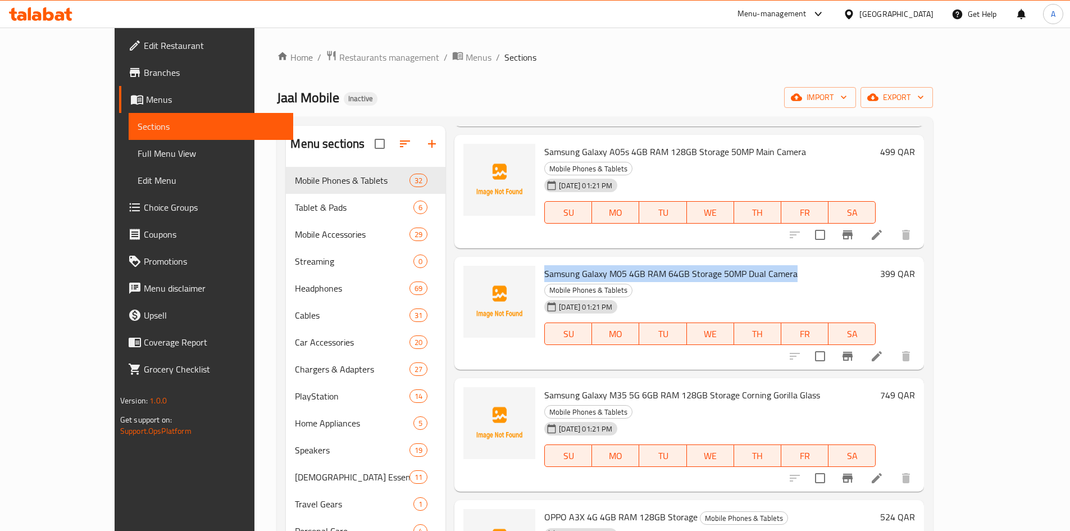
scroll to position [506, 0]
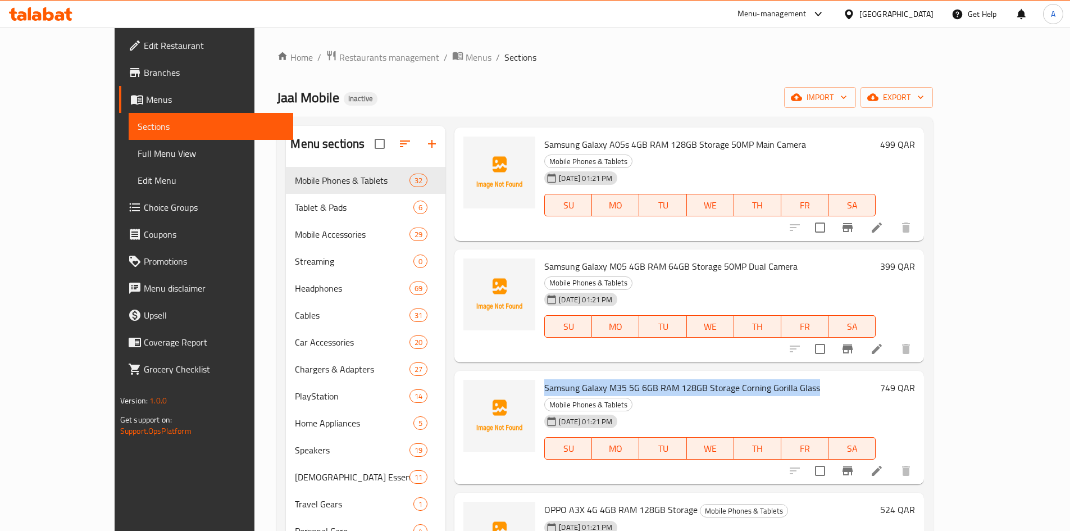
copy span "Samsung Galaxy M35 5G 6GB RAM 128GB Storage Corning Gorilla Glass"
drag, startPoint x: 516, startPoint y: 306, endPoint x: 786, endPoint y: 315, distance: 270.9
click at [787, 380] on h6 "Samsung Galaxy M35 5G 6GB RAM 128GB Storage Corning Gorilla Glass Mobile Phones…" at bounding box center [709, 395] width 331 height 31
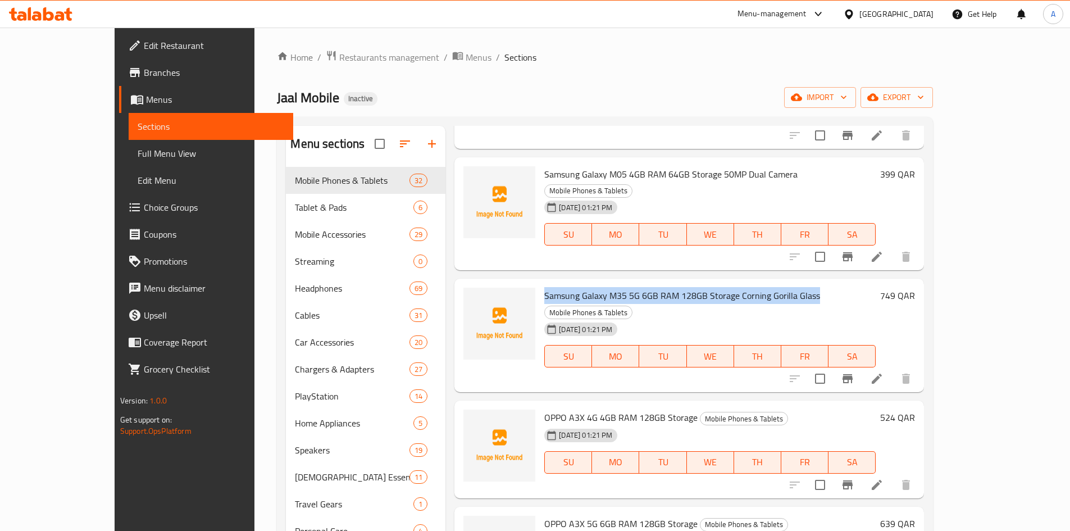
scroll to position [618, 0]
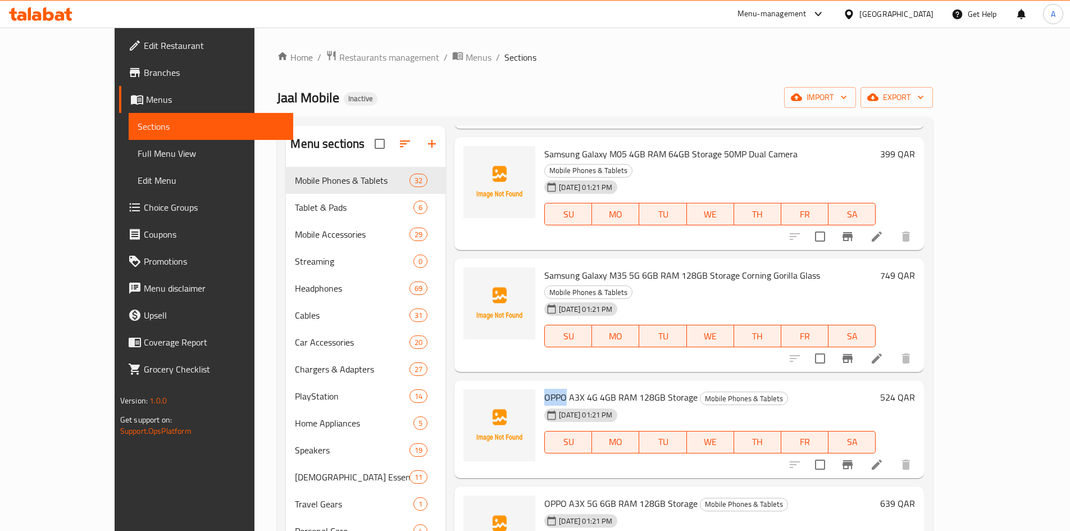
drag, startPoint x: 517, startPoint y: 299, endPoint x: 538, endPoint y: 299, distance: 20.2
click at [544, 389] on span "OPPO A3X 4G 4GB RAM 128GB Storage" at bounding box center [620, 397] width 153 height 17
copy span "OPPO"
click at [495, 385] on div at bounding box center [499, 429] width 81 height 89
drag, startPoint x: 515, startPoint y: 299, endPoint x: 654, endPoint y: 378, distance: 160.2
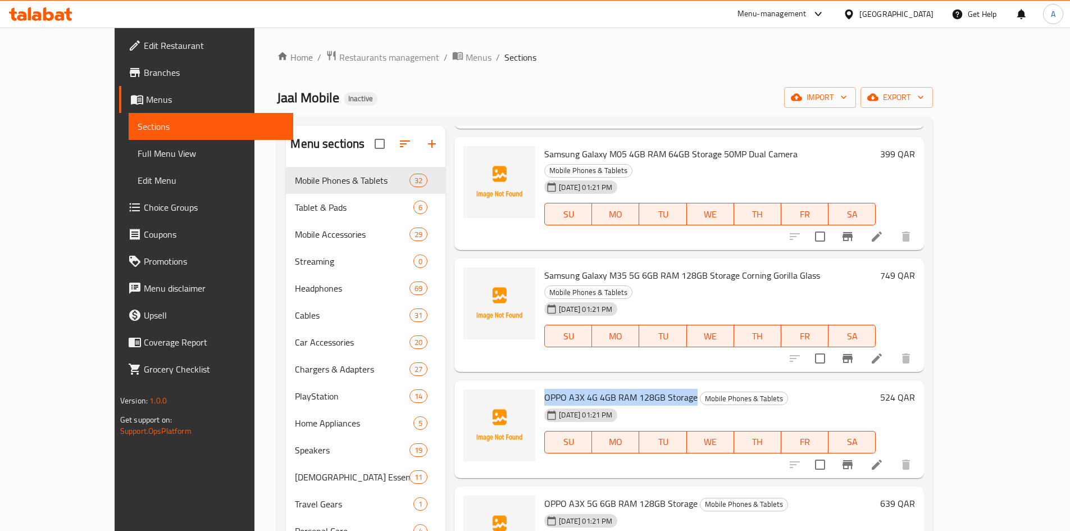
click at [665, 385] on div "OPPO A3X 4G 4GB RAM 128GB Storage Mobile Phones & Tablets 05-09-2025 01:21 PM S…" at bounding box center [710, 429] width 340 height 89
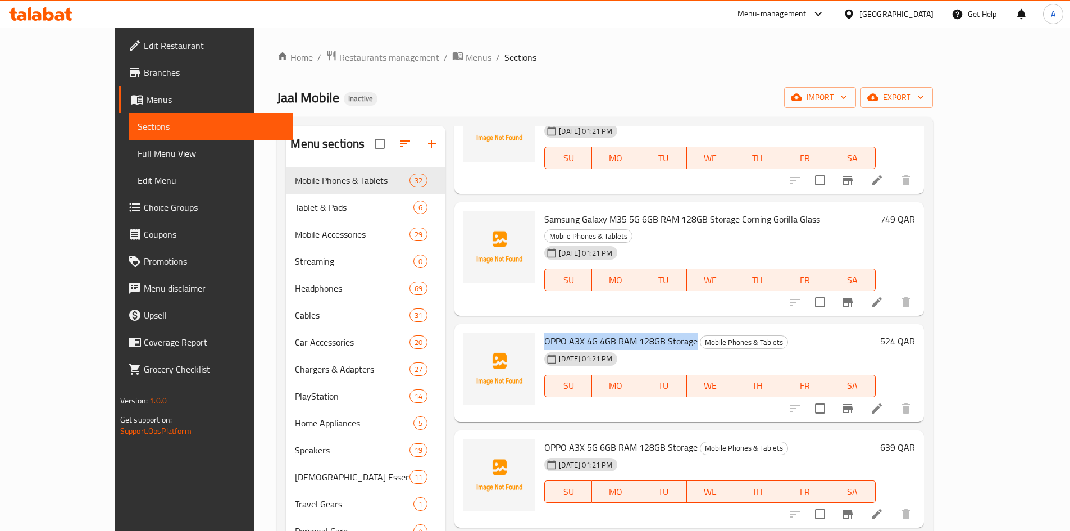
scroll to position [786, 0]
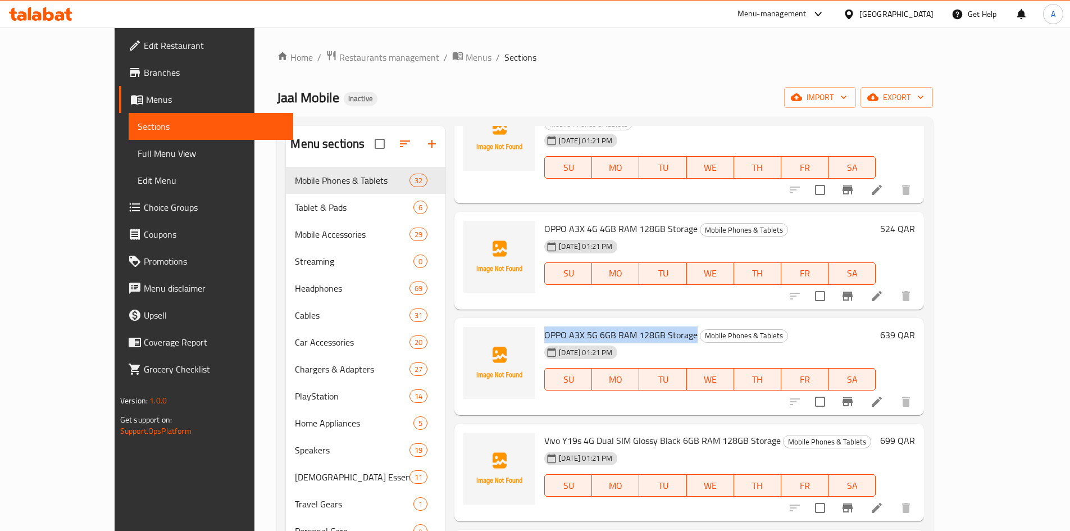
drag, startPoint x: 516, startPoint y: 242, endPoint x: 664, endPoint y: 248, distance: 148.4
click at [664, 326] on span "OPPO A3X 5G 6GB RAM 128GB Storage" at bounding box center [620, 334] width 153 height 17
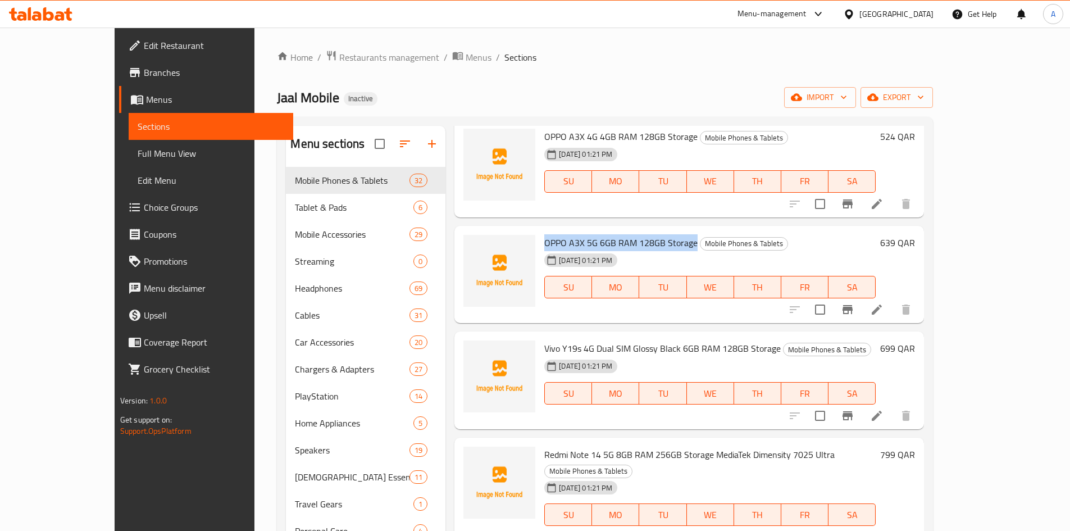
scroll to position [899, 0]
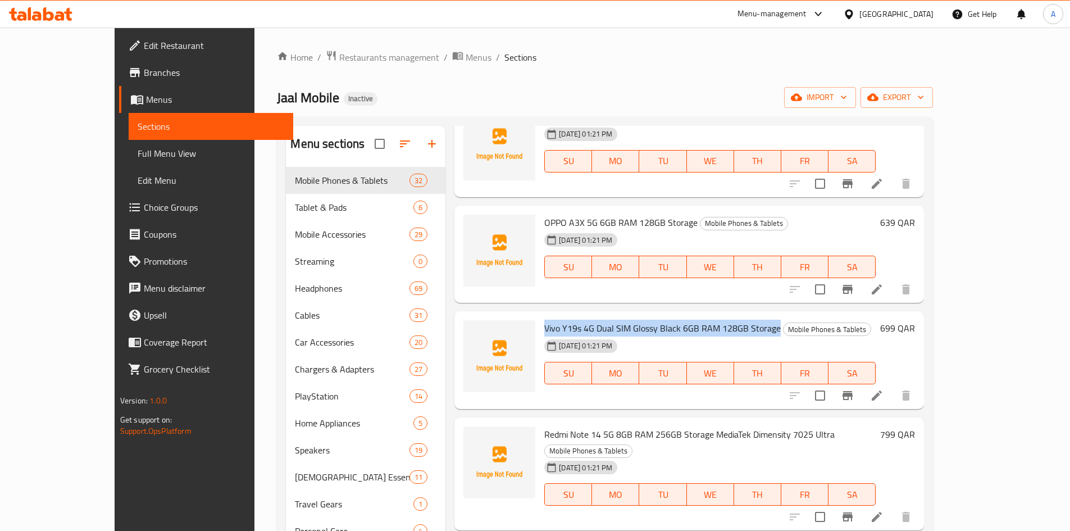
drag, startPoint x: 516, startPoint y: 231, endPoint x: 747, endPoint y: 237, distance: 231.5
click at [747, 320] on span "Vivo Y19s 4G Dual SIM Glossy Black 6GB RAM 128GB Storage" at bounding box center [662, 328] width 236 height 17
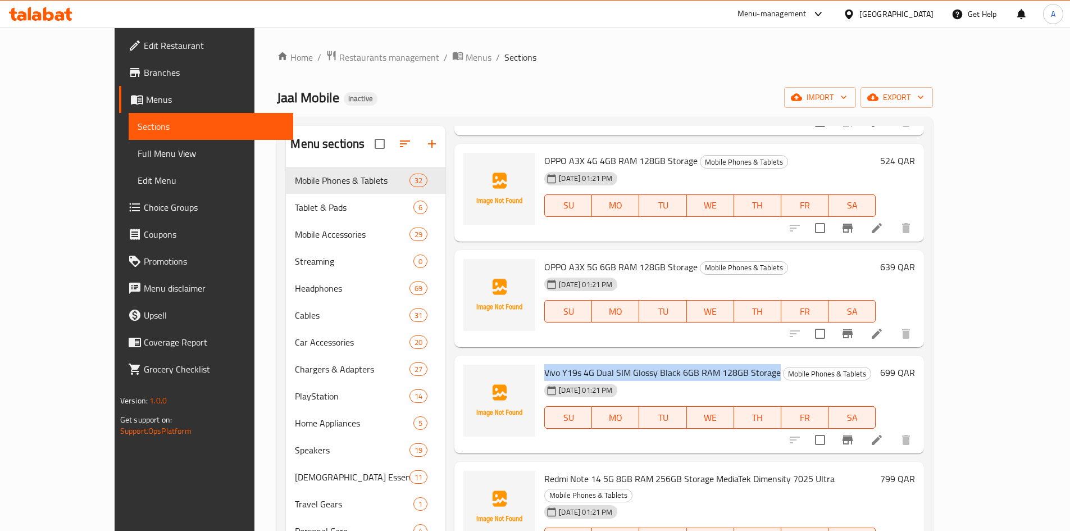
scroll to position [843, 0]
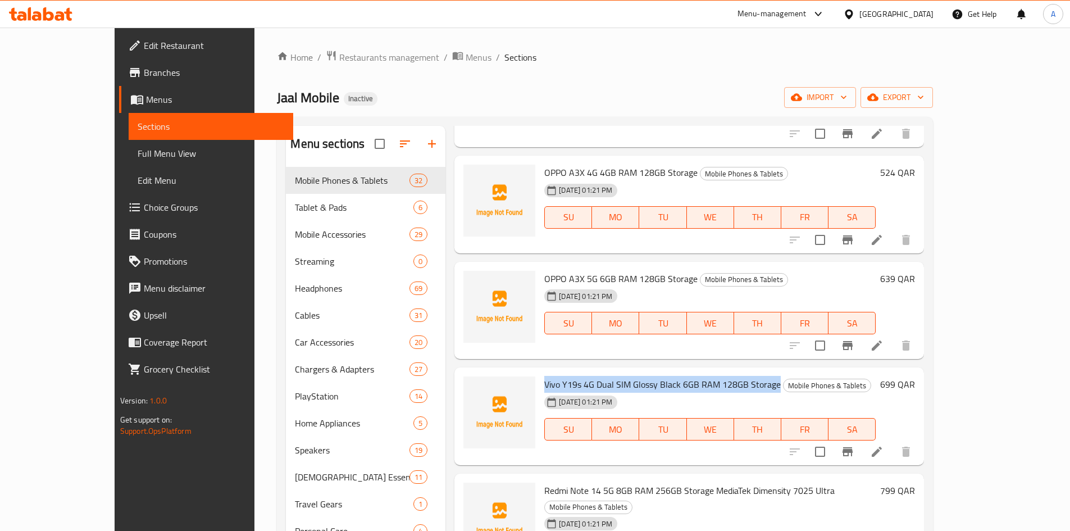
click at [544, 376] on span "Vivo Y19s 4G Dual SIM Glossy Black 6GB RAM 128GB Storage" at bounding box center [662, 384] width 236 height 17
drag, startPoint x: 516, startPoint y: 288, endPoint x: 530, endPoint y: 297, distance: 15.9
click at [540, 372] on div "Vivo Y19s 4G Dual SIM Glossy Black 6GB RAM 128GB Storage Mobile Phones & Tablet…" at bounding box center [710, 416] width 340 height 89
click at [544, 376] on span "Vivo Y19s 4G Dual SIM Glossy Black 6GB RAM 128GB Storage" at bounding box center [662, 384] width 236 height 17
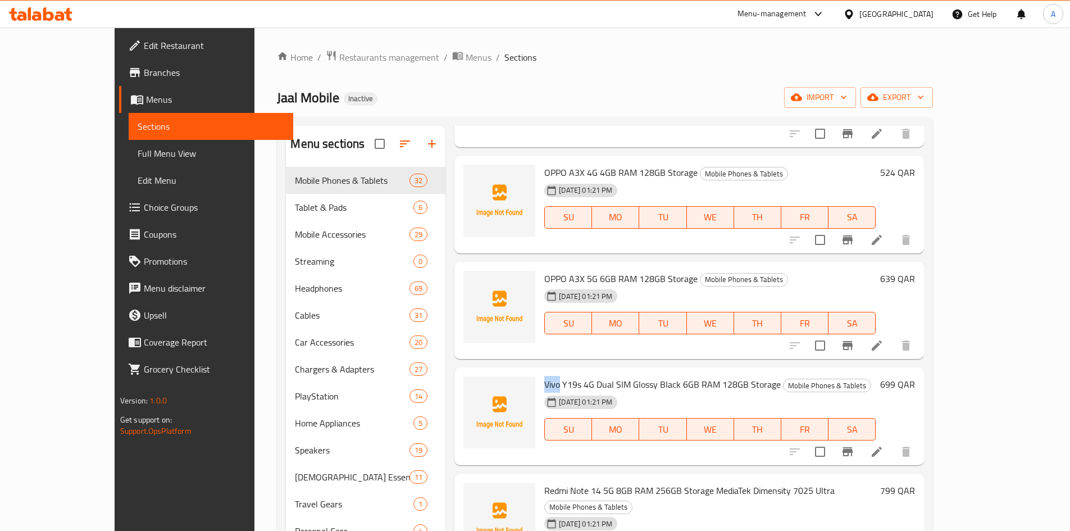
drag, startPoint x: 531, startPoint y: 291, endPoint x: 516, endPoint y: 294, distance: 15.0
click at [544, 376] on span "Vivo Y19s 4G Dual SIM Glossy Black 6GB RAM 128GB Storage" at bounding box center [662, 384] width 236 height 17
click at [503, 376] on img at bounding box center [499, 412] width 72 height 72
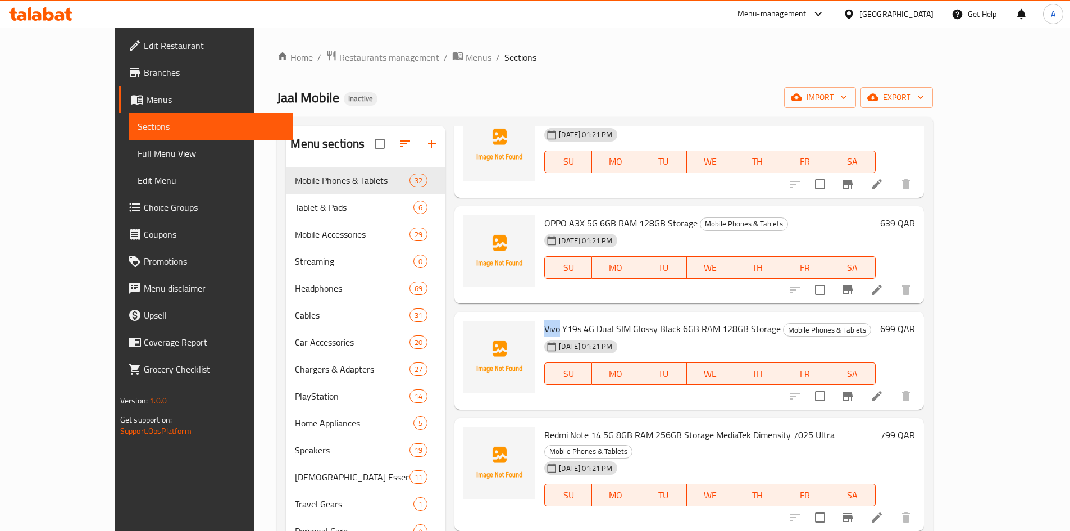
scroll to position [899, 0]
drag, startPoint x: 517, startPoint y: 339, endPoint x: 541, endPoint y: 342, distance: 23.8
click at [544, 426] on span "Redmi Note 14 5G 8GB RAM 256GB Storage MediaTek Dimensity 7025 Ultra" at bounding box center [689, 434] width 290 height 17
click at [540, 335] on div "05-09-2025 01:21 PM SU MO TU WE TH FR SA" at bounding box center [710, 365] width 340 height 61
click at [544, 426] on span "Redmi Note 14 5G 8GB RAM 256GB Storage MediaTek Dimensity 7025 Ultra" at bounding box center [689, 434] width 290 height 17
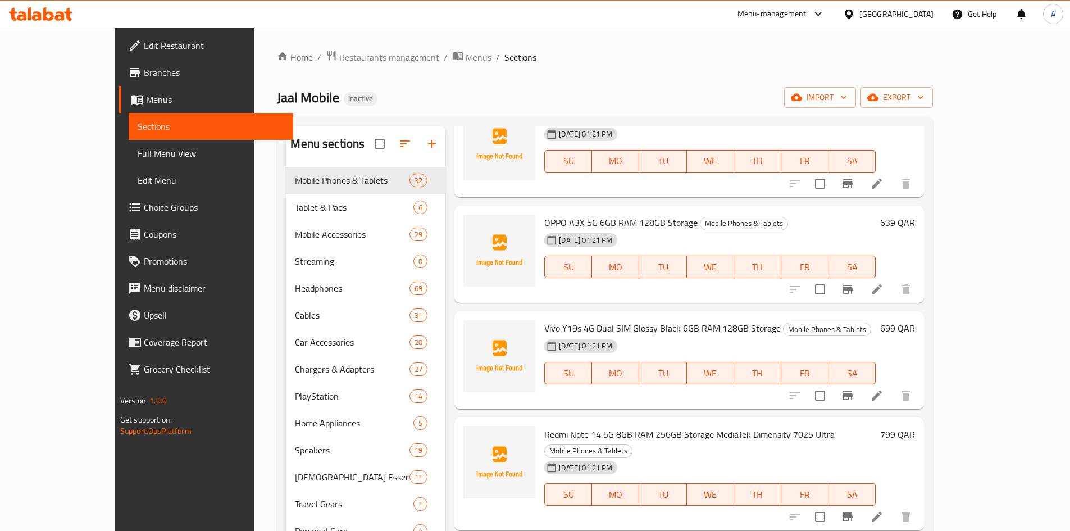
click at [491, 417] on div "Redmi Note 14 5G 8GB RAM 256GB Storage MediaTek Dimensity 7025 Ultra Mobile Pho…" at bounding box center [689, 473] width 470 height 113
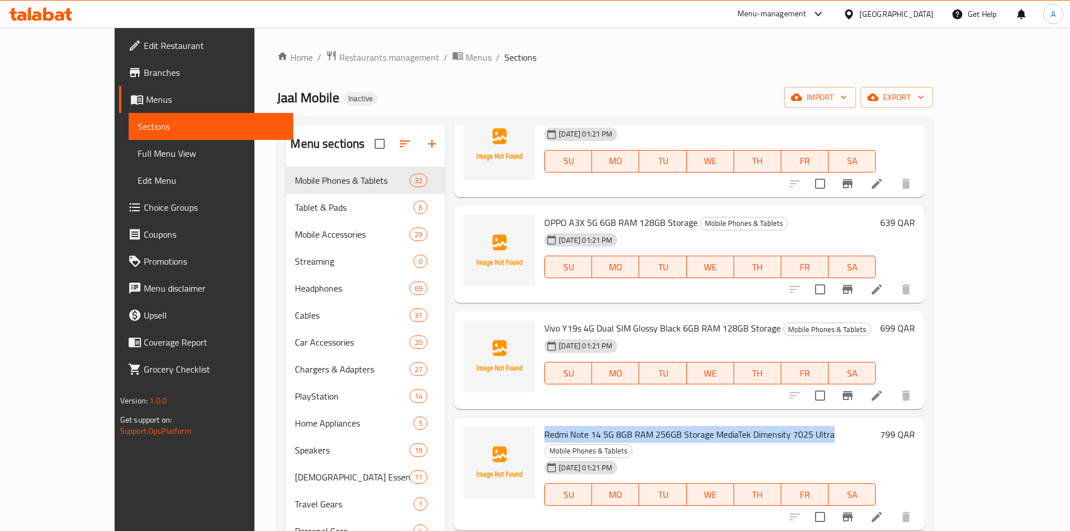
drag, startPoint x: 513, startPoint y: 338, endPoint x: 803, endPoint y: 347, distance: 289.4
click at [803, 422] on div "Redmi Note 14 5G 8GB RAM 256GB Storage MediaTek Dimensity 7025 Ultra Mobile Pho…" at bounding box center [710, 474] width 340 height 104
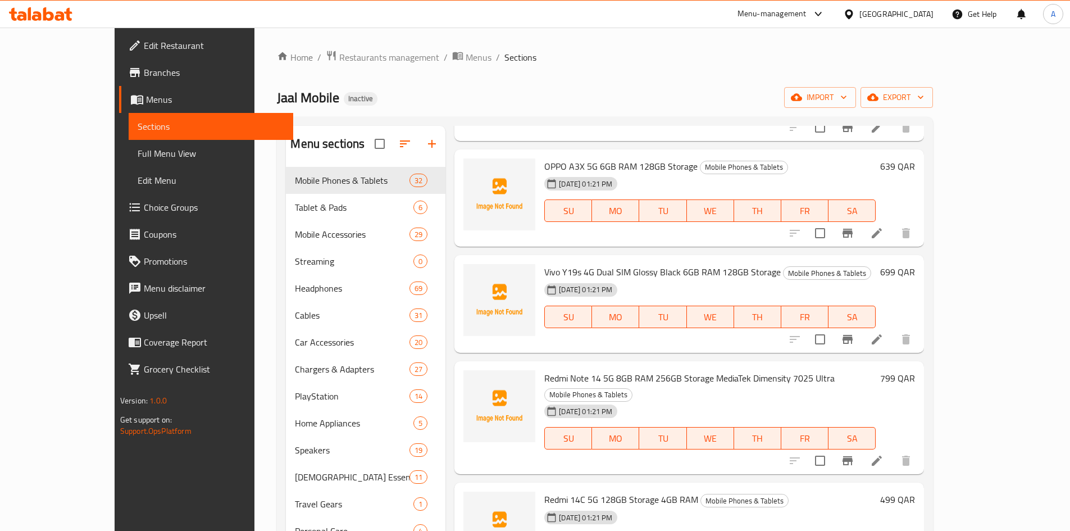
click at [521, 369] on div "Menu items Add Sort Manage items Samsung Galaxy A16 5G 4GB RAM 128GB Storage Su…" at bounding box center [684, 486] width 479 height 720
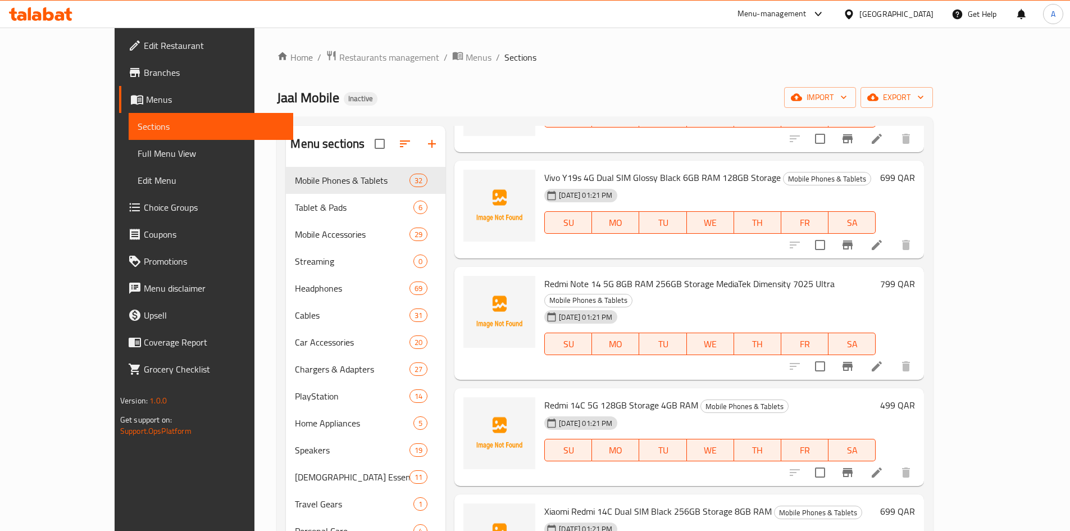
scroll to position [1067, 0]
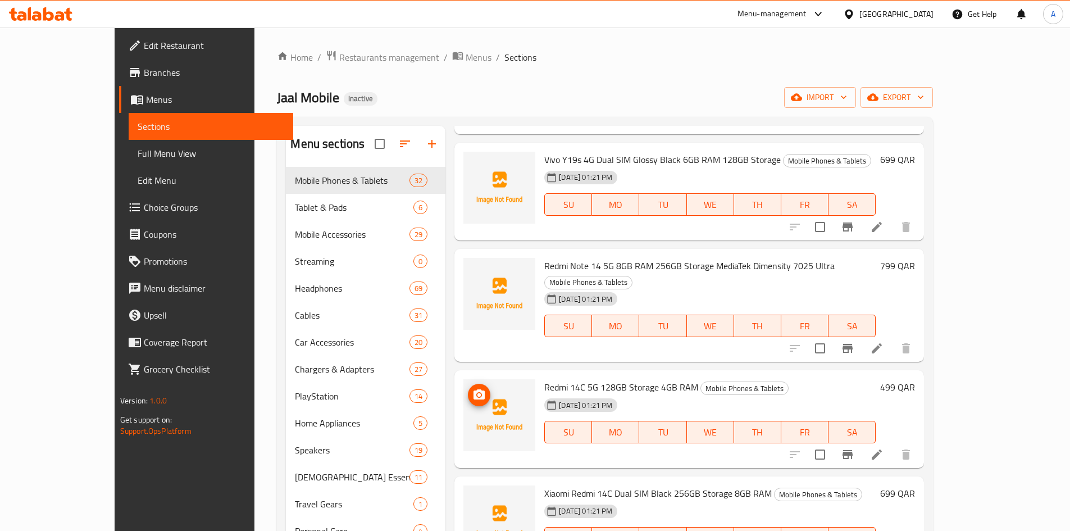
click at [497, 375] on div at bounding box center [499, 419] width 81 height 89
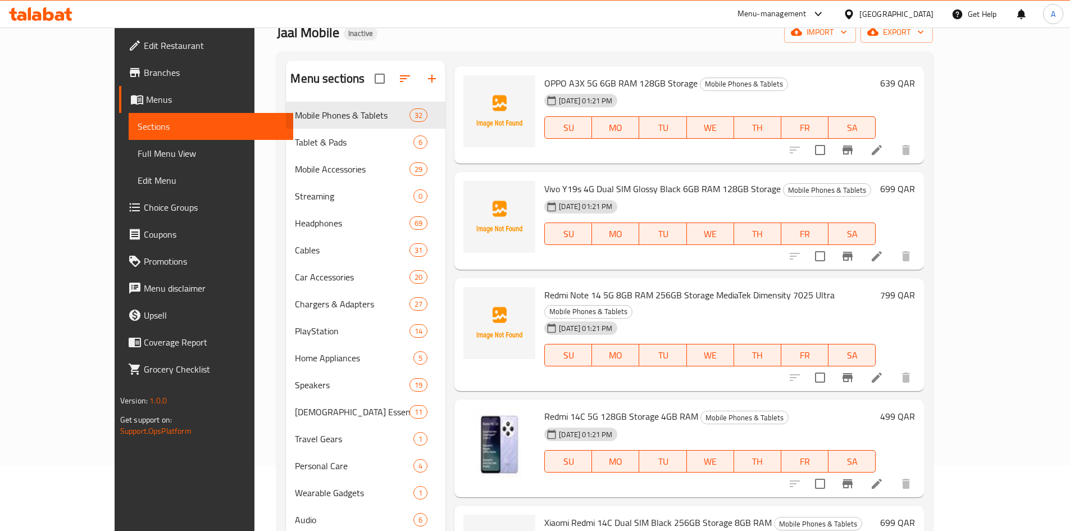
scroll to position [1085, 0]
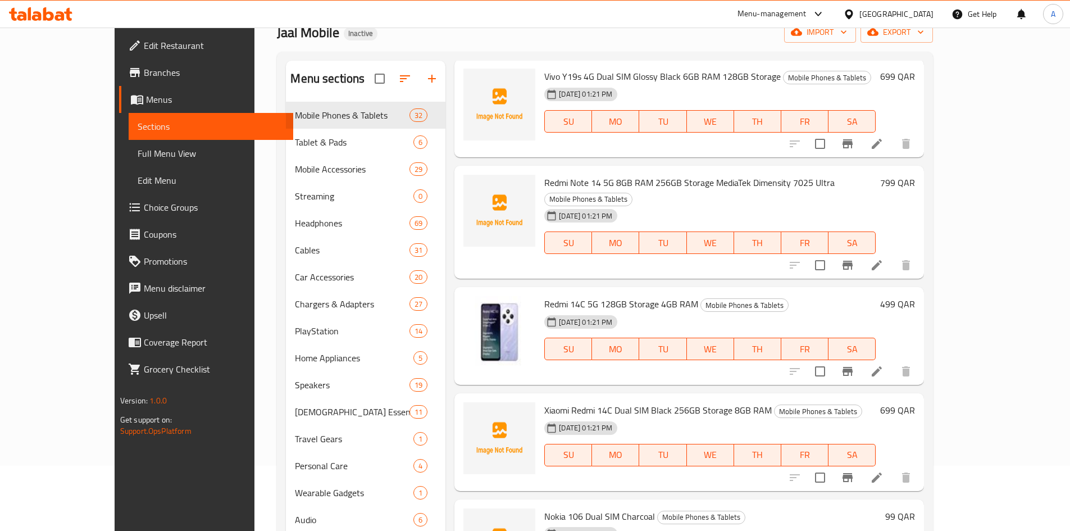
click at [445, 274] on div "Menu items Add Sort Manage items Samsung Galaxy A16 5G 4GB RAM 128GB Storage Su…" at bounding box center [684, 421] width 479 height 720
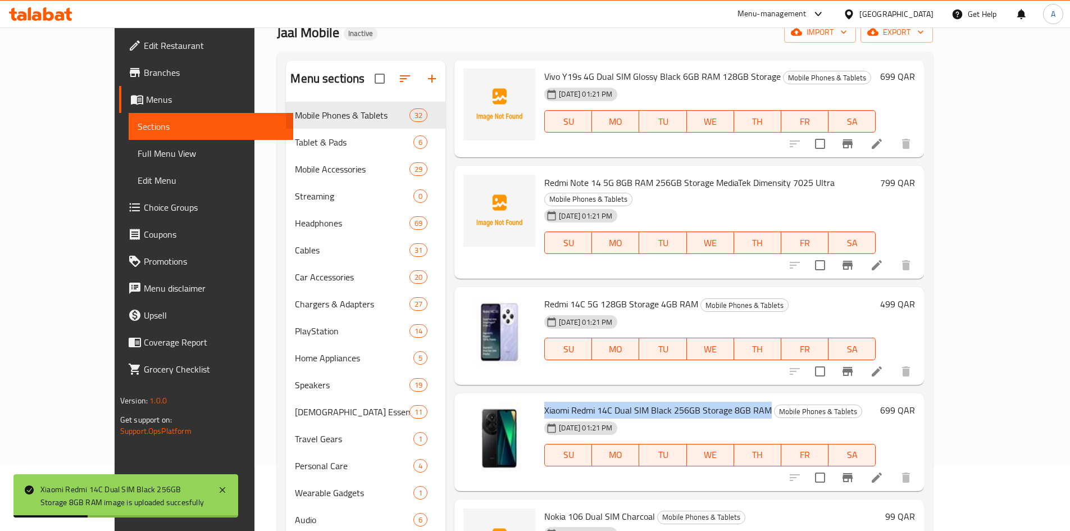
drag, startPoint x: 518, startPoint y: 299, endPoint x: 741, endPoint y: 303, distance: 223.0
click at [741, 402] on h6 "Xiaomi Redmi 14C Dual SIM Black 256GB Storage 8GB RAM Mobile Phones & Tablets" at bounding box center [709, 410] width 331 height 16
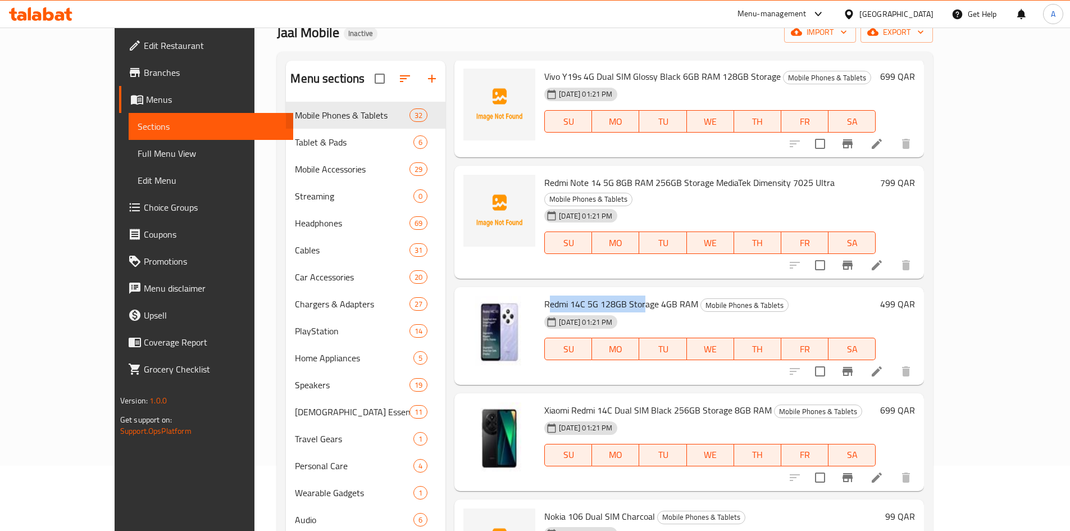
drag, startPoint x: 519, startPoint y: 193, endPoint x: 615, endPoint y: 194, distance: 96.1
click at [615, 295] on span "Redmi 14C 5G 128GB Storage 4GB RAM" at bounding box center [621, 303] width 154 height 17
drag, startPoint x: 518, startPoint y: 192, endPoint x: 663, endPoint y: 198, distance: 145.6
click at [665, 295] on span "Redmi 14C 5G 128GB Storage 4GB RAM" at bounding box center [621, 303] width 154 height 17
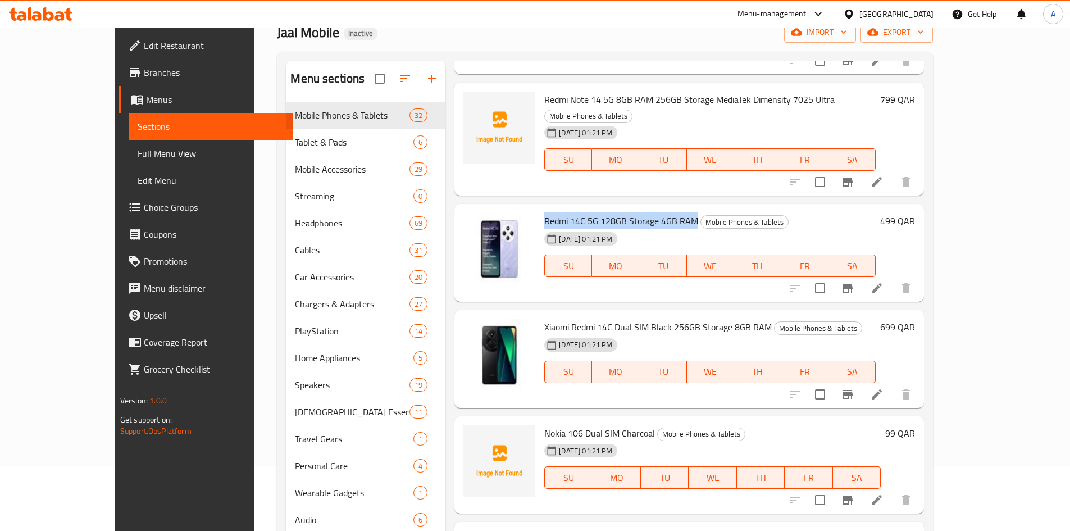
scroll to position [1198, 0]
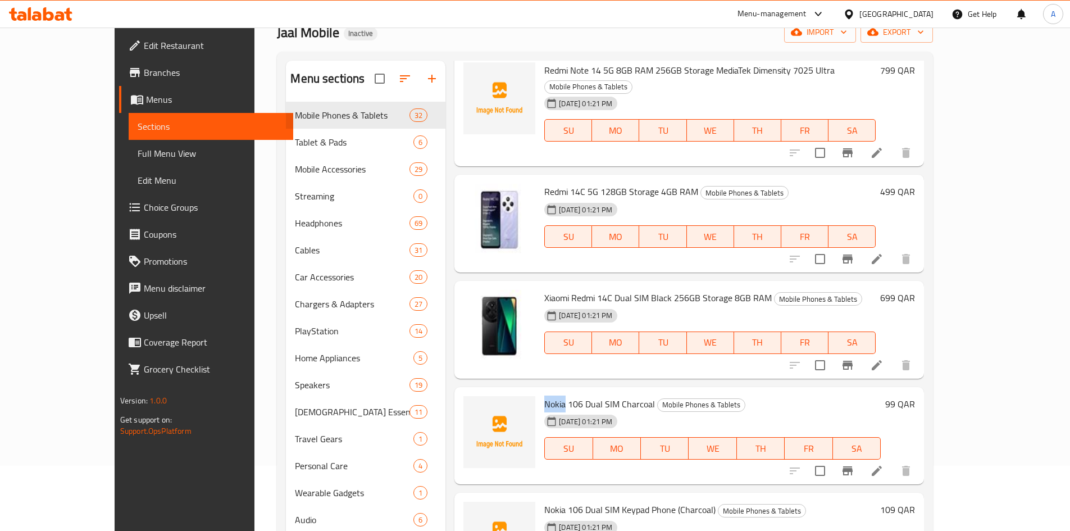
drag, startPoint x: 516, startPoint y: 294, endPoint x: 536, endPoint y: 298, distance: 19.9
click at [544, 395] on span "Nokia 106 Dual SIM Charcoal" at bounding box center [599, 403] width 111 height 17
click at [445, 380] on div "Menu items Add Sort Manage items Samsung Galaxy A16 5G 4GB RAM 128GB Storage Su…" at bounding box center [684, 421] width 479 height 720
click at [445, 270] on div "Menu items Add Sort Manage items Samsung Galaxy A16 5G 4GB RAM 128GB Storage Su…" at bounding box center [684, 421] width 479 height 720
drag, startPoint x: 516, startPoint y: 293, endPoint x: 620, endPoint y: 296, distance: 104.5
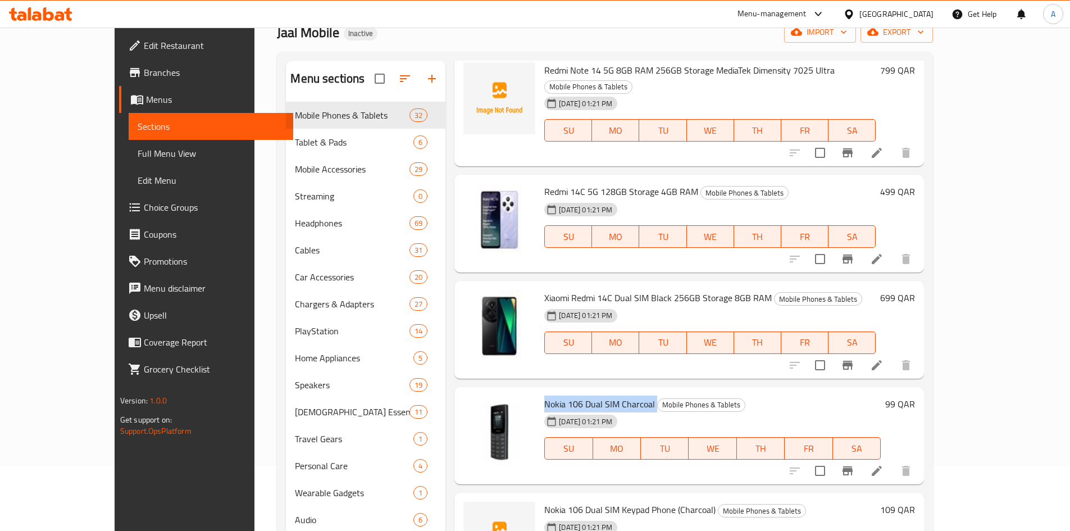
click at [626, 396] on h6 "Nokia 106 Dual SIM Charcoal Mobile Phones & Tablets" at bounding box center [712, 404] width 336 height 16
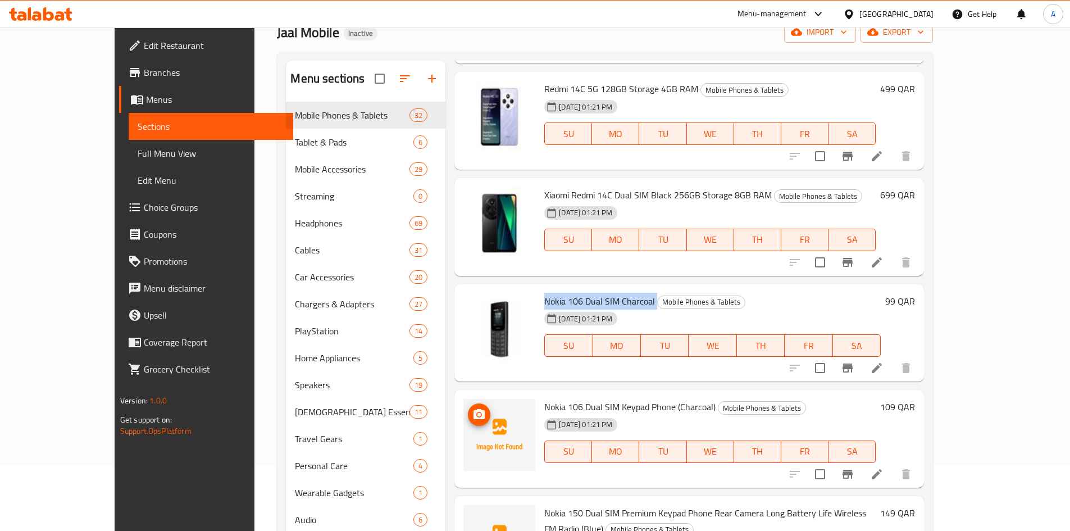
scroll to position [1310, 0]
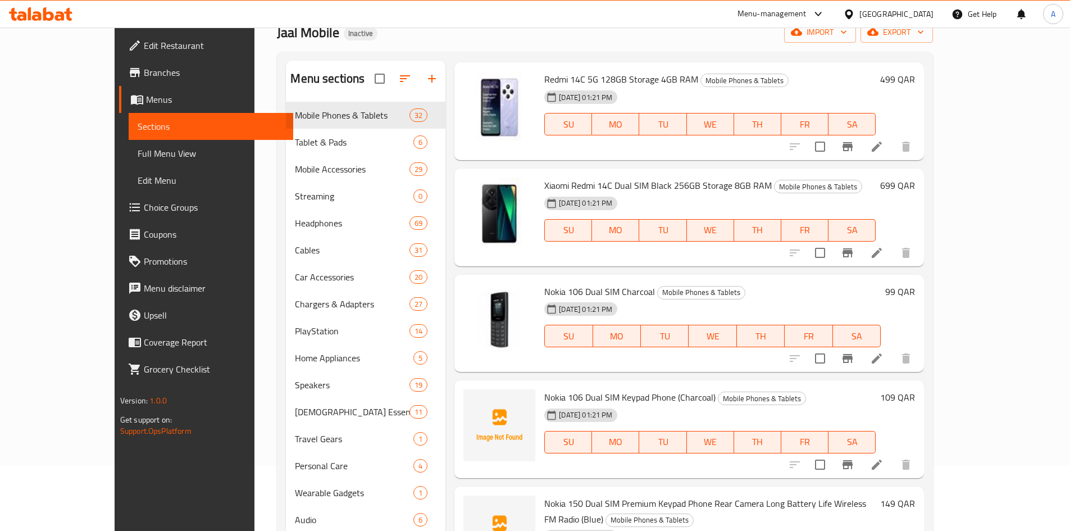
click at [454, 380] on div "Nokia 106 Dual SIM Keypad Phone (Charcoal) Mobile Phones & Tablets 05-09-2025 0…" at bounding box center [689, 429] width 470 height 98
drag, startPoint x: 517, startPoint y: 285, endPoint x: 686, endPoint y: 293, distance: 169.8
click at [686, 385] on div "Nokia 106 Dual SIM Keypad Phone (Charcoal) Mobile Phones & Tablets 05-09-2025 0…" at bounding box center [710, 429] width 340 height 89
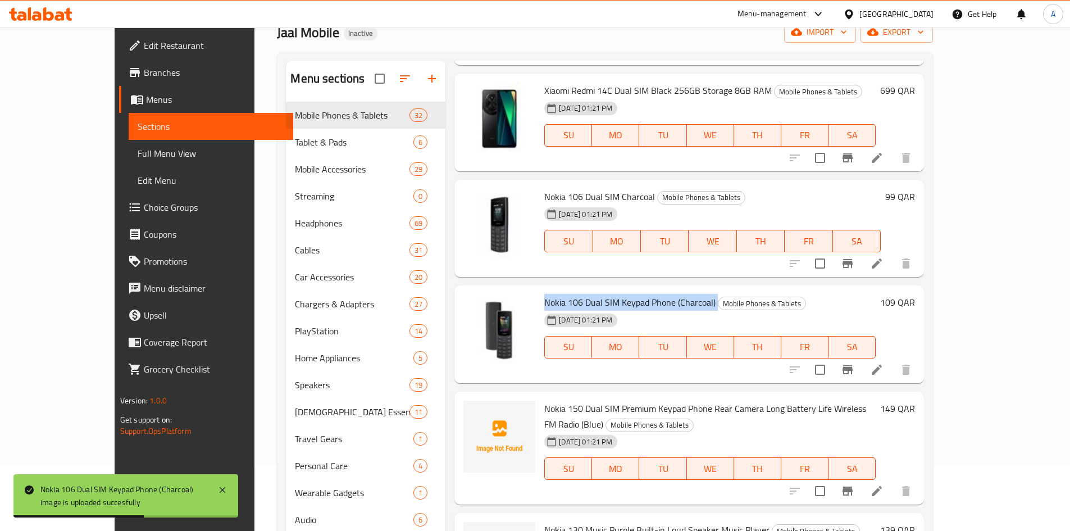
scroll to position [1422, 0]
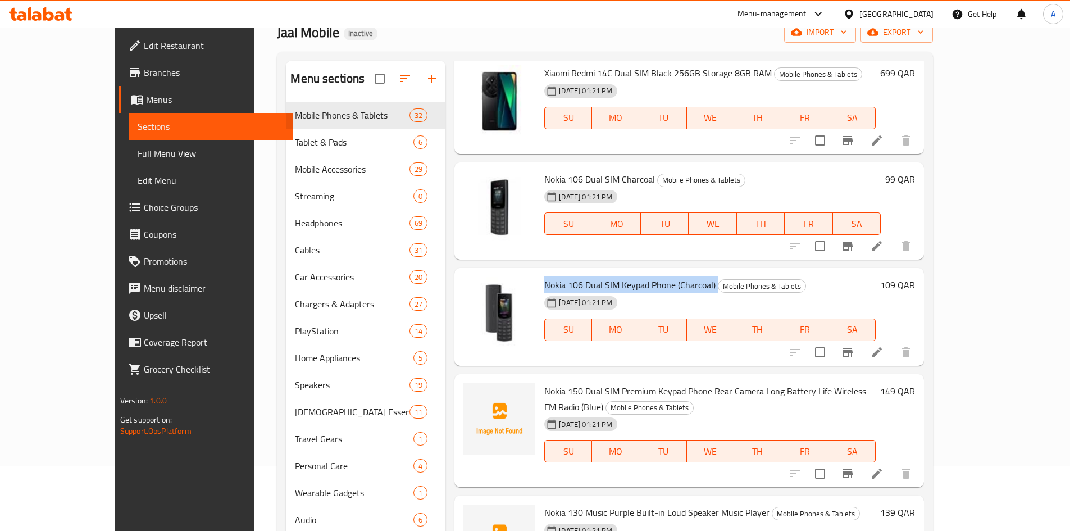
click at [454, 375] on div "Nokia 150 Dual SIM Premium Keypad Phone Rear Camera Long Battery Life Wireless …" at bounding box center [689, 430] width 470 height 113
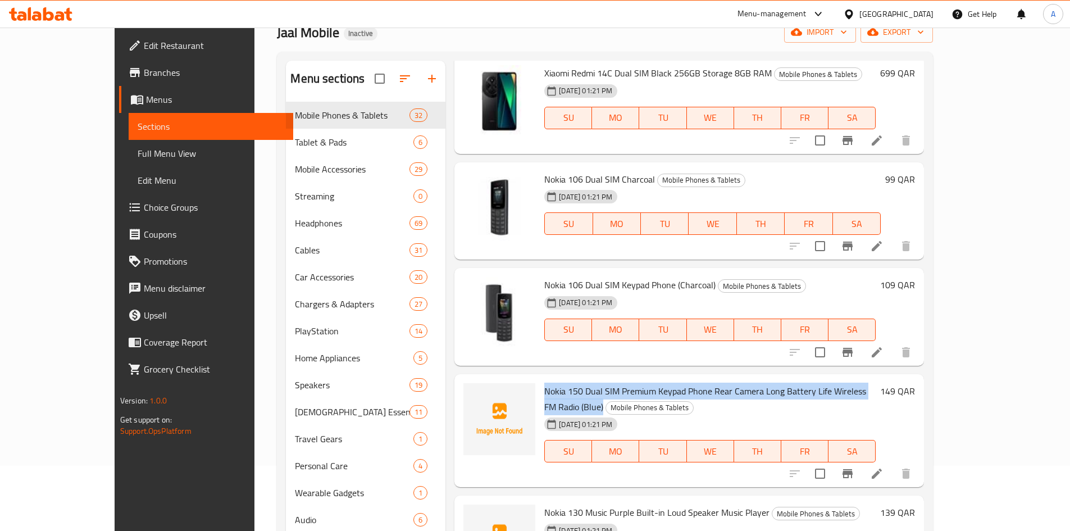
drag, startPoint x: 518, startPoint y: 285, endPoint x: 857, endPoint y: 278, distance: 338.2
click at [876, 383] on h6 "Nokia 150 Dual SIM Premium Keypad Phone Rear Camera Long Battery Life Wireless …" at bounding box center [709, 398] width 331 height 31
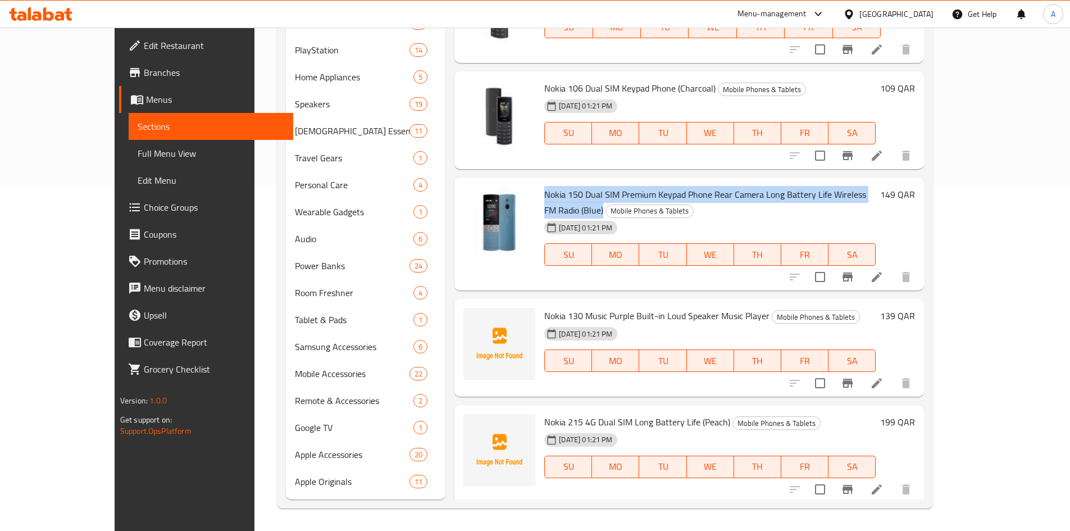
scroll to position [1366, 0]
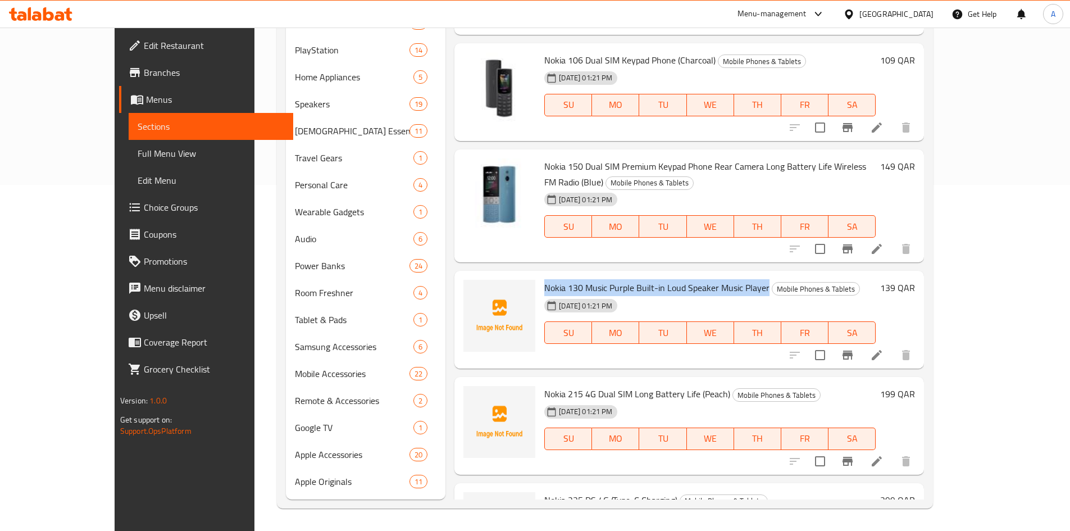
drag, startPoint x: 517, startPoint y: 178, endPoint x: 737, endPoint y: 177, distance: 220.2
click at [737, 279] on span "Nokia 130 Music Purple Built-in Loud Speaker Music Player" at bounding box center [656, 287] width 225 height 17
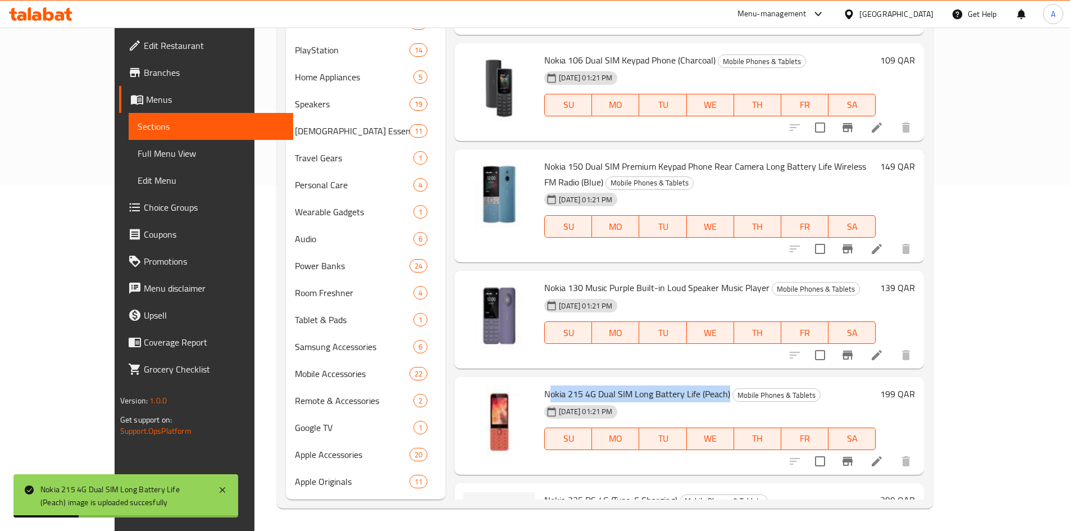
drag, startPoint x: 516, startPoint y: 282, endPoint x: 697, endPoint y: 277, distance: 180.4
click at [697, 385] on span "Nokia 215 4G Dual SIM Long Battery Life (Peach)" at bounding box center [637, 393] width 186 height 17
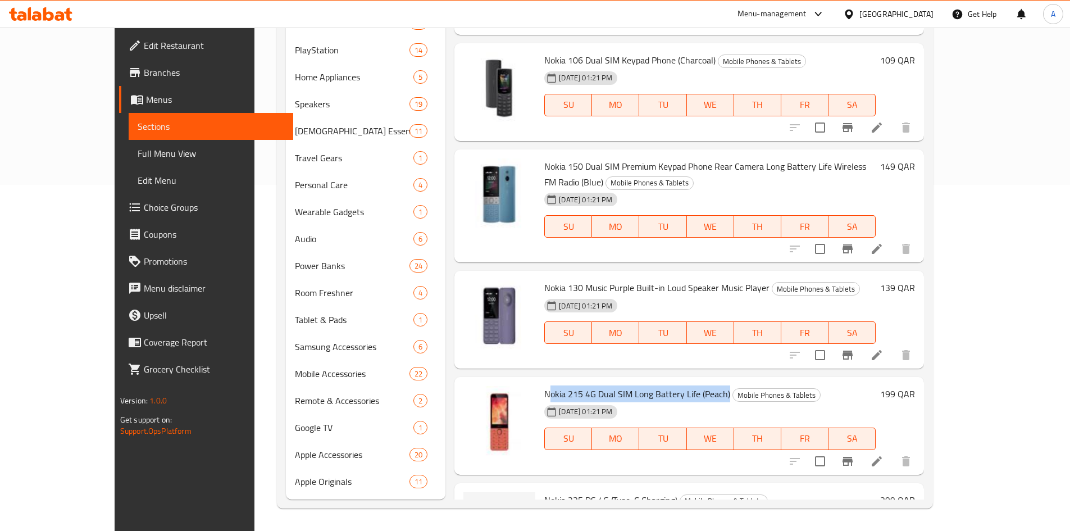
click at [445, 263] on div "Menu items Add Sort Manage items Samsung Galaxy A16 5G 4GB RAM 128GB Storage Su…" at bounding box center [684, 140] width 479 height 720
click at [454, 271] on div "Nokia 130 Music Purple Built-in Loud Speaker Music Player Mobile Phones & Table…" at bounding box center [689, 320] width 470 height 98
click at [445, 353] on div "Menu items Add Sort Manage items Samsung Galaxy A16 5G 4GB RAM 128GB Storage Su…" at bounding box center [684, 140] width 479 height 720
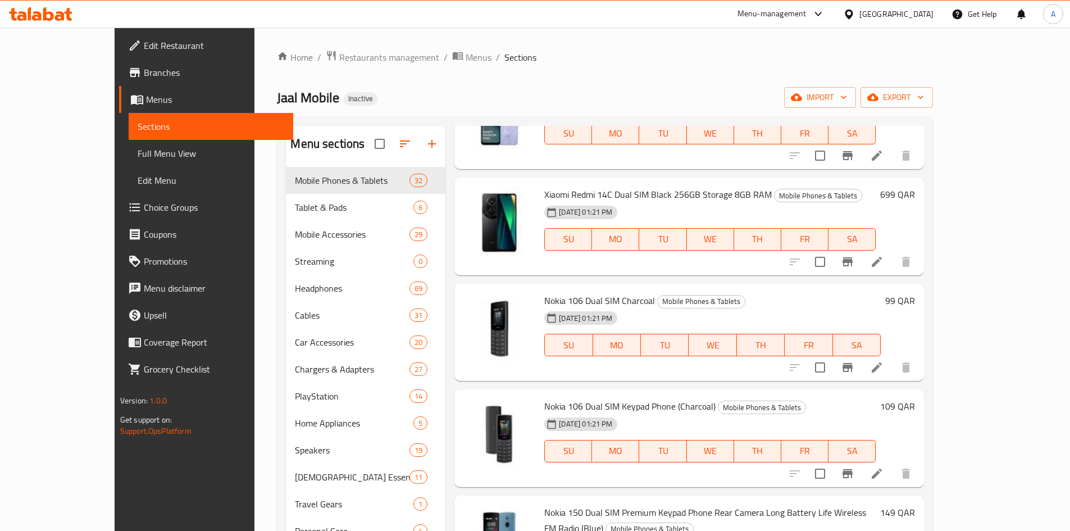
scroll to position [130, 0]
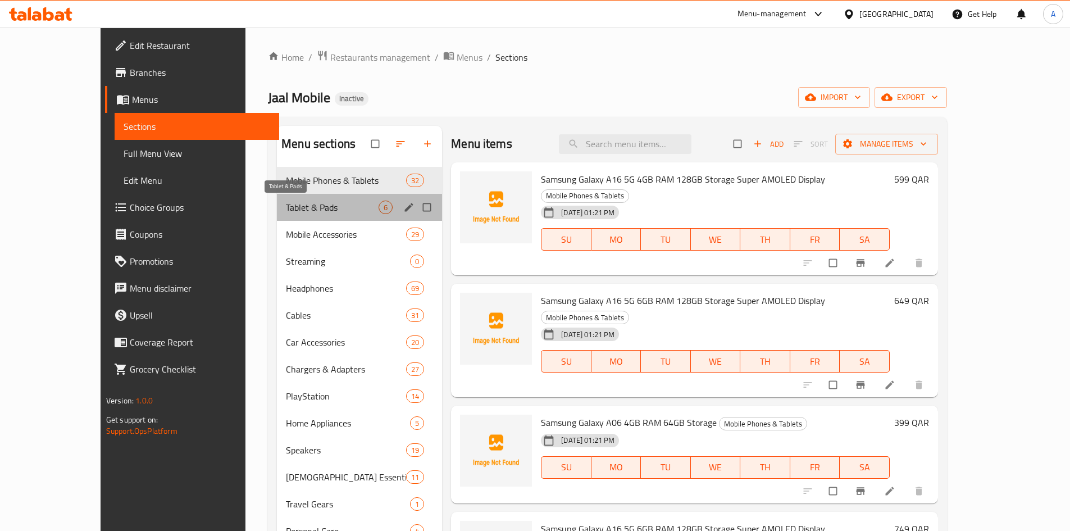
click at [286, 201] on span "Tablet & Pads" at bounding box center [332, 207] width 93 height 13
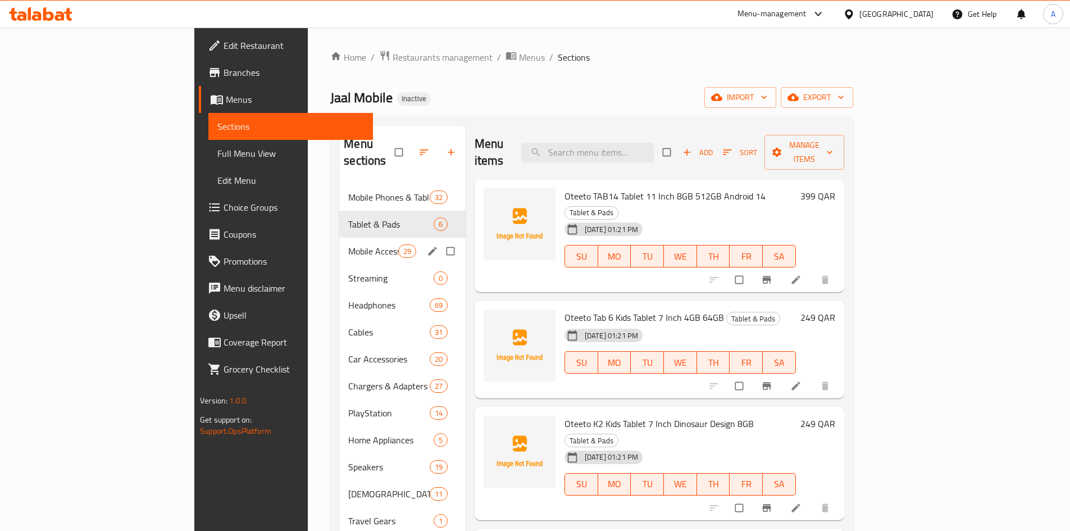
click at [339, 244] on div "Mobile Accessories 29" at bounding box center [402, 251] width 126 height 27
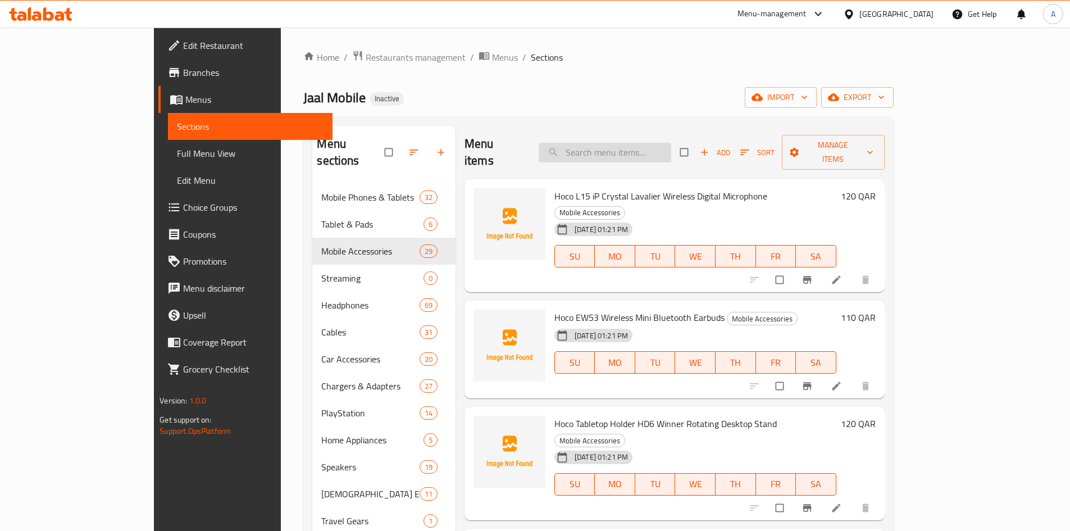
click at [656, 152] on input "search" at bounding box center [605, 153] width 133 height 20
type input "play"
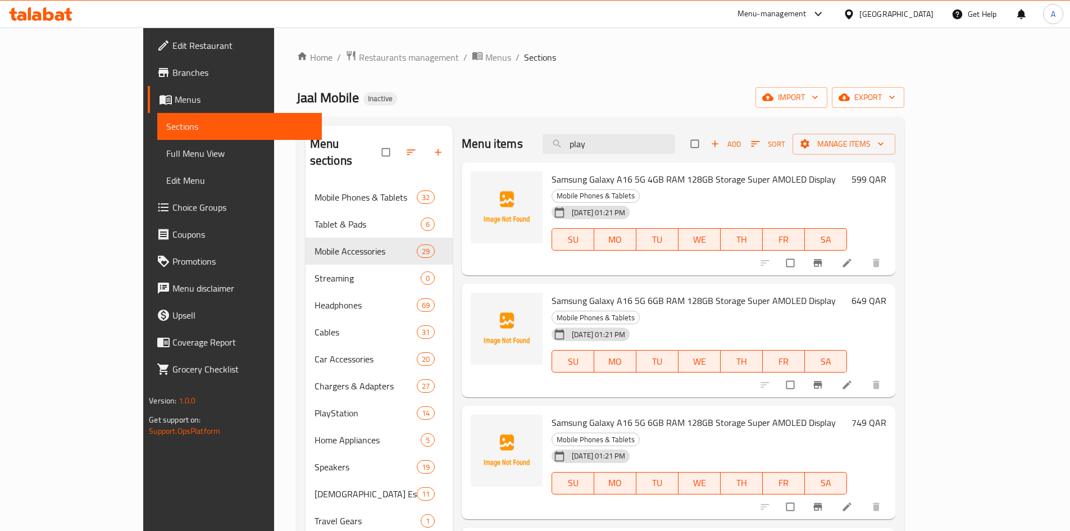
drag, startPoint x: 661, startPoint y: 135, endPoint x: 455, endPoint y: 152, distance: 206.3
click at [477, 144] on div "Menu items play Add Sort Manage items" at bounding box center [678, 144] width 433 height 37
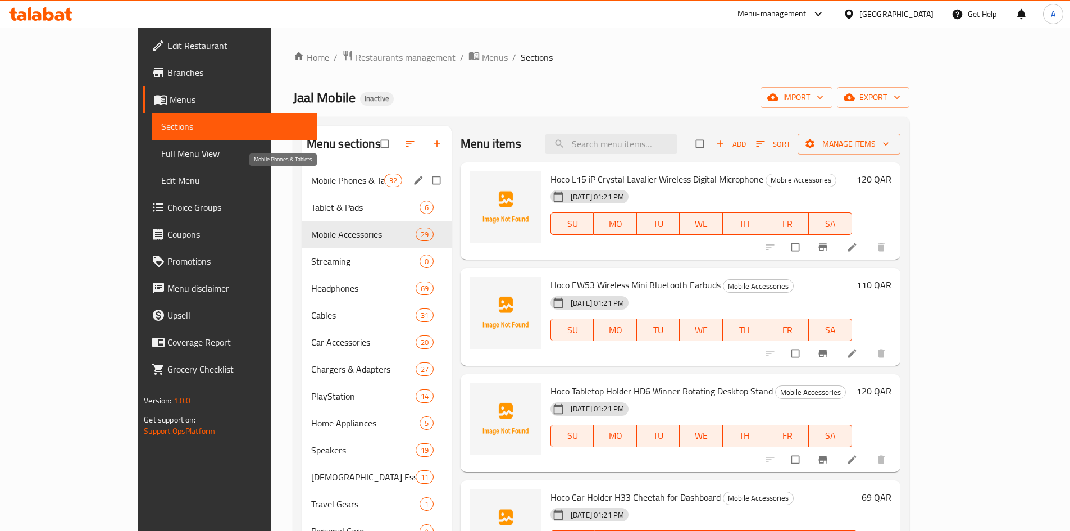
click at [311, 186] on span "Mobile Phones & Tablets" at bounding box center [347, 180] width 73 height 13
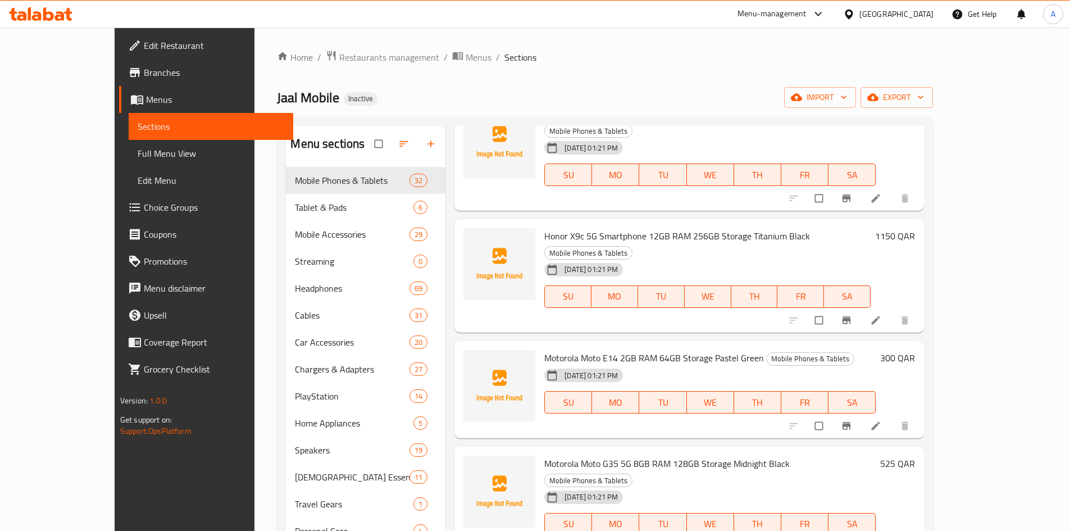
scroll to position [2022, 0]
